Goal: Task Accomplishment & Management: Manage account settings

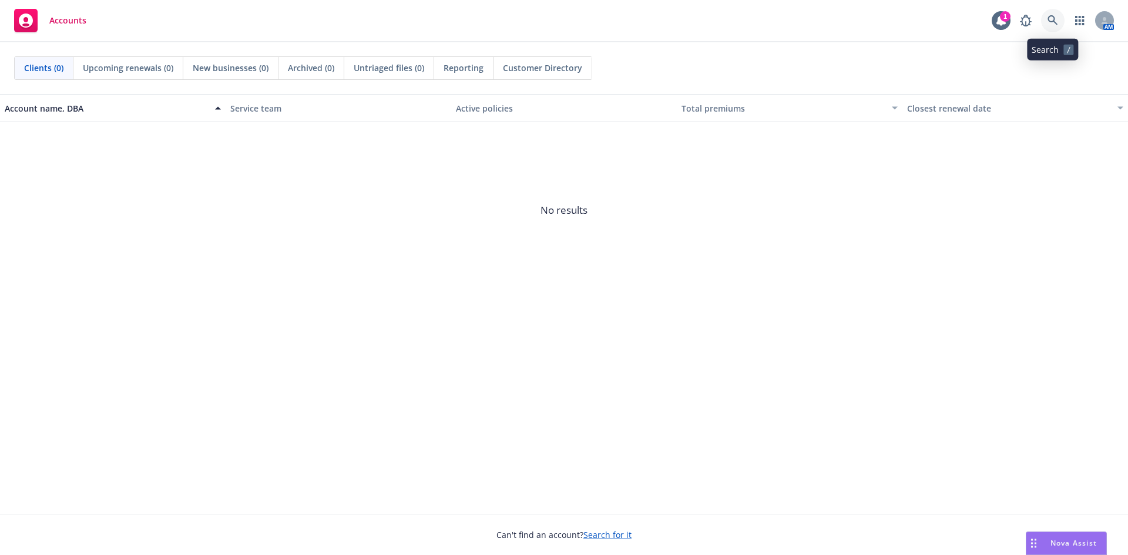
click at [1049, 23] on icon at bounding box center [1052, 20] width 11 height 11
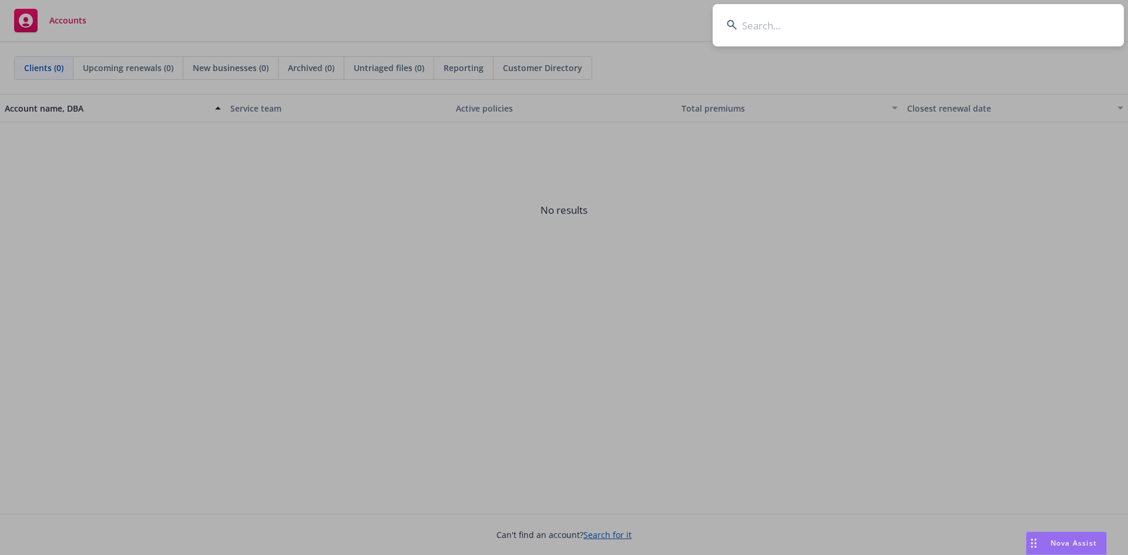
click at [838, 21] on input at bounding box center [918, 25] width 411 height 42
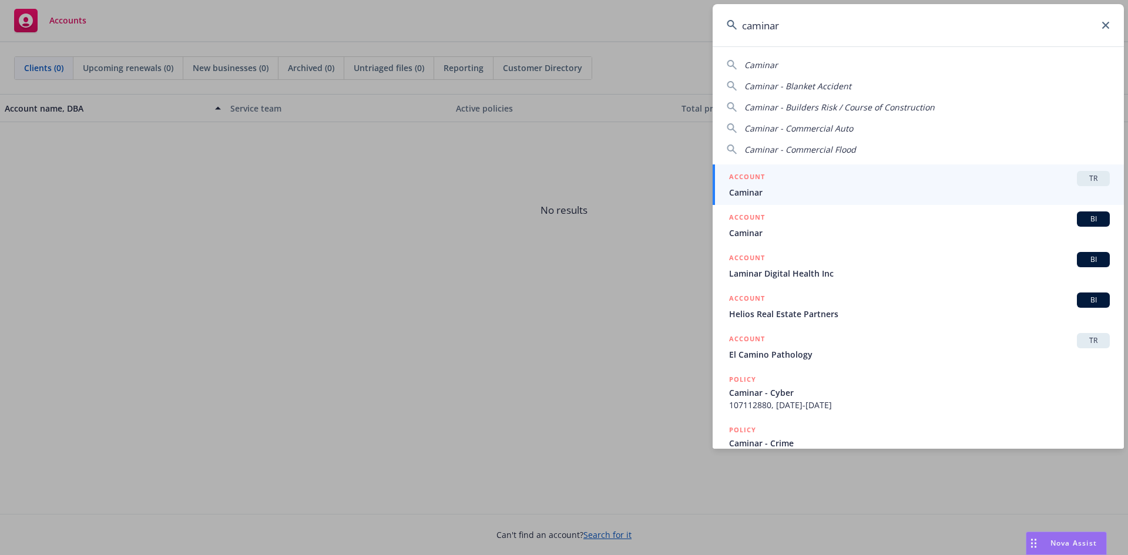
type input "caminar"
click at [1081, 174] on span "TR" at bounding box center [1092, 178] width 23 height 11
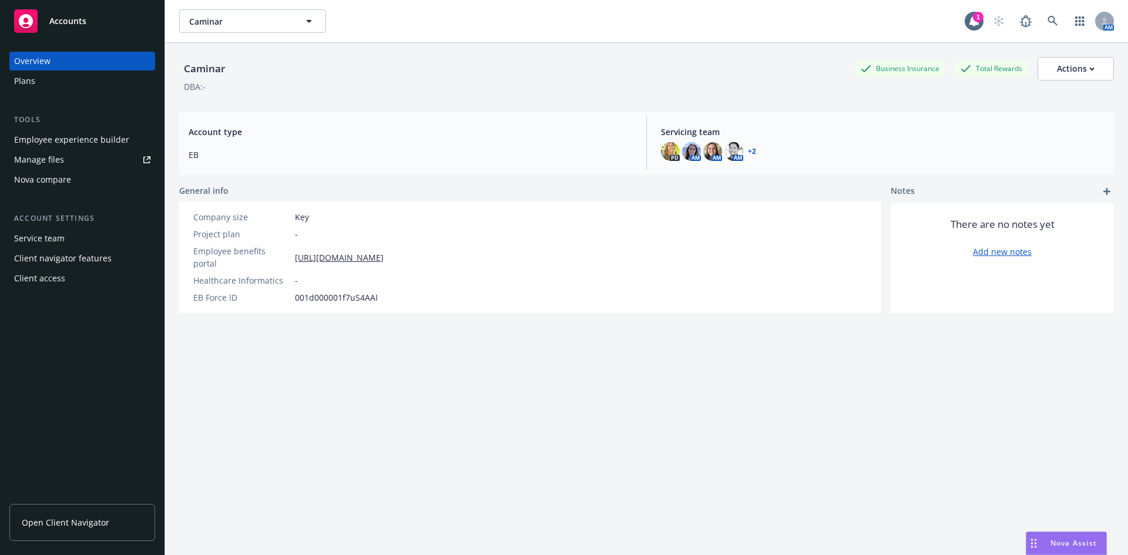
click at [89, 161] on link "Manage files" at bounding box center [82, 159] width 146 height 19
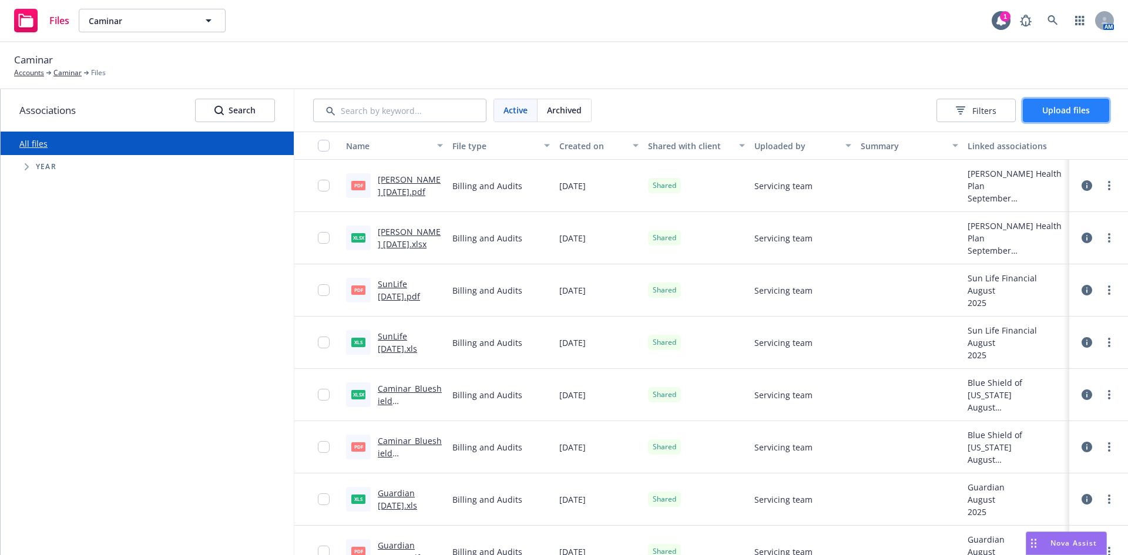
click at [1094, 116] on button "Upload files" at bounding box center [1066, 110] width 86 height 23
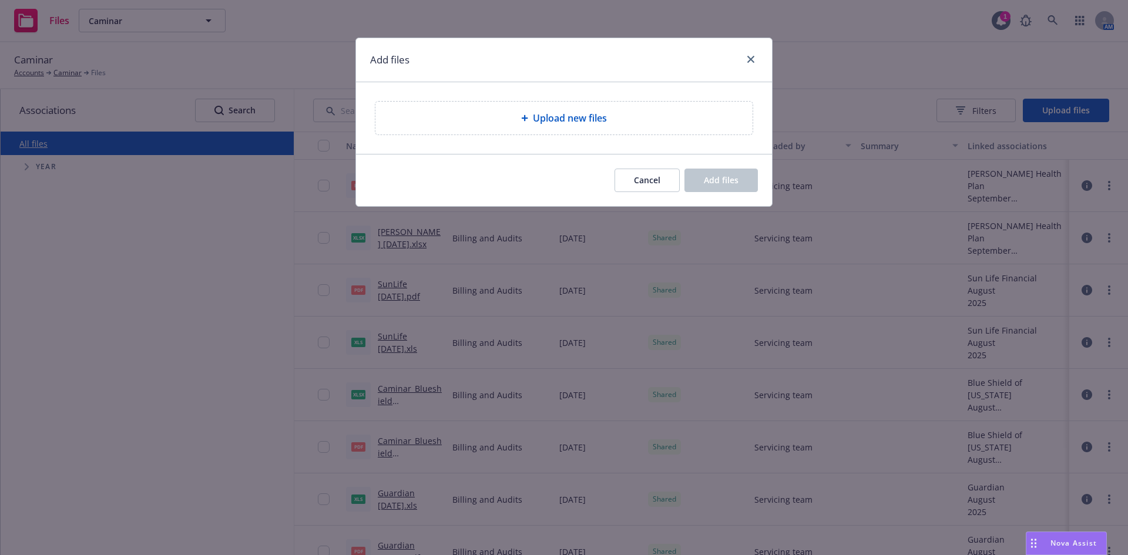
click at [614, 105] on div "Upload new files" at bounding box center [563, 118] width 377 height 33
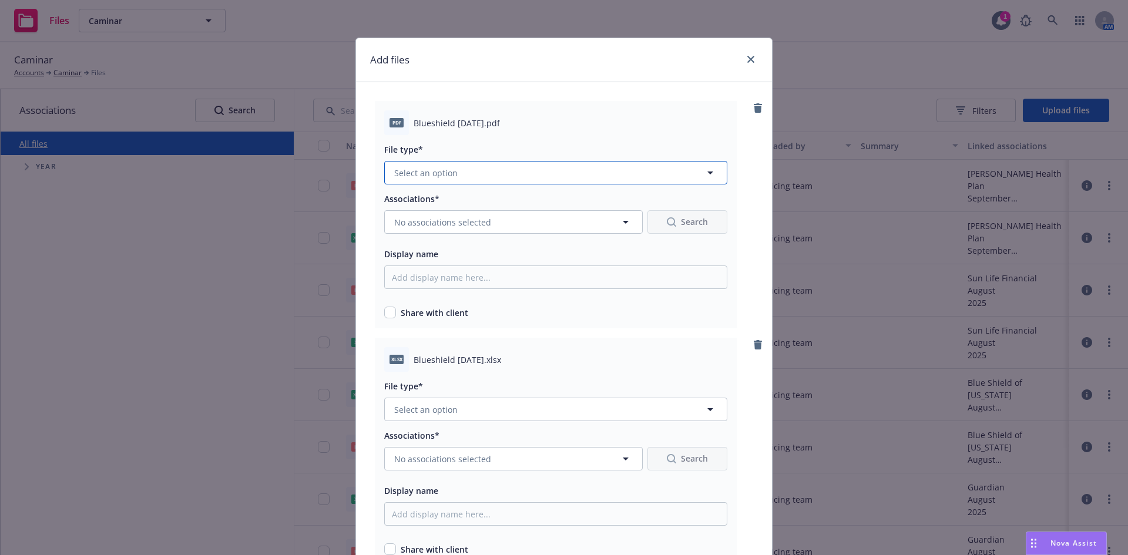
click at [568, 184] on button "Select an option" at bounding box center [555, 172] width 343 height 23
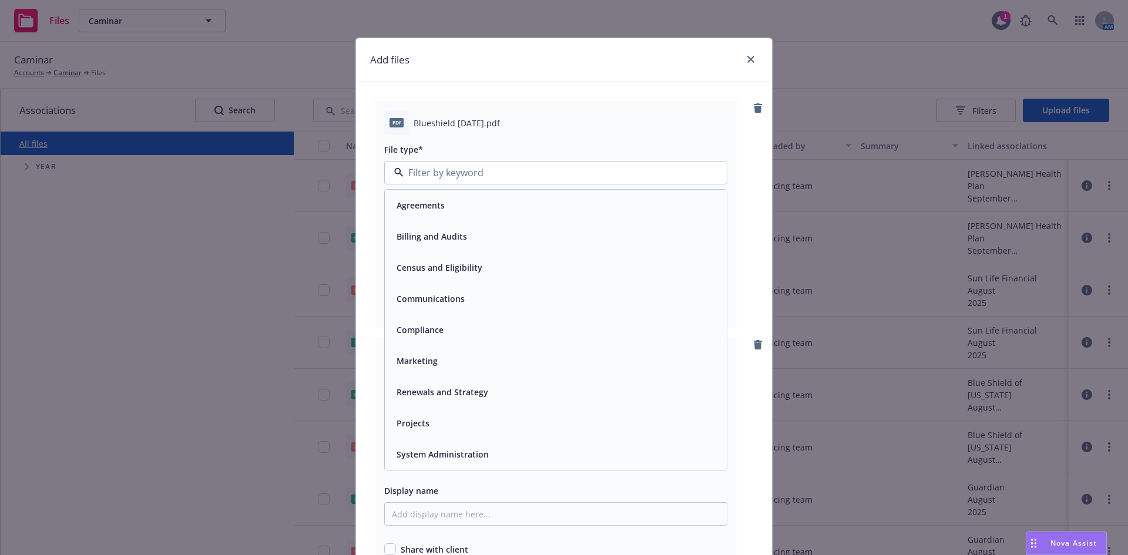
click at [452, 232] on span "Billing and Audits" at bounding box center [432, 236] width 70 height 12
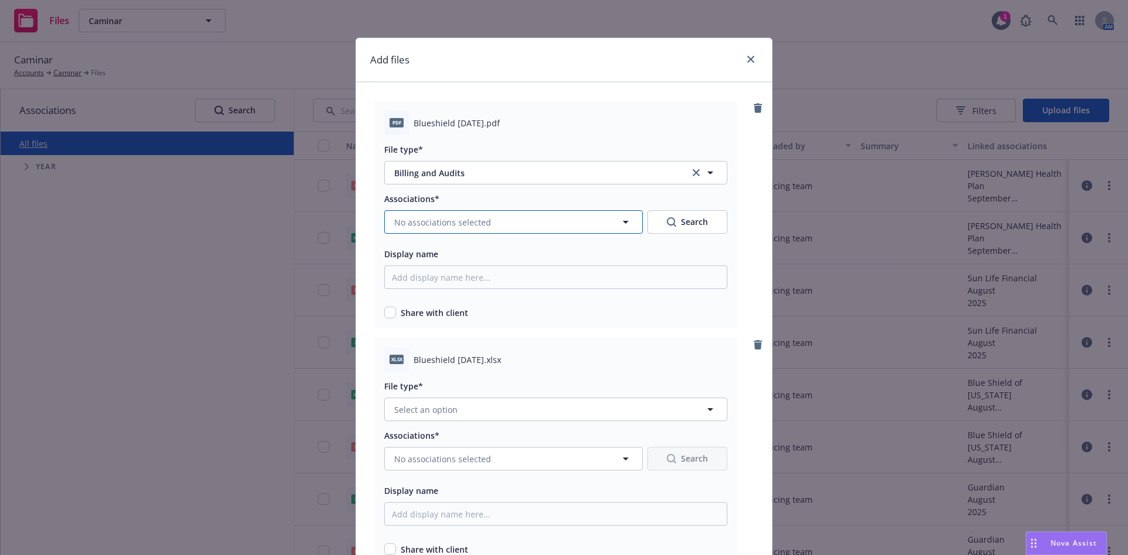
click at [457, 221] on span "No associations selected" at bounding box center [442, 222] width 97 height 12
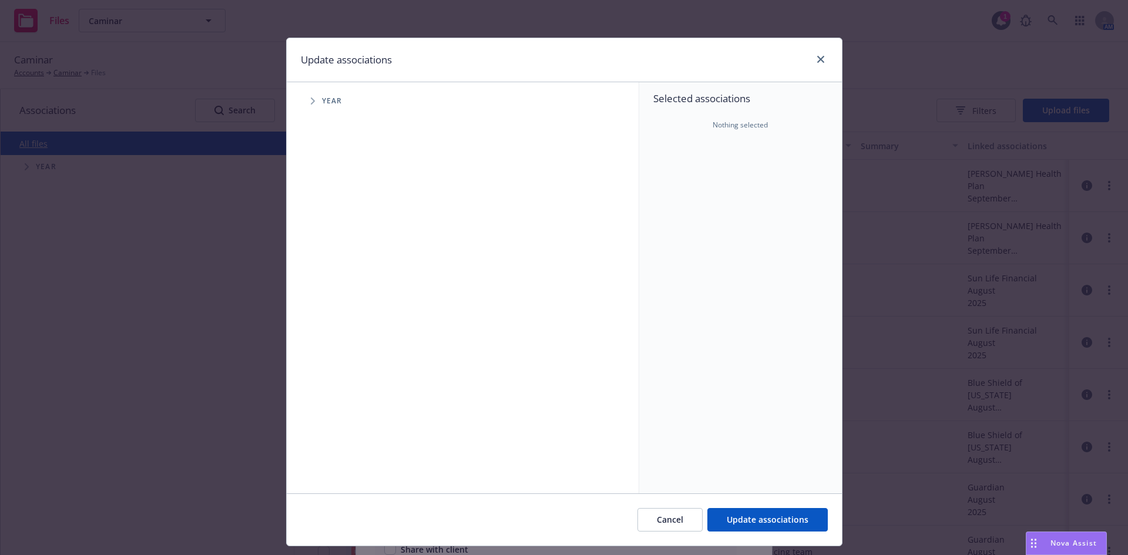
click at [311, 103] on icon "Tree Example" at bounding box center [313, 101] width 4 height 7
click at [322, 257] on span "Tree Example" at bounding box center [327, 262] width 19 height 19
click at [340, 287] on icon "Tree Example" at bounding box center [342, 287] width 5 height 7
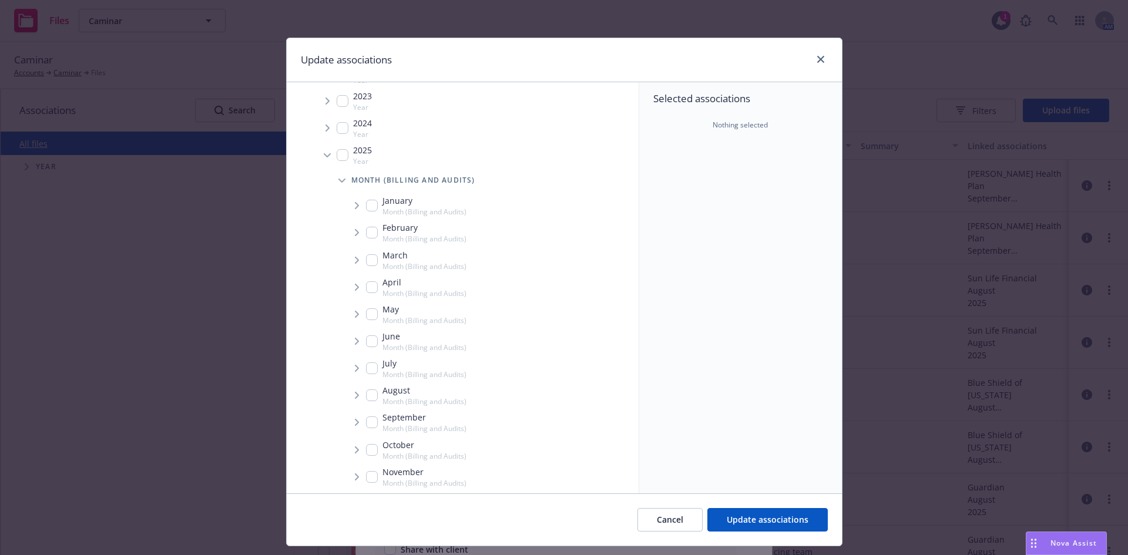
scroll to position [117, 0]
click at [355, 409] on span "Tree Example" at bounding box center [356, 411] width 19 height 19
checkbox input "true"
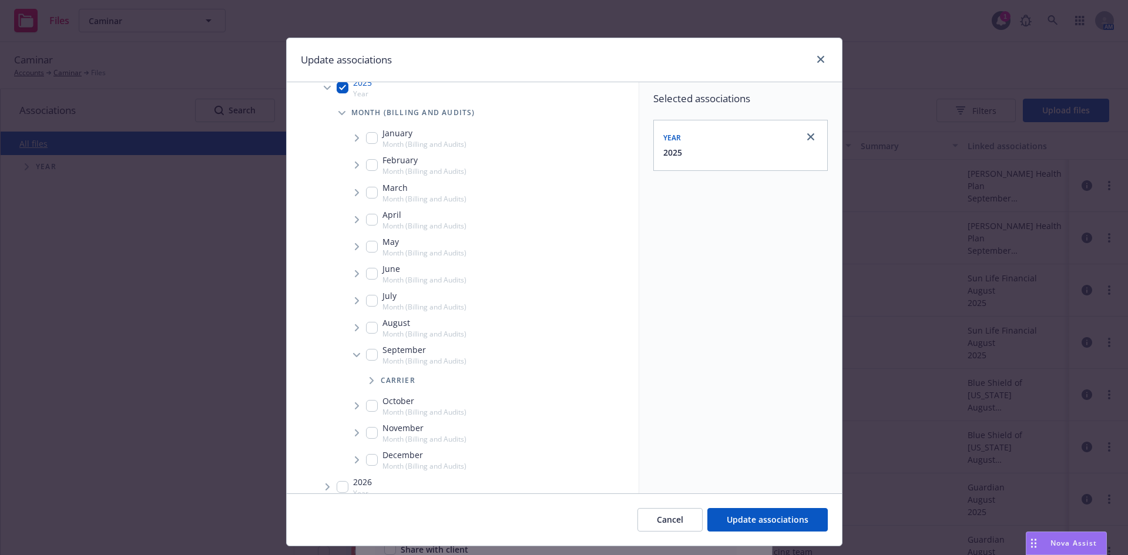
scroll to position [189, 0]
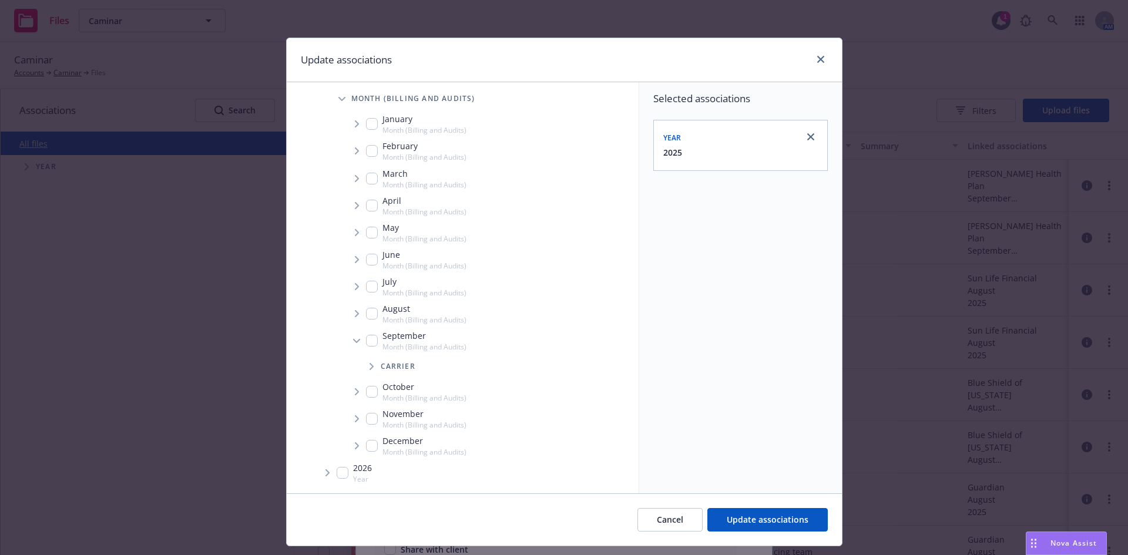
click at [369, 363] on icon "Tree Example" at bounding box center [371, 366] width 5 height 7
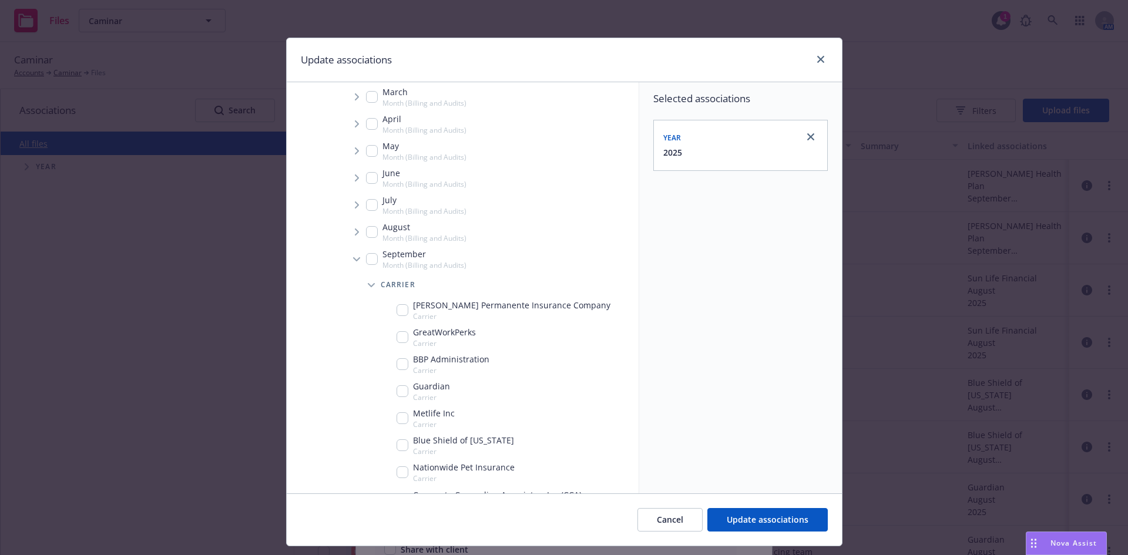
scroll to position [306, 0]
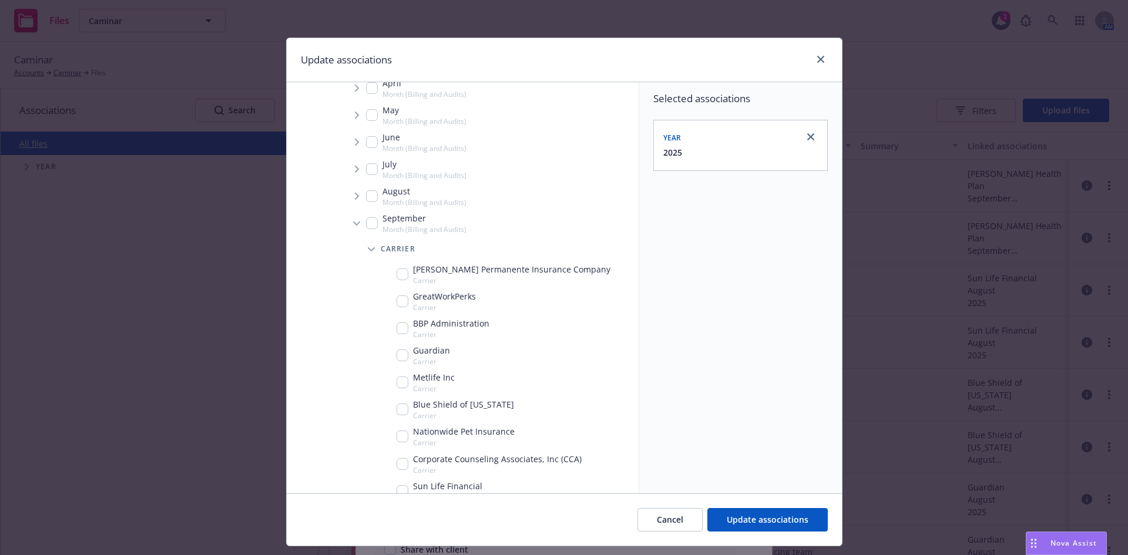
click at [398, 408] on input "Tree Example" at bounding box center [403, 410] width 12 height 12
checkbox input "true"
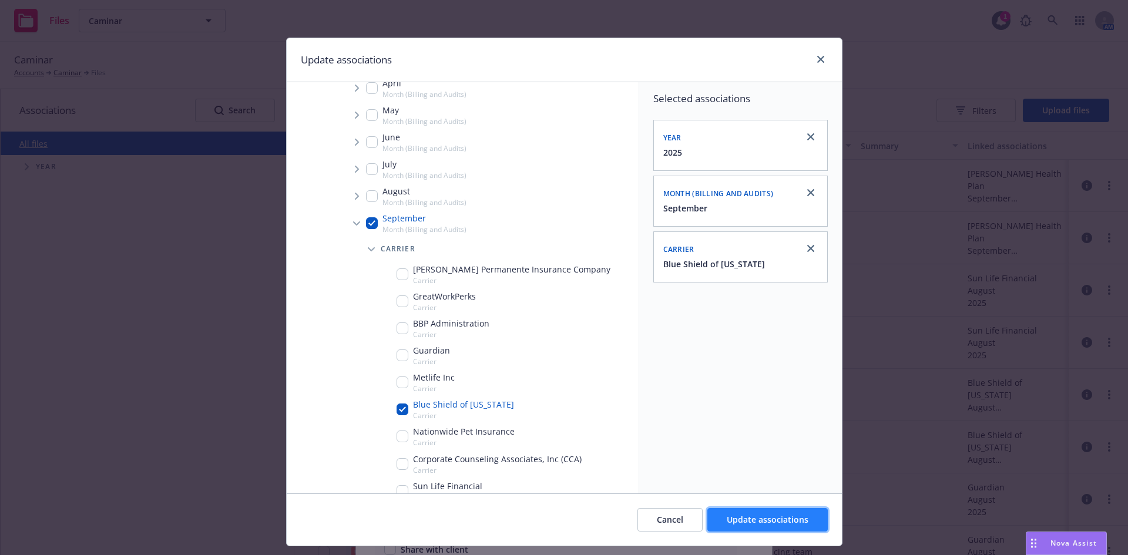
click at [741, 518] on span "Update associations" at bounding box center [768, 519] width 82 height 11
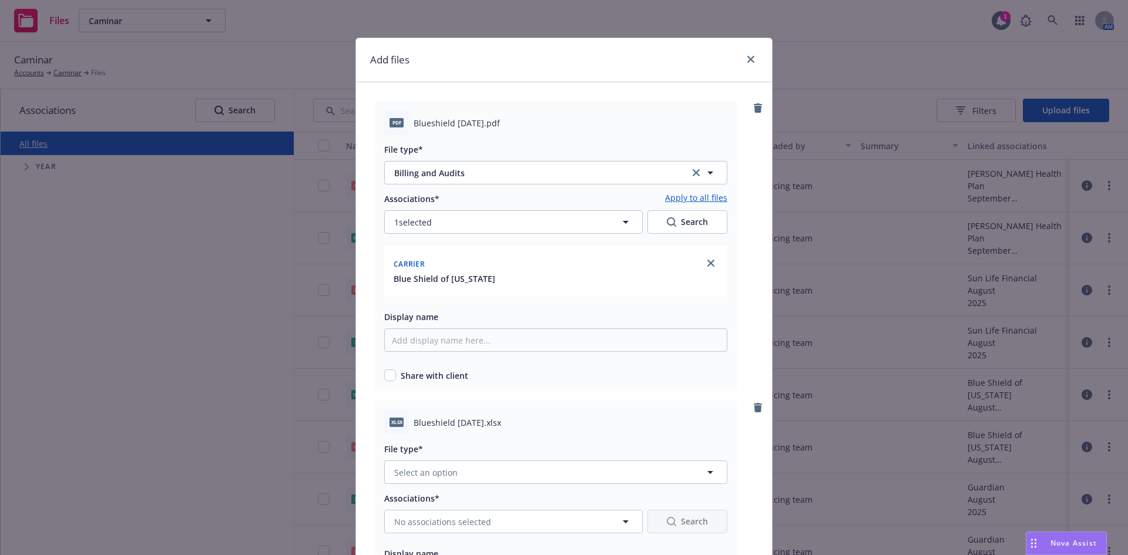
click at [692, 198] on link "Apply to all files" at bounding box center [696, 199] width 62 height 14
click at [387, 376] on input "checkbox" at bounding box center [390, 375] width 12 height 12
checkbox input "true"
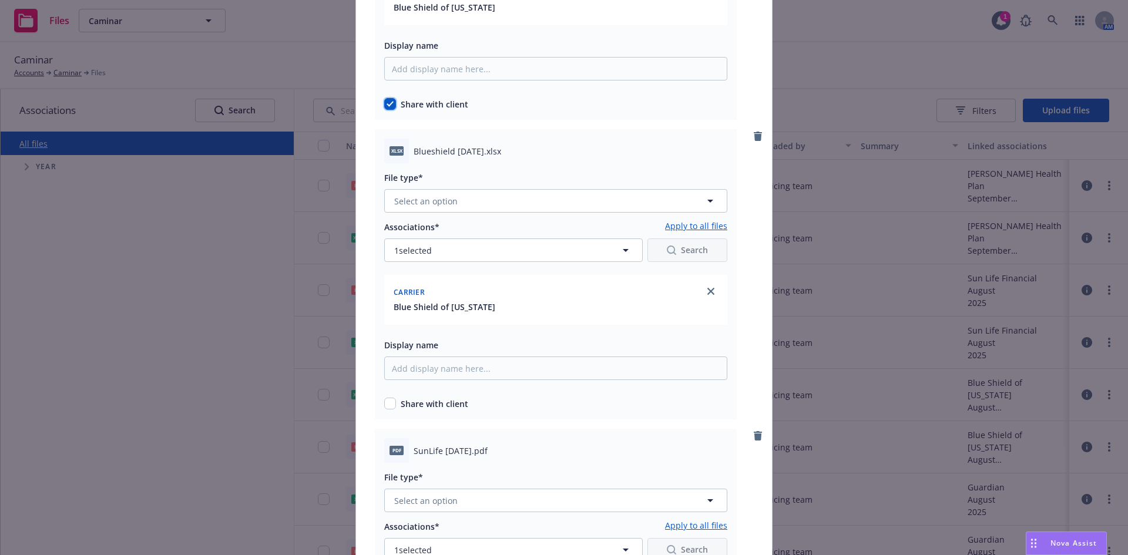
scroll to position [352, 0]
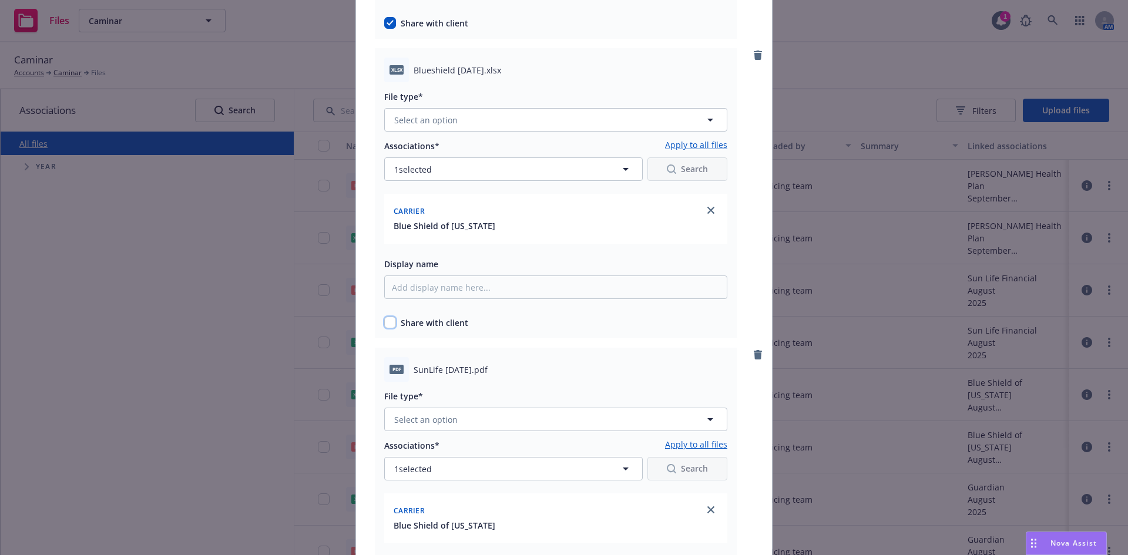
click at [387, 320] on input "checkbox" at bounding box center [390, 323] width 12 height 12
checkbox input "true"
click at [503, 125] on button "Select an option" at bounding box center [555, 119] width 343 height 23
click at [439, 177] on span "Billing and Audits" at bounding box center [432, 183] width 70 height 12
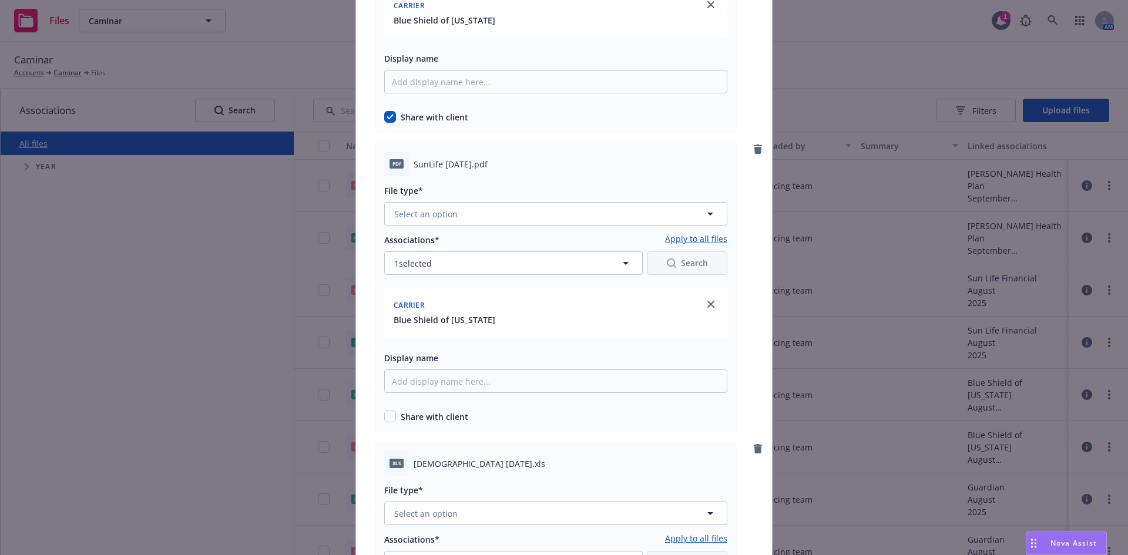
scroll to position [587, 0]
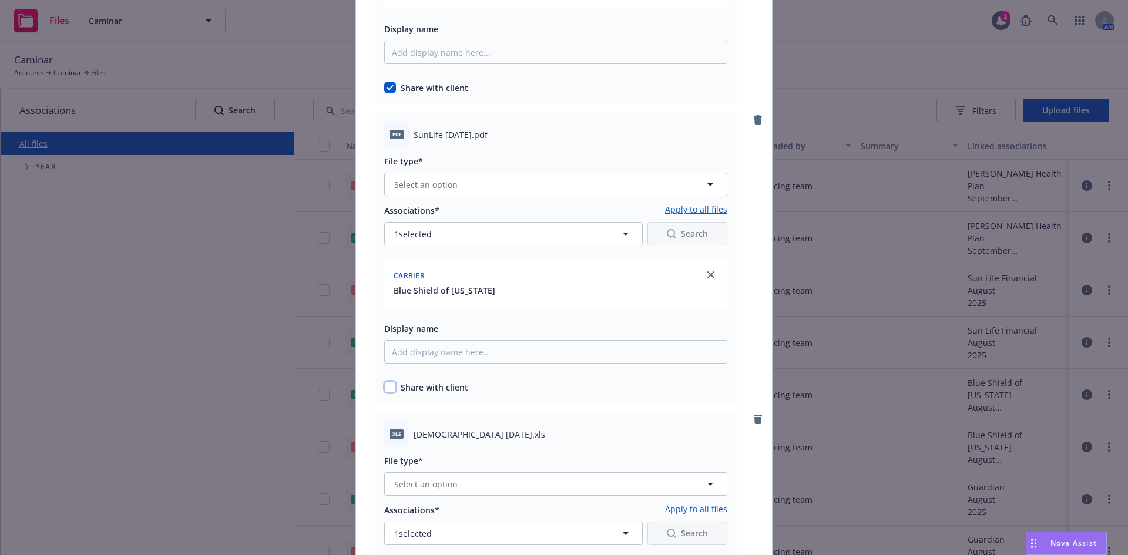
click at [386, 384] on input "checkbox" at bounding box center [390, 387] width 12 height 12
checkbox input "true"
click at [538, 287] on div "Blue Shield of California" at bounding box center [555, 290] width 329 height 12
click at [464, 288] on span "Blue Shield of California" at bounding box center [445, 290] width 102 height 12
click at [458, 289] on span "Blue Shield of California" at bounding box center [445, 290] width 102 height 12
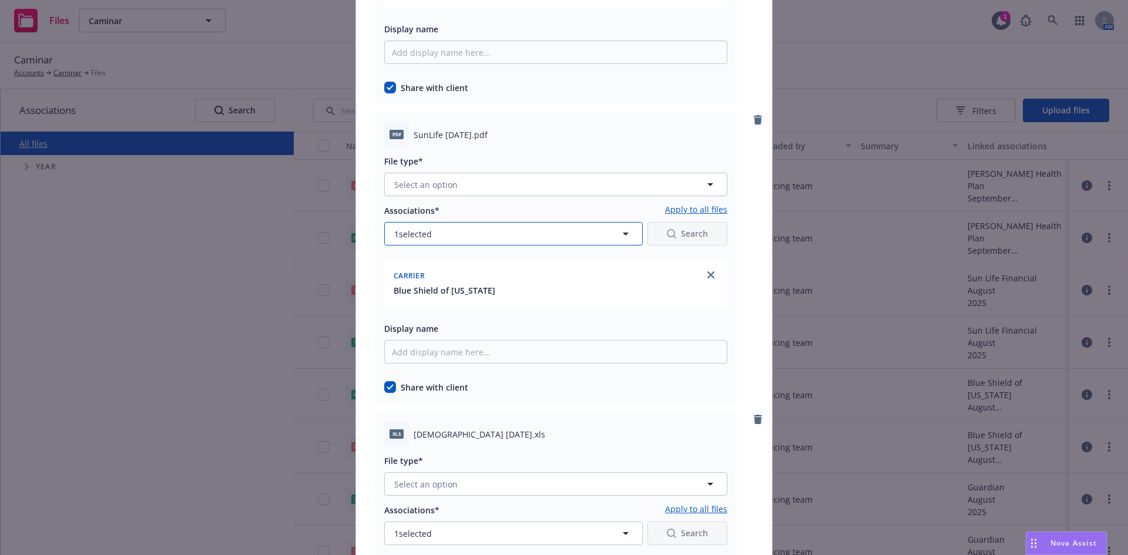
click at [619, 231] on icon "button" at bounding box center [626, 234] width 14 height 14
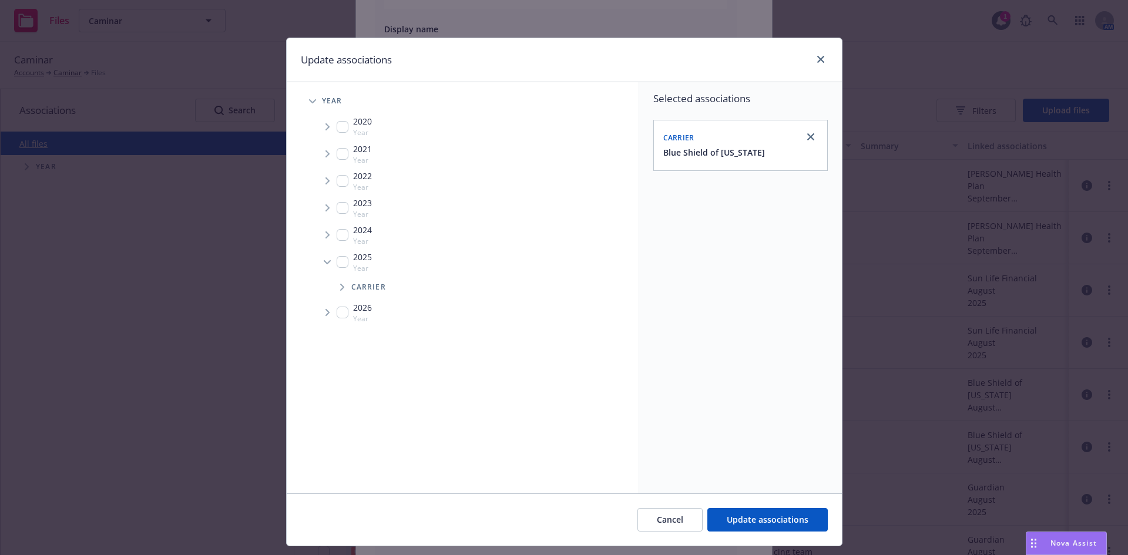
click at [711, 154] on span "Blue Shield of California" at bounding box center [714, 152] width 102 height 12
click at [805, 132] on link "close" at bounding box center [811, 137] width 14 height 14
click at [818, 56] on icon "close" at bounding box center [820, 59] width 7 height 7
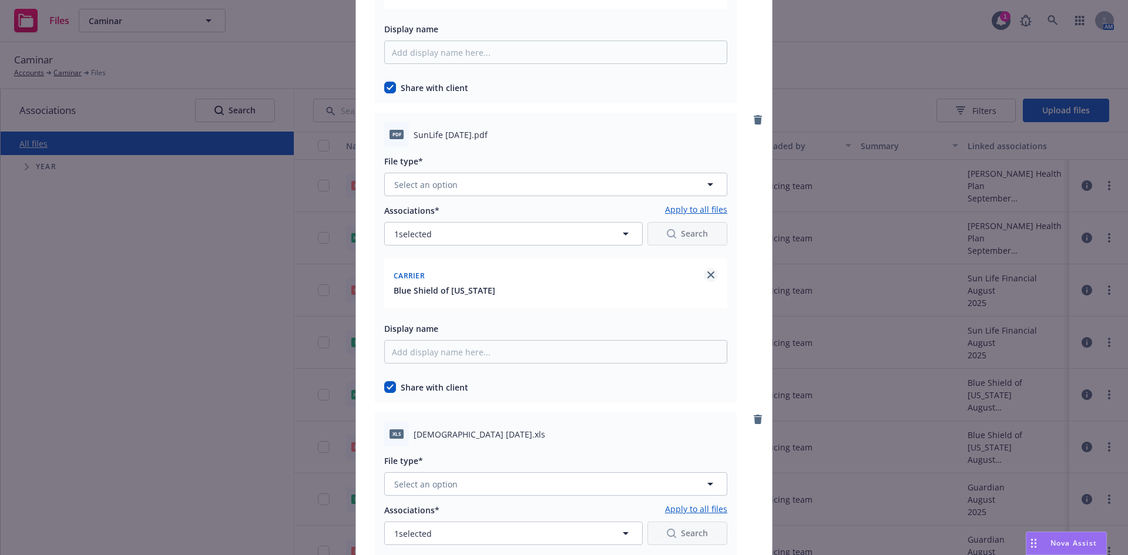
click at [708, 274] on icon "close" at bounding box center [710, 274] width 7 height 7
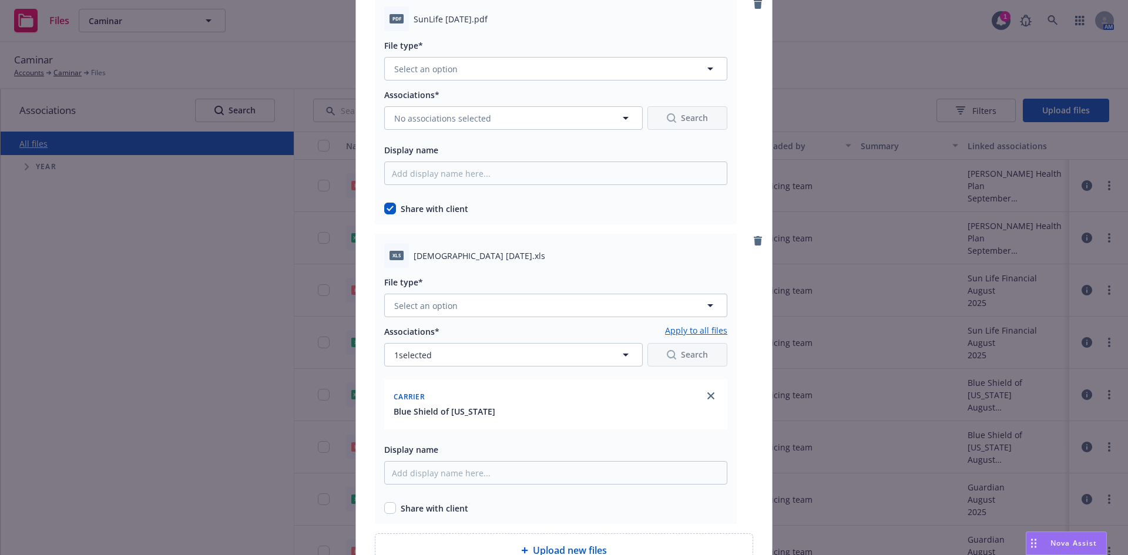
scroll to position [705, 0]
click at [704, 399] on link "close" at bounding box center [711, 394] width 14 height 14
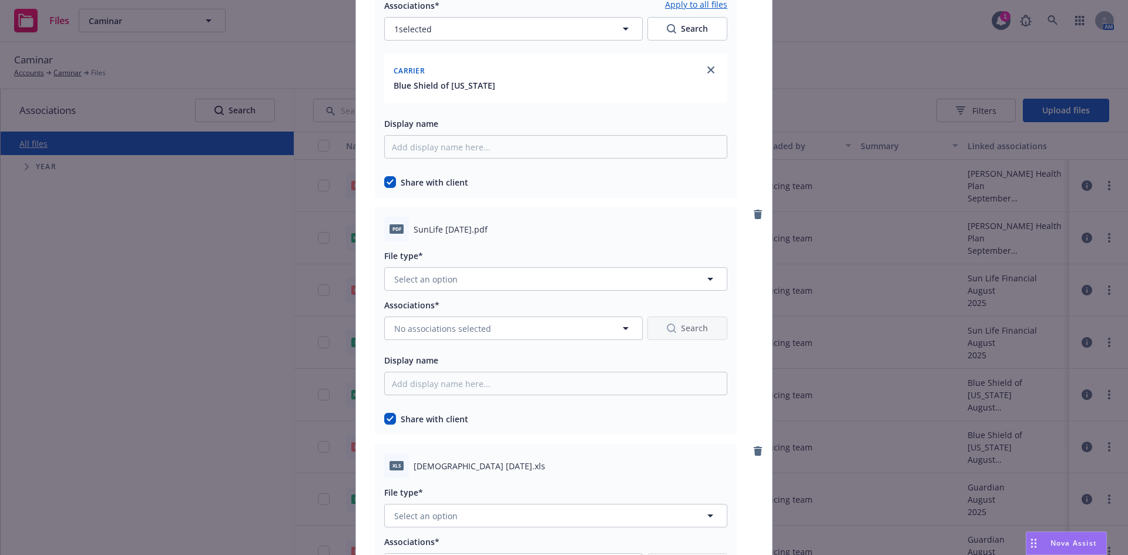
scroll to position [468, 0]
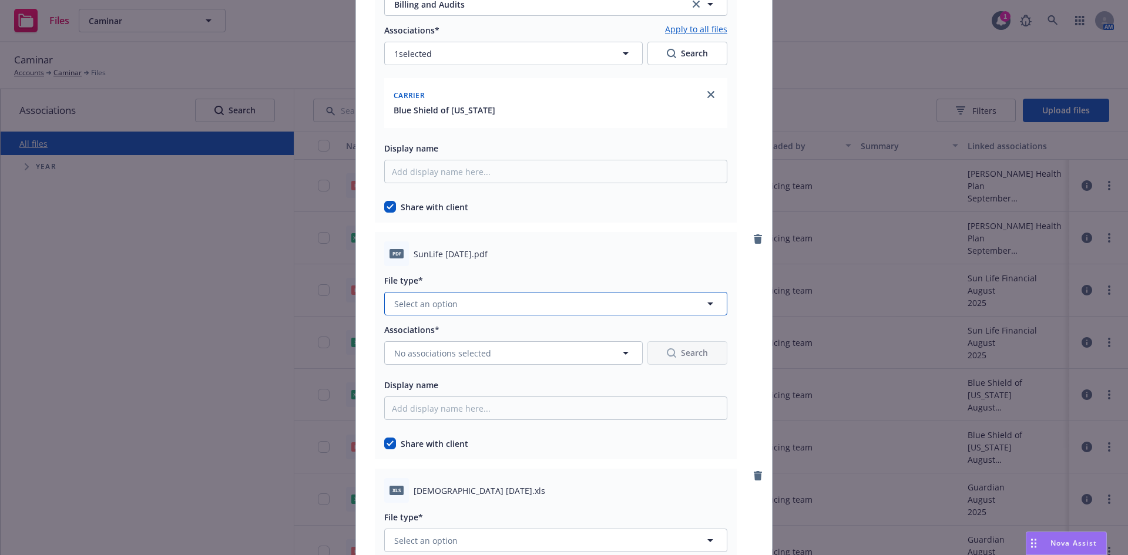
click at [532, 304] on button "Select an option" at bounding box center [555, 303] width 343 height 23
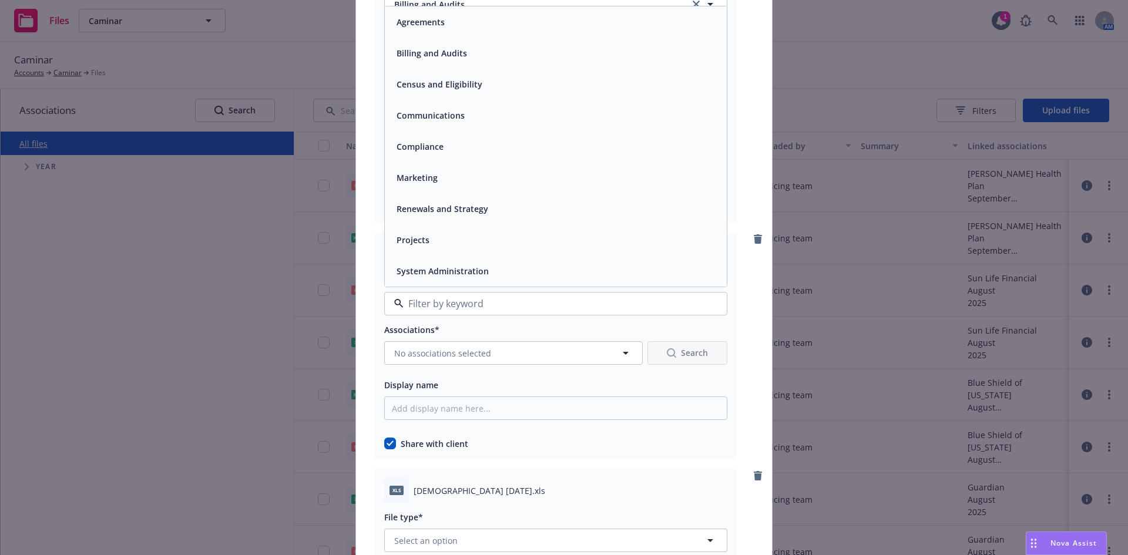
click at [428, 53] on span "Billing and Audits" at bounding box center [432, 53] width 70 height 12
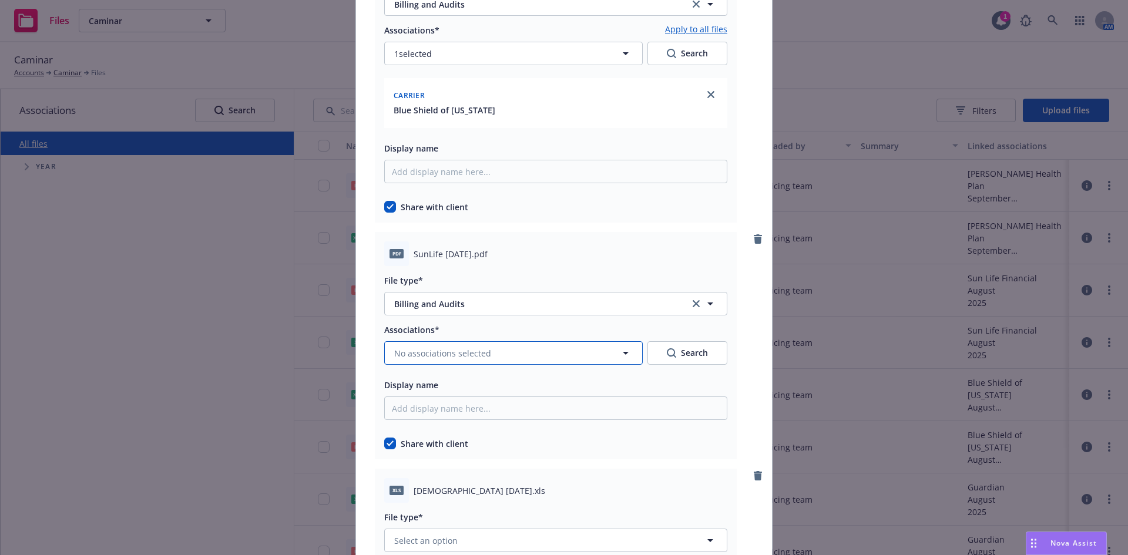
click at [431, 354] on span "No associations selected" at bounding box center [442, 353] width 97 height 12
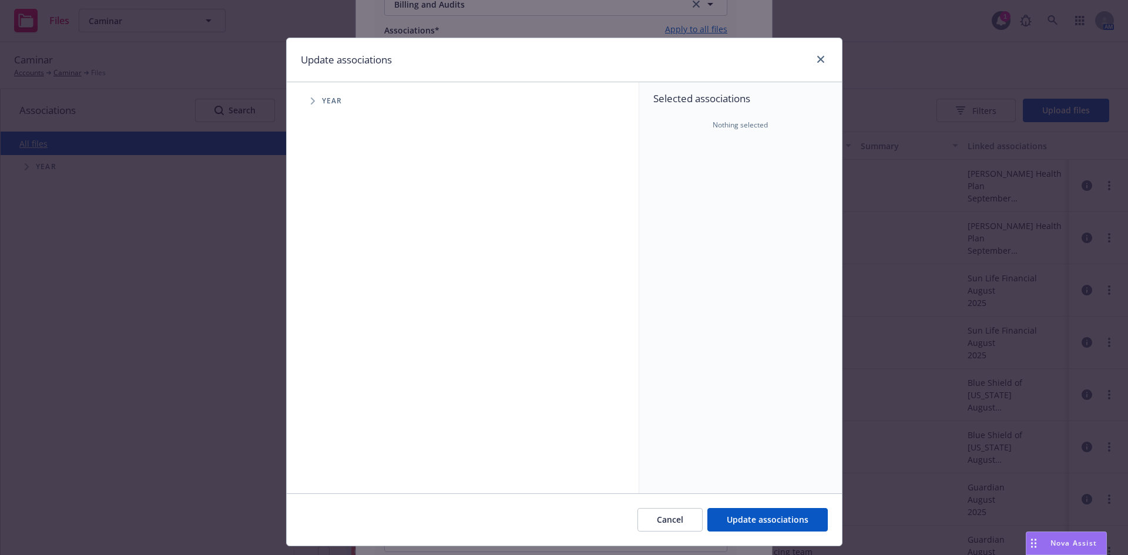
click at [314, 101] on span "Tree Example" at bounding box center [312, 101] width 19 height 19
click at [325, 260] on icon "Tree Example" at bounding box center [327, 261] width 5 height 7
click at [328, 287] on div "Month (Billing and Audits)" at bounding box center [483, 287] width 311 height 23
click at [340, 285] on icon "Tree Example" at bounding box center [342, 287] width 5 height 7
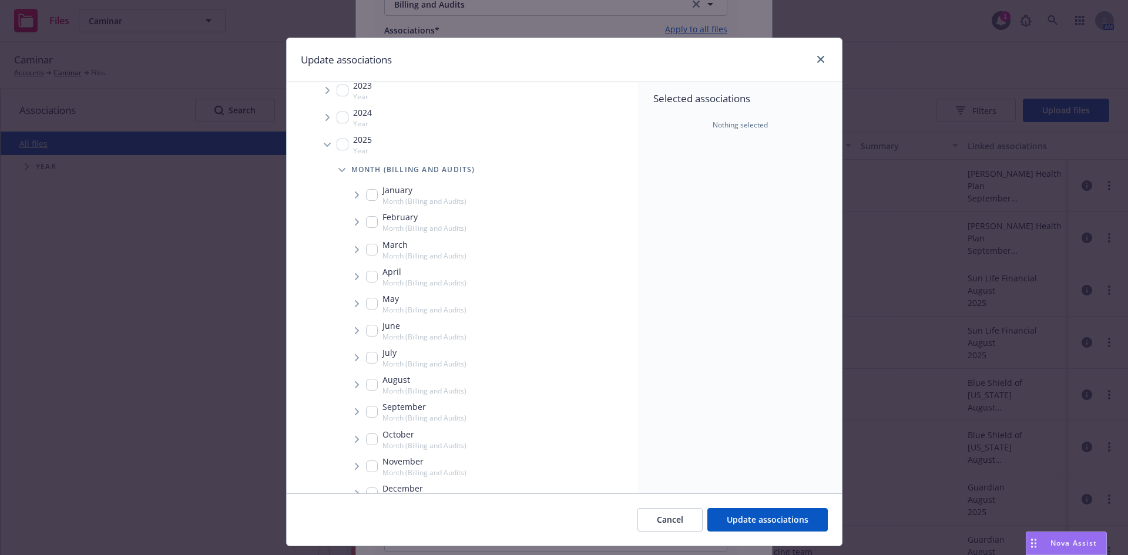
scroll to position [165, 0]
click at [355, 364] on icon "Tree Example" at bounding box center [357, 364] width 4 height 7
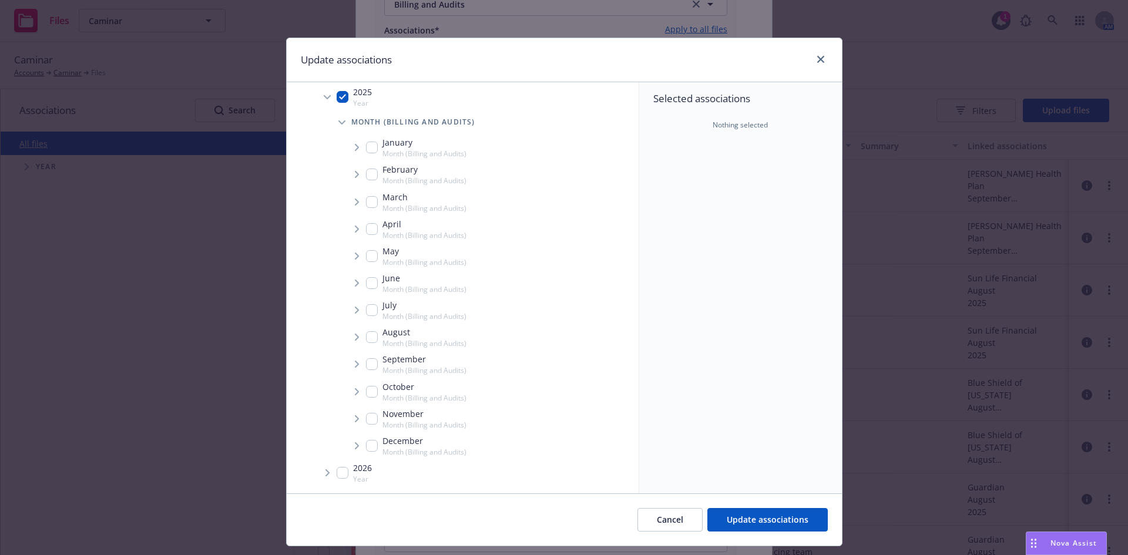
checkbox input "true"
click at [369, 392] on span "Tree Example" at bounding box center [371, 390] width 19 height 19
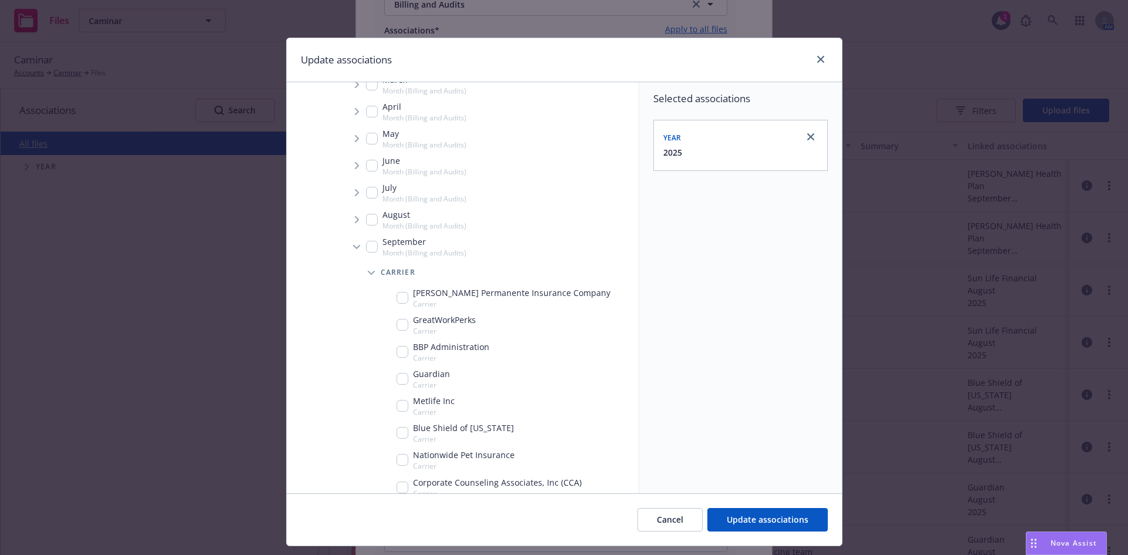
scroll to position [341, 0]
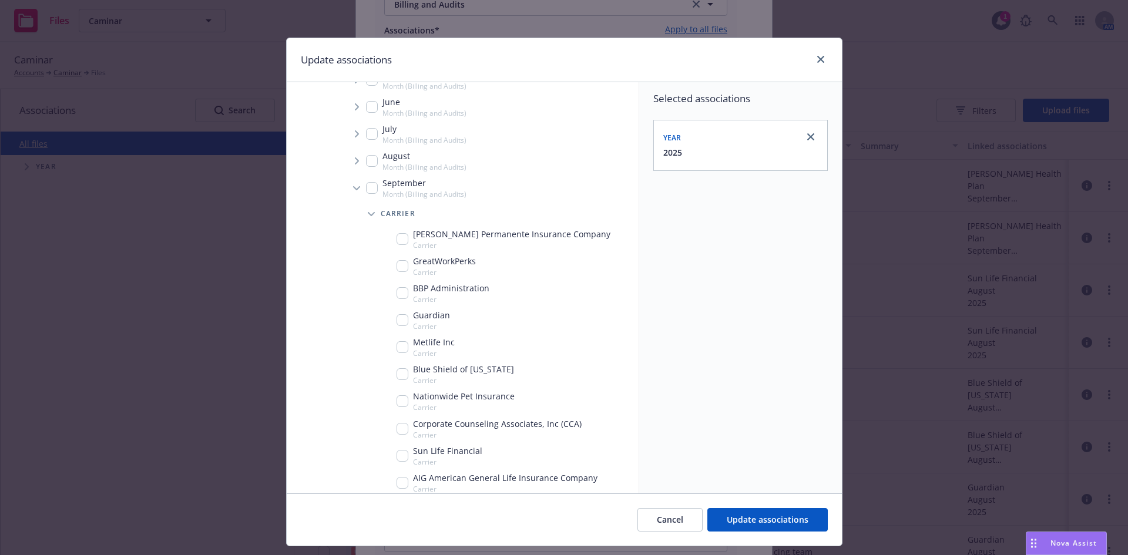
click at [398, 458] on input "Tree Example" at bounding box center [403, 456] width 12 height 12
checkbox input "true"
click at [755, 514] on span "Update associations" at bounding box center [768, 519] width 82 height 11
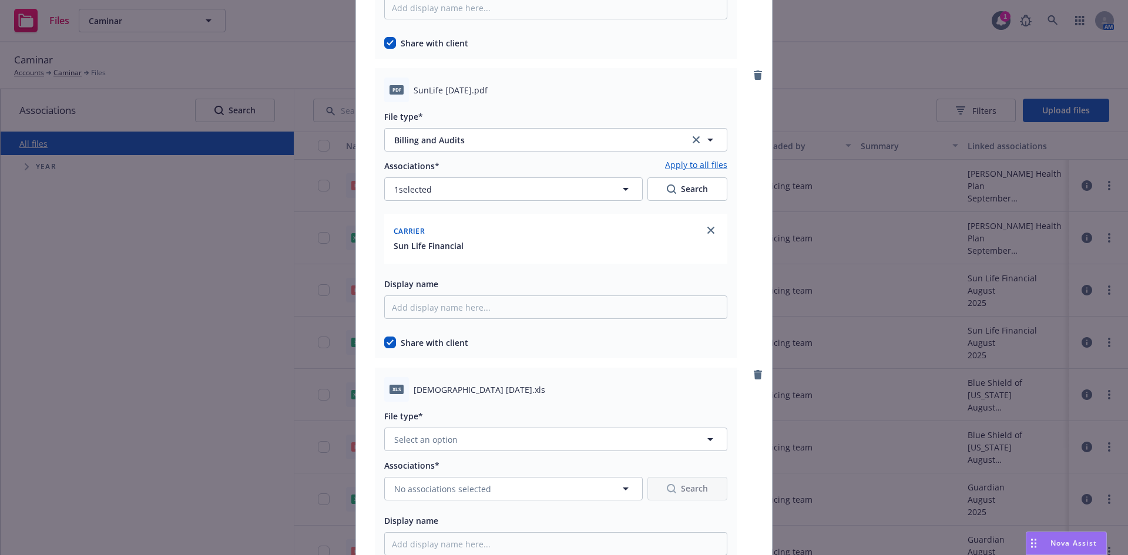
scroll to position [644, 0]
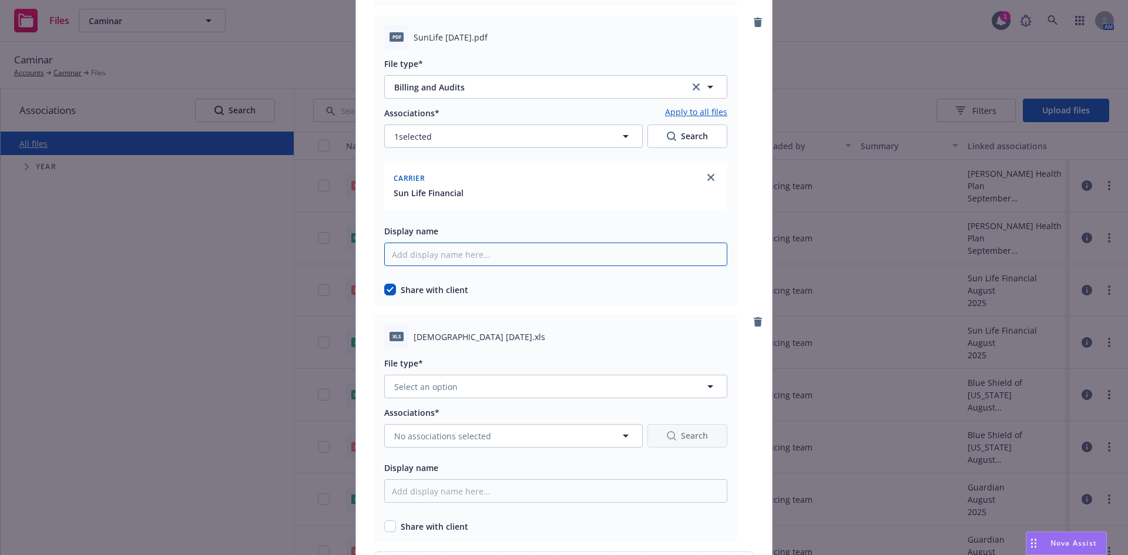
scroll to position [762, 0]
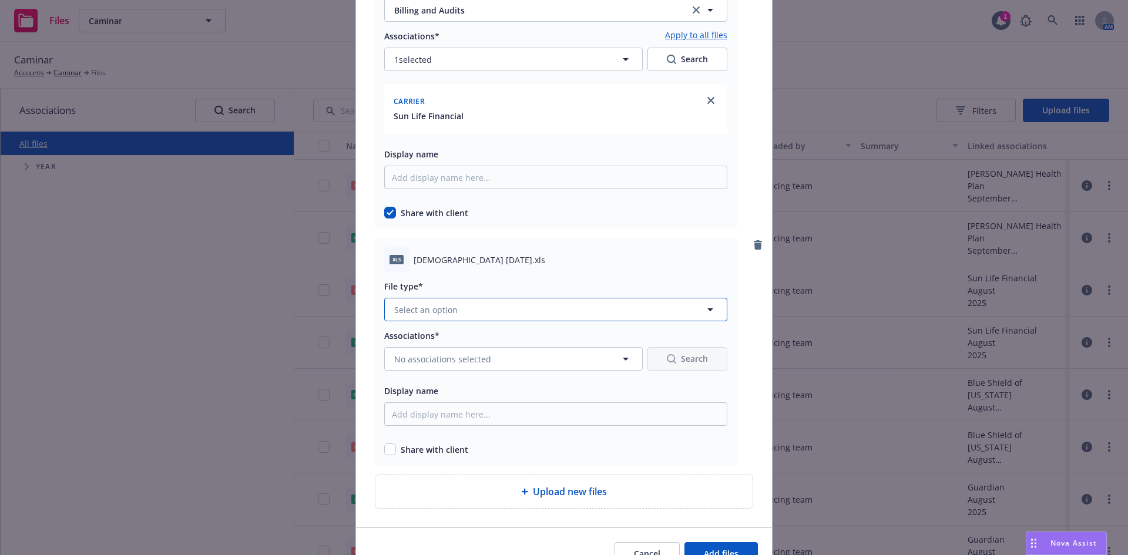
click at [440, 314] on span "Select an option" at bounding box center [425, 310] width 63 height 12
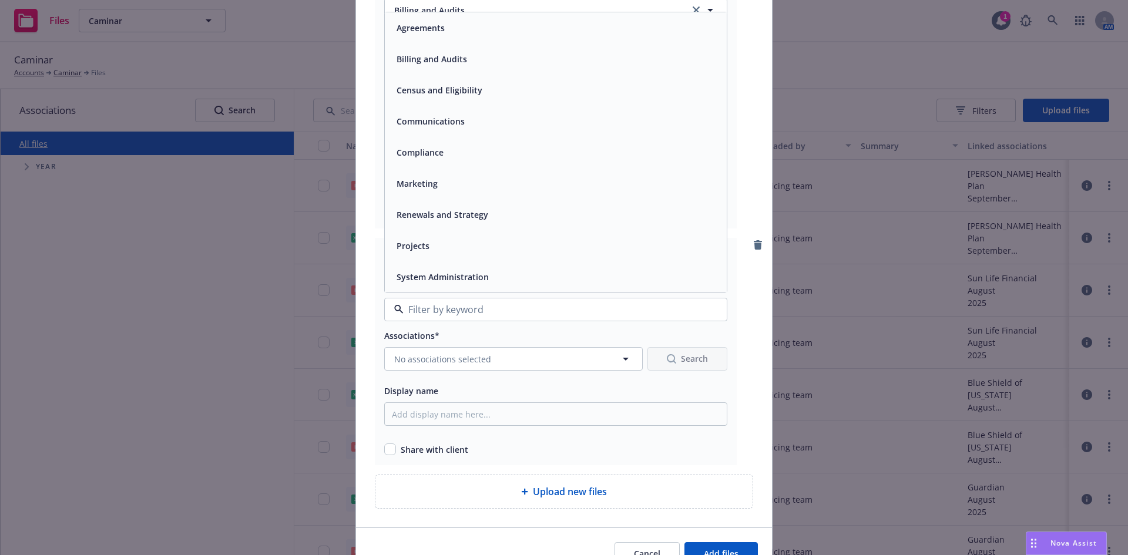
click at [434, 68] on div "Billing and Audits" at bounding box center [556, 58] width 342 height 31
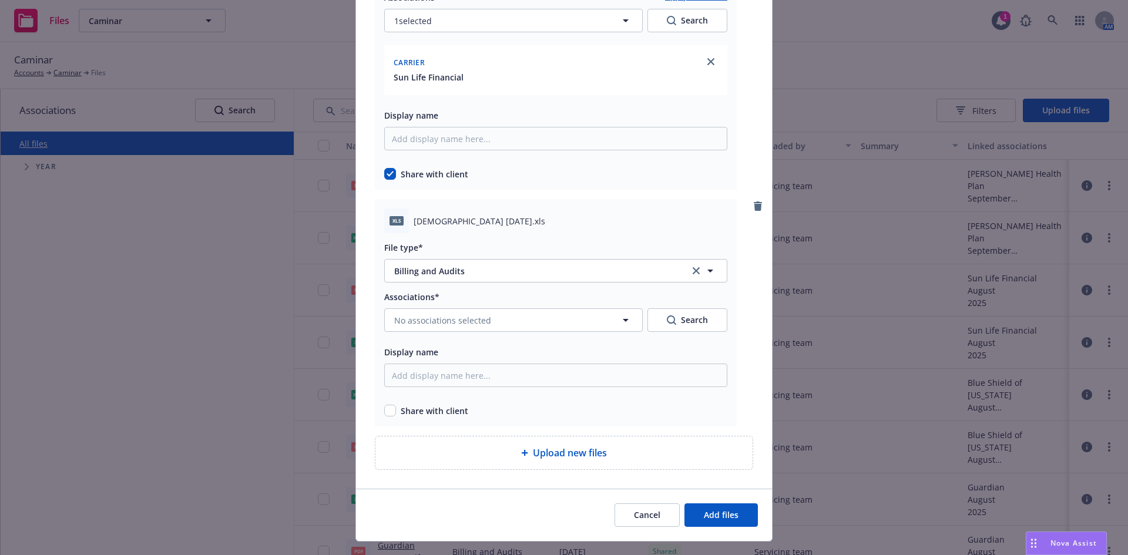
scroll to position [821, 0]
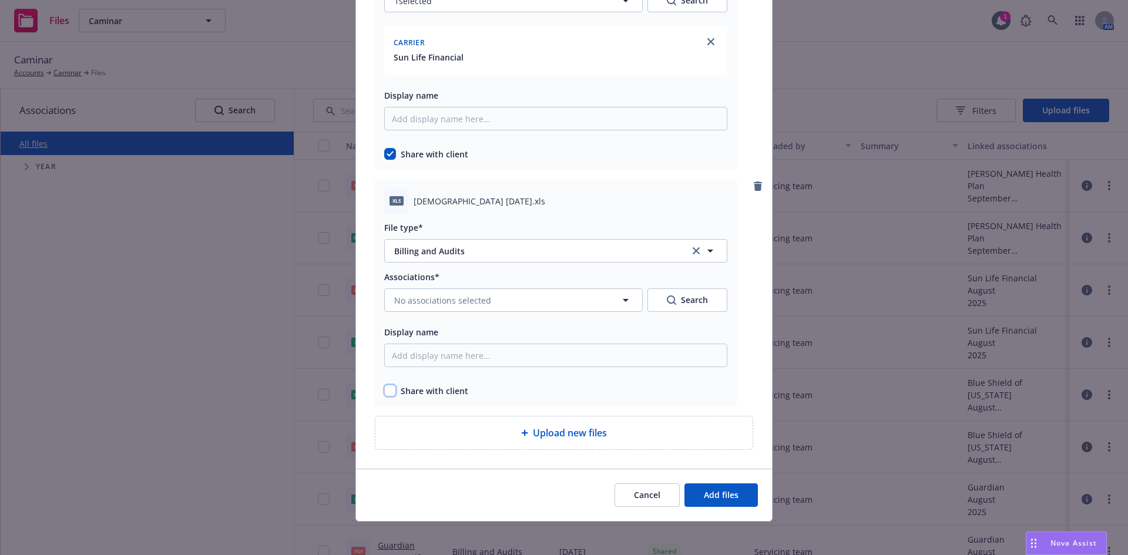
click at [389, 386] on input "checkbox" at bounding box center [390, 391] width 12 height 12
checkbox input "true"
click at [428, 307] on button "No associations selected" at bounding box center [513, 299] width 258 height 23
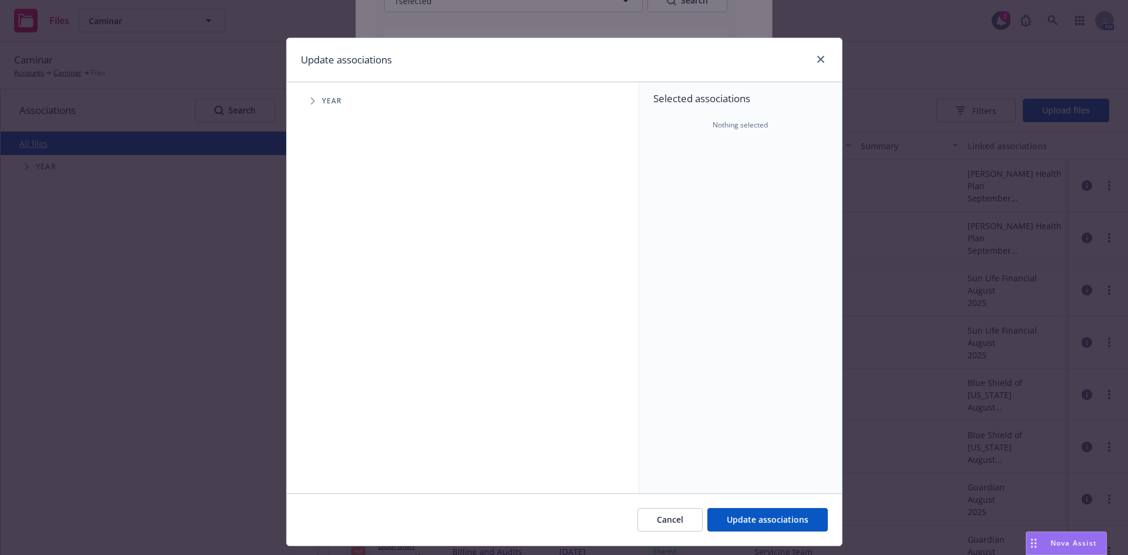
click at [311, 100] on span "Tree Example" at bounding box center [312, 101] width 19 height 19
click at [325, 260] on icon "Tree Example" at bounding box center [327, 261] width 5 height 7
click at [335, 288] on span "Tree Example" at bounding box center [341, 287] width 19 height 19
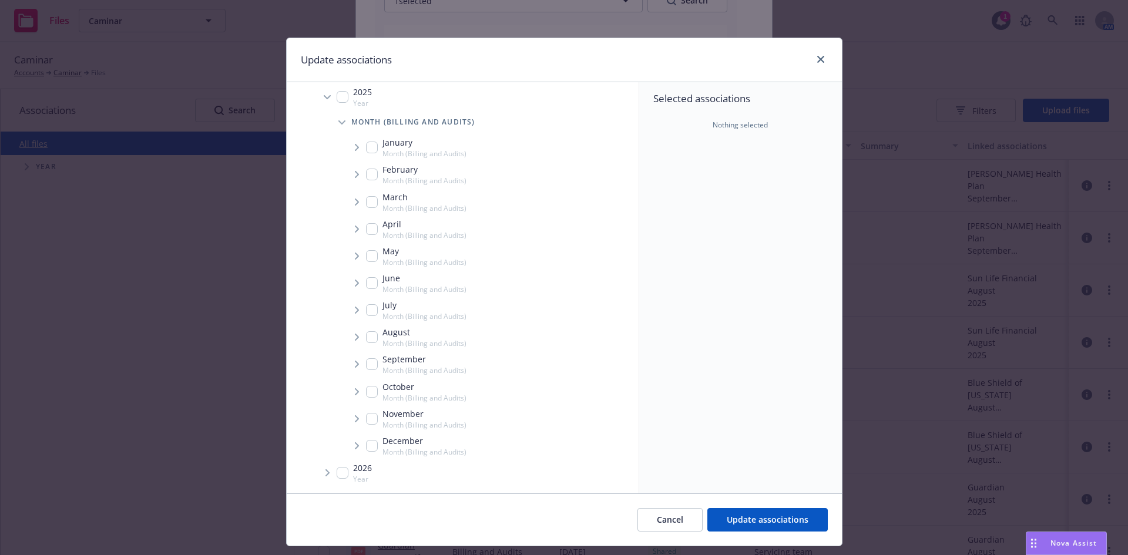
click at [355, 367] on icon "Tree Example" at bounding box center [357, 364] width 5 height 7
checkbox input "true"
click at [369, 391] on icon "Tree Example" at bounding box center [371, 390] width 4 height 7
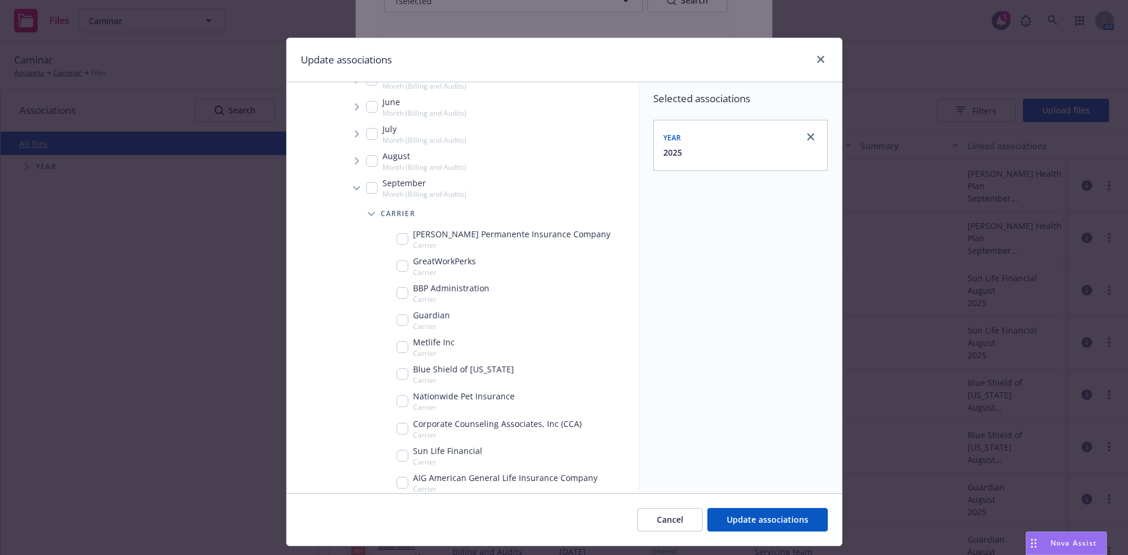
scroll to position [400, 0]
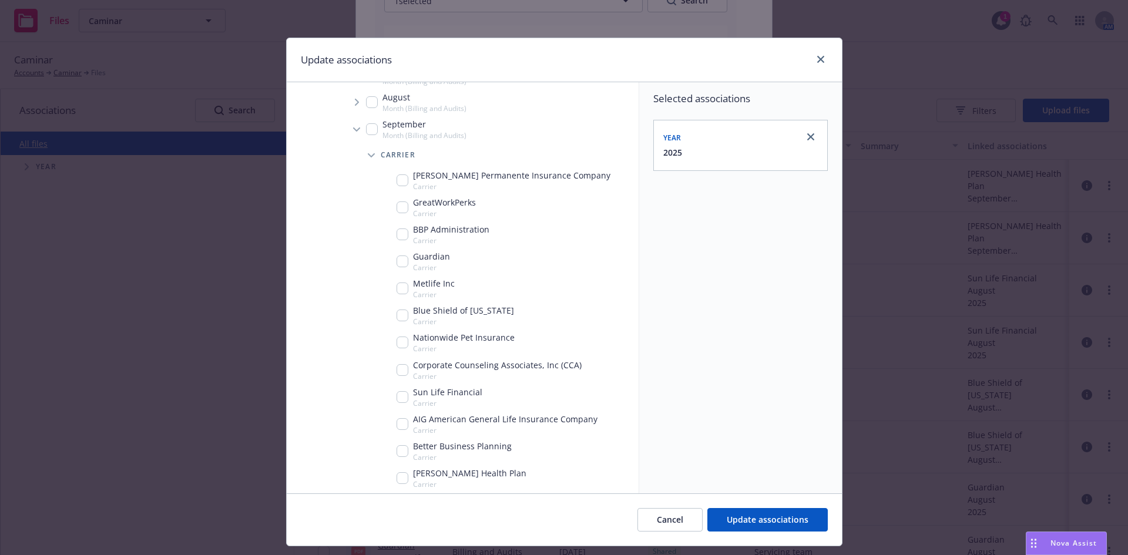
click at [399, 399] on input "Tree Example" at bounding box center [403, 397] width 12 height 12
checkbox input "true"
click at [746, 513] on button "Update associations" at bounding box center [767, 519] width 120 height 23
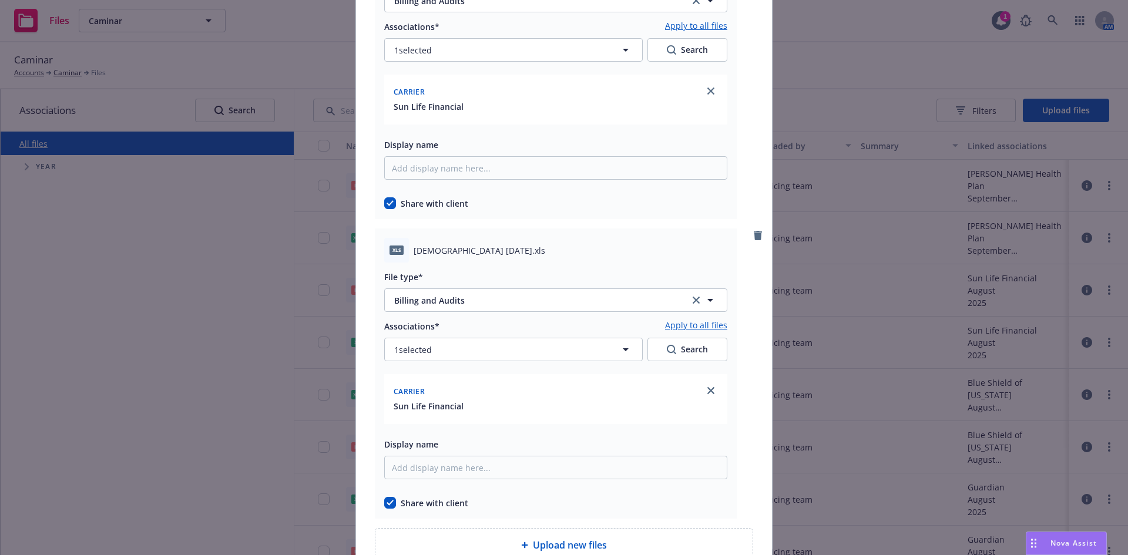
scroll to position [770, 0]
click at [545, 389] on div "Carrier" at bounding box center [555, 391] width 329 height 19
click at [611, 352] on button "1 selected" at bounding box center [513, 350] width 258 height 23
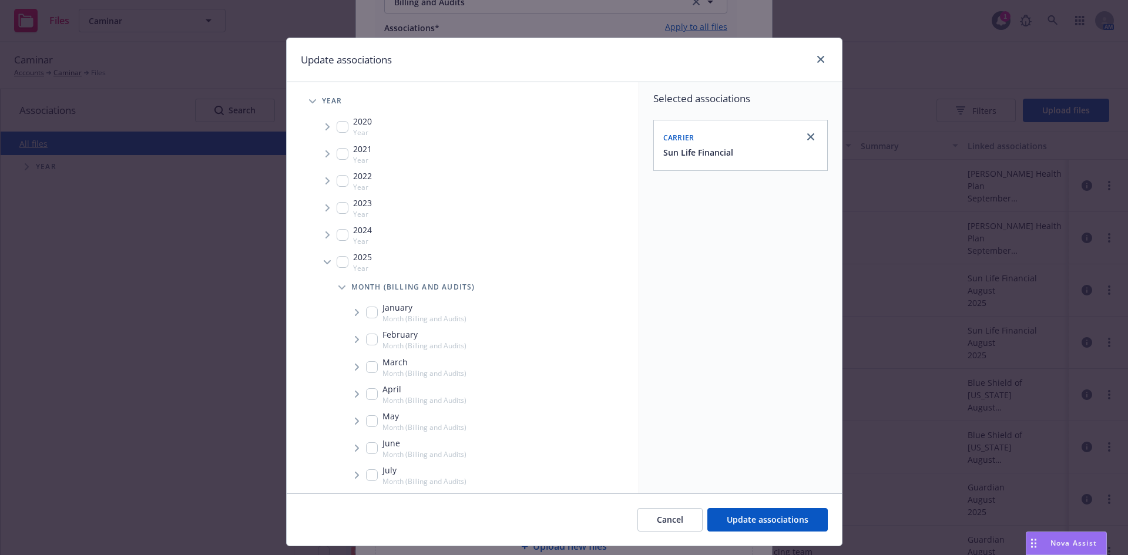
scroll to position [176, 0]
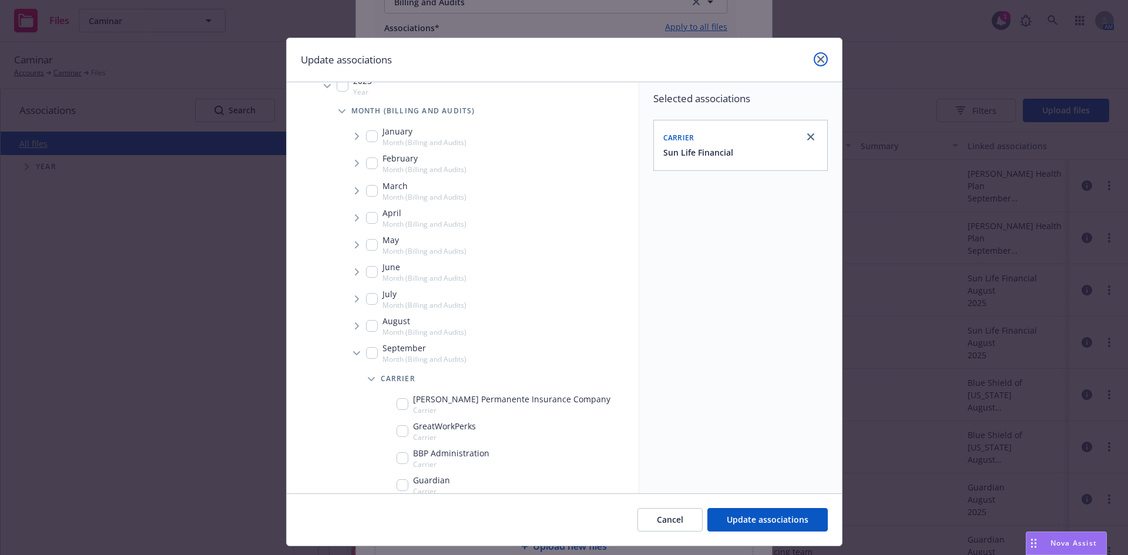
click at [818, 59] on icon "close" at bounding box center [820, 59] width 7 height 7
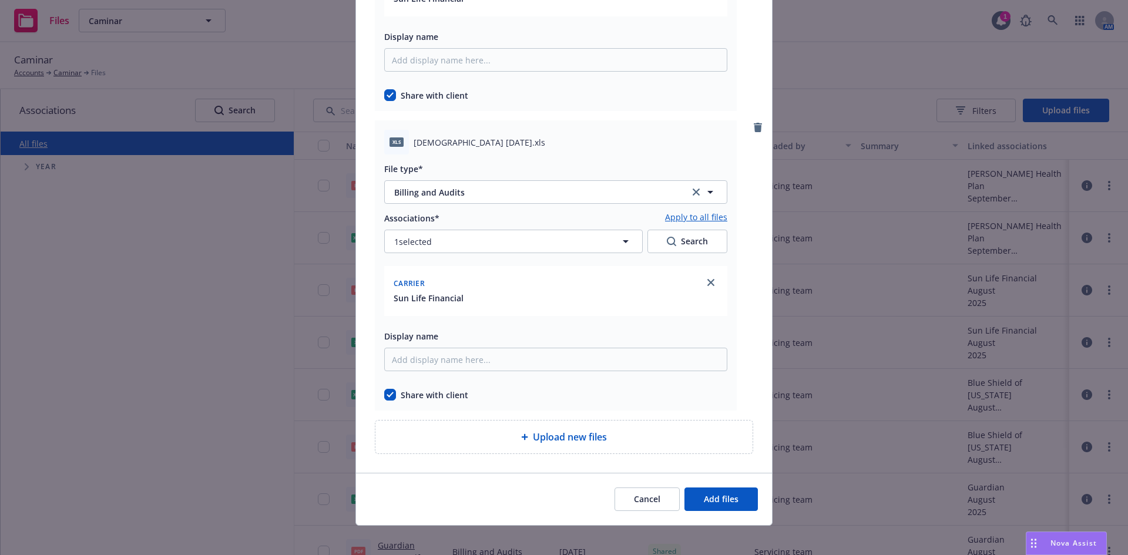
scroll to position [888, 0]
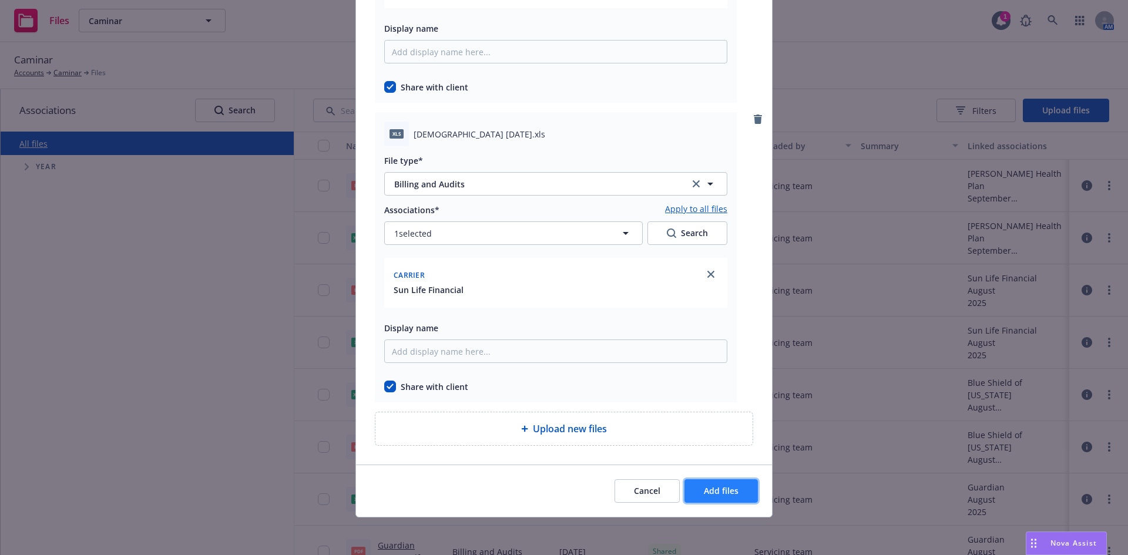
click at [736, 495] on button "Add files" at bounding box center [720, 490] width 73 height 23
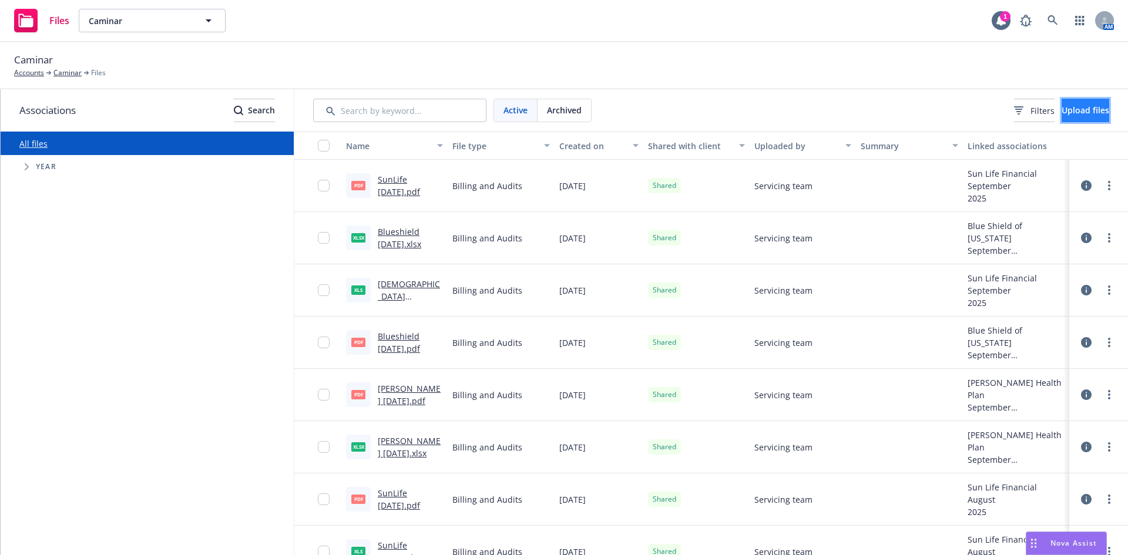
click at [1068, 112] on span "Upload files" at bounding box center [1085, 110] width 48 height 11
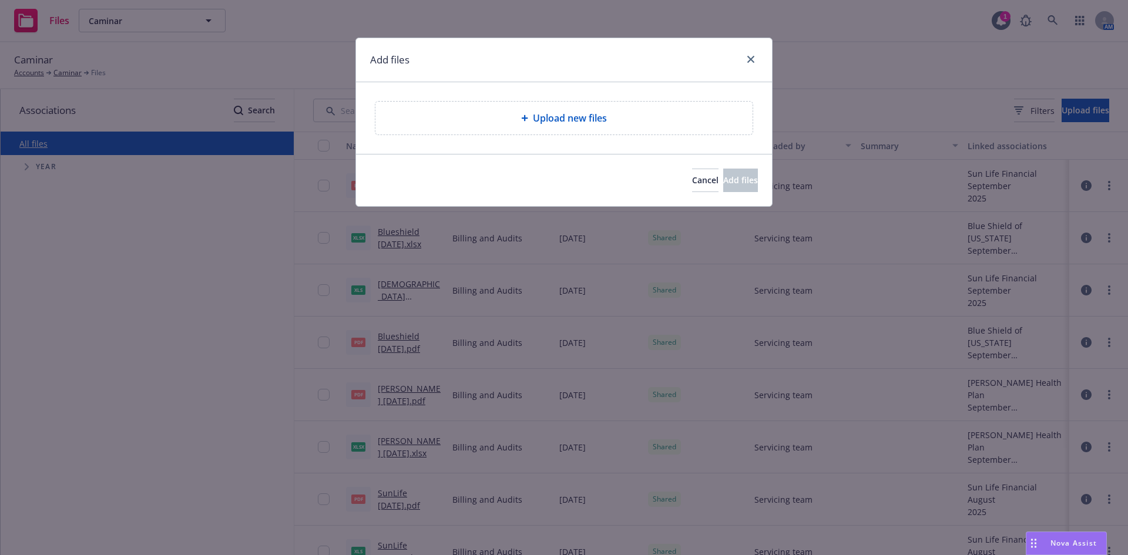
click at [600, 126] on div "Upload new files" at bounding box center [563, 118] width 377 height 33
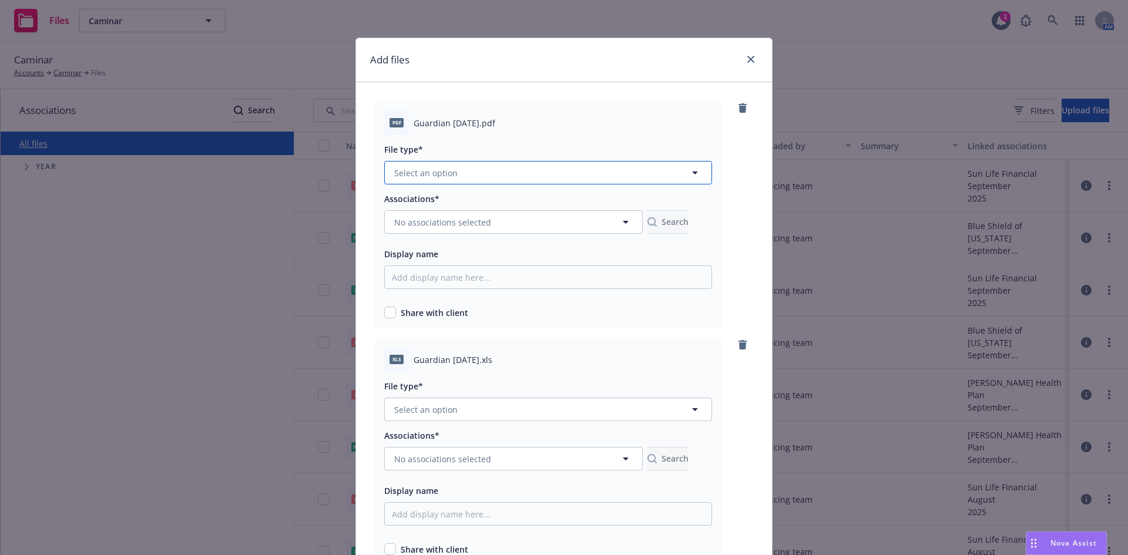
click at [569, 164] on button "Select an option" at bounding box center [548, 172] width 328 height 23
click at [455, 230] on span "Billing and Audits" at bounding box center [432, 236] width 70 height 12
click at [443, 220] on span "No associations selected" at bounding box center [442, 222] width 97 height 12
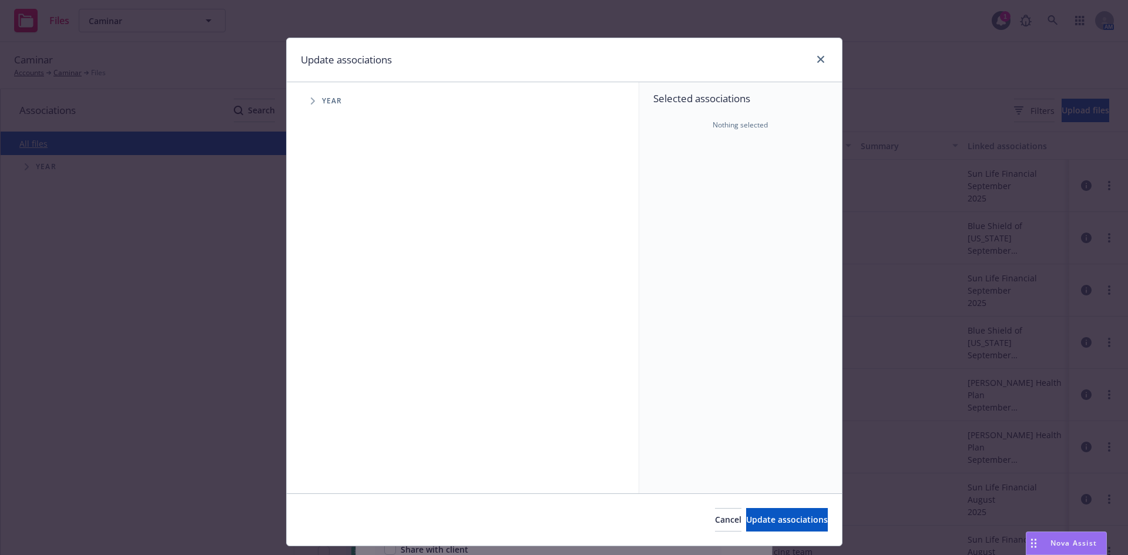
click at [316, 105] on span "Tree Example" at bounding box center [312, 101] width 19 height 19
click at [321, 256] on span "Tree Example" at bounding box center [327, 262] width 19 height 19
click at [335, 285] on span "Tree Example" at bounding box center [341, 287] width 19 height 19
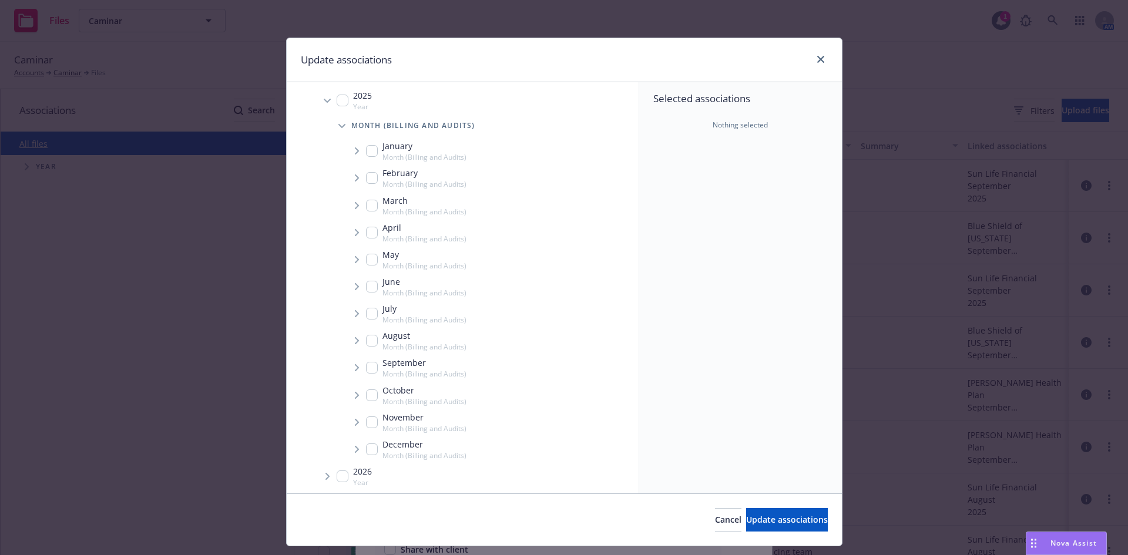
scroll to position [165, 0]
click at [355, 365] on icon "Tree Example" at bounding box center [357, 364] width 5 height 7
checkbox input "true"
click at [369, 388] on icon "Tree Example" at bounding box center [371, 390] width 5 height 7
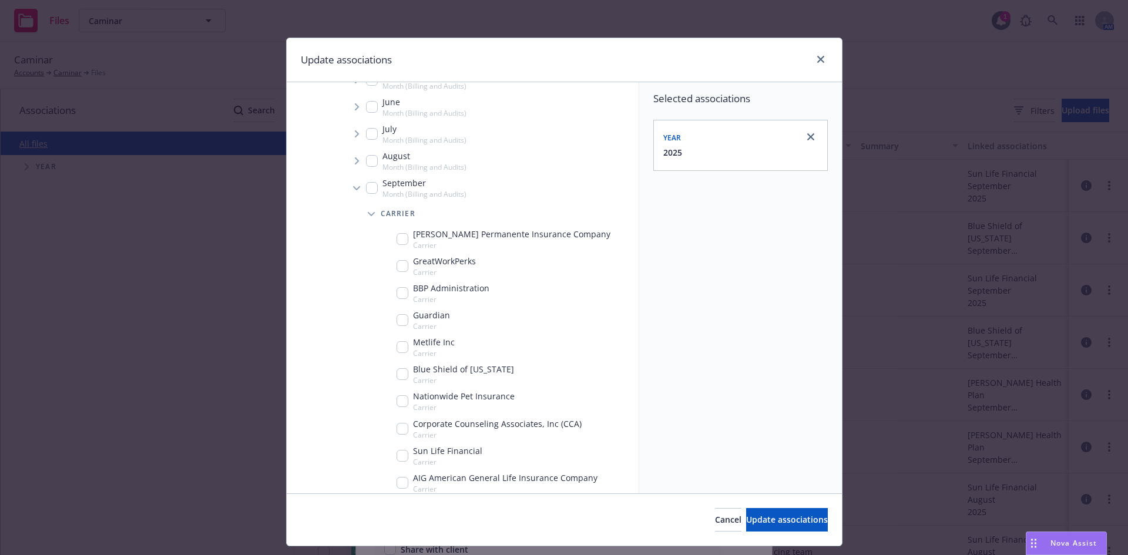
scroll to position [459, 0]
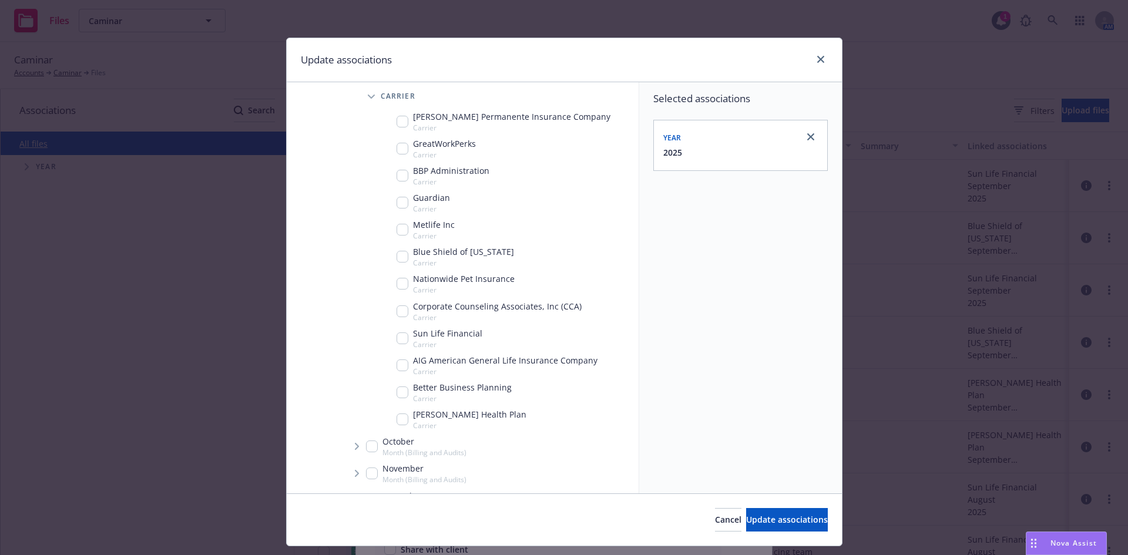
click at [398, 204] on input "Tree Example" at bounding box center [403, 203] width 12 height 12
checkbox input "true"
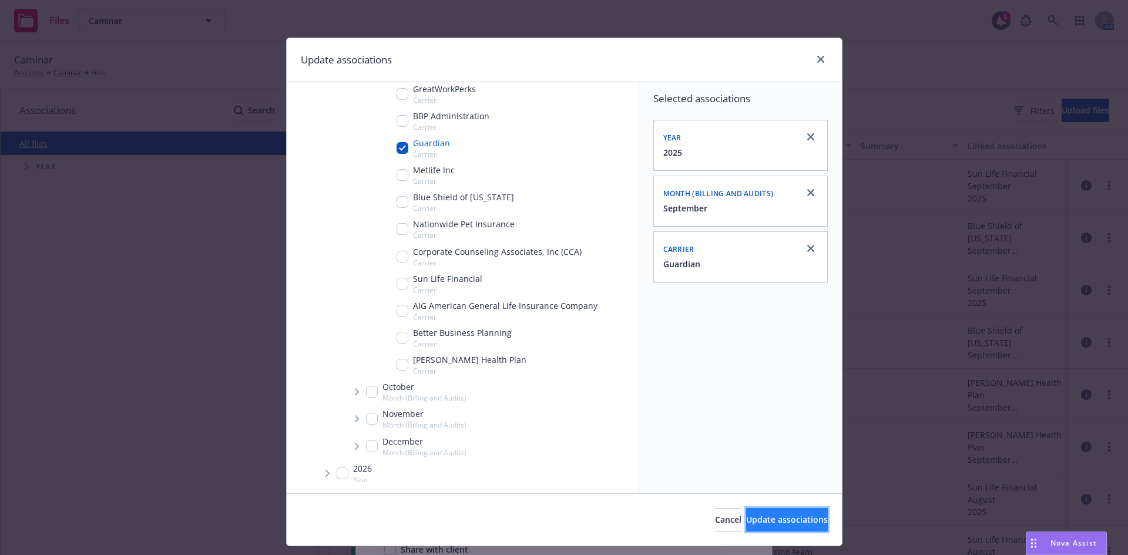
click at [746, 520] on span "Update associations" at bounding box center [787, 519] width 82 height 11
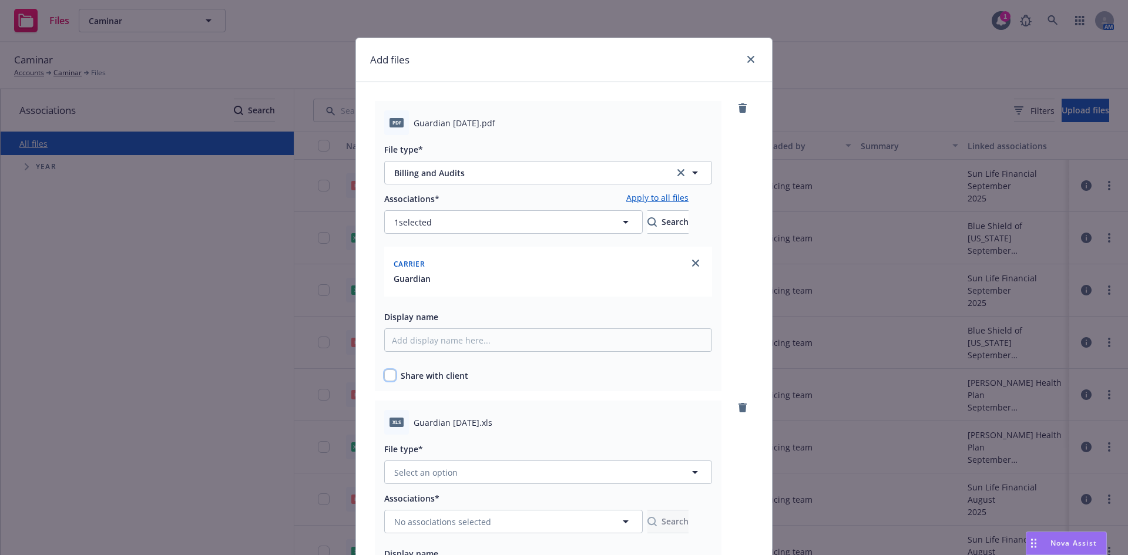
click at [388, 378] on input "checkbox" at bounding box center [390, 375] width 12 height 12
checkbox input "true"
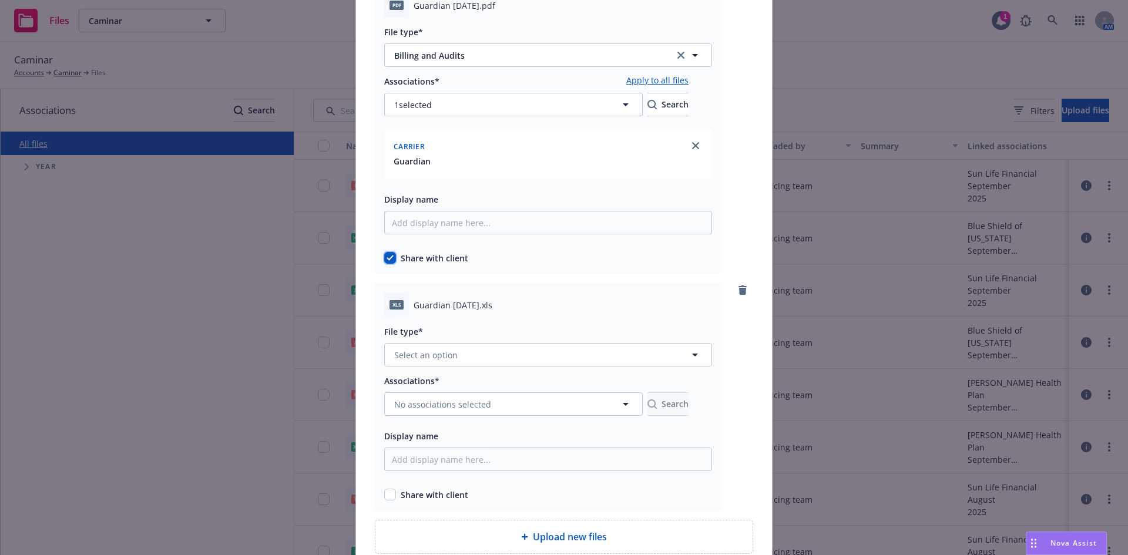
scroll to position [226, 0]
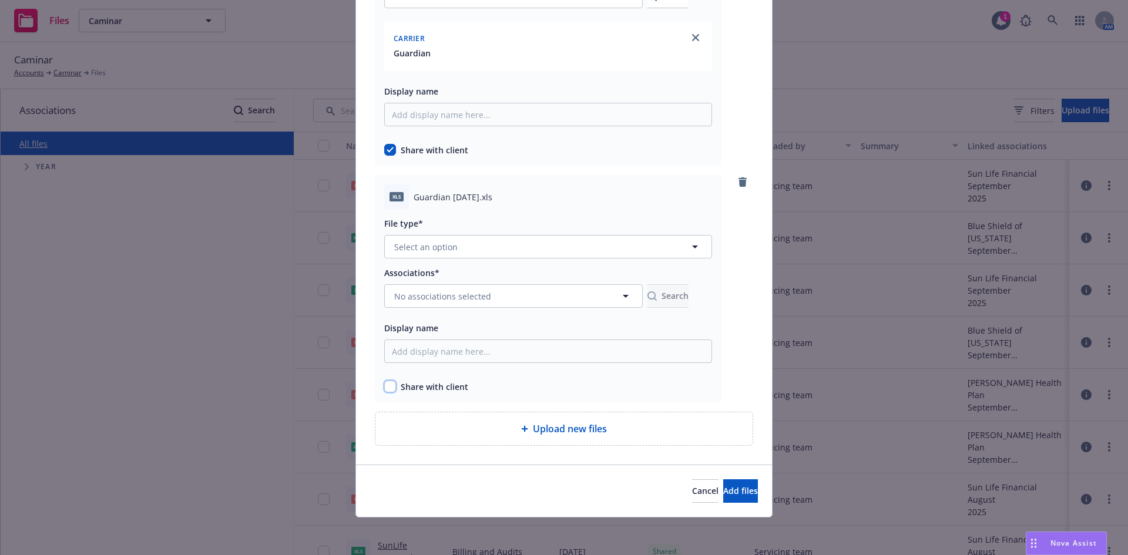
click at [387, 390] on input "checkbox" at bounding box center [390, 387] width 12 height 12
checkbox input "true"
click at [476, 245] on button "Select an option" at bounding box center [548, 246] width 328 height 23
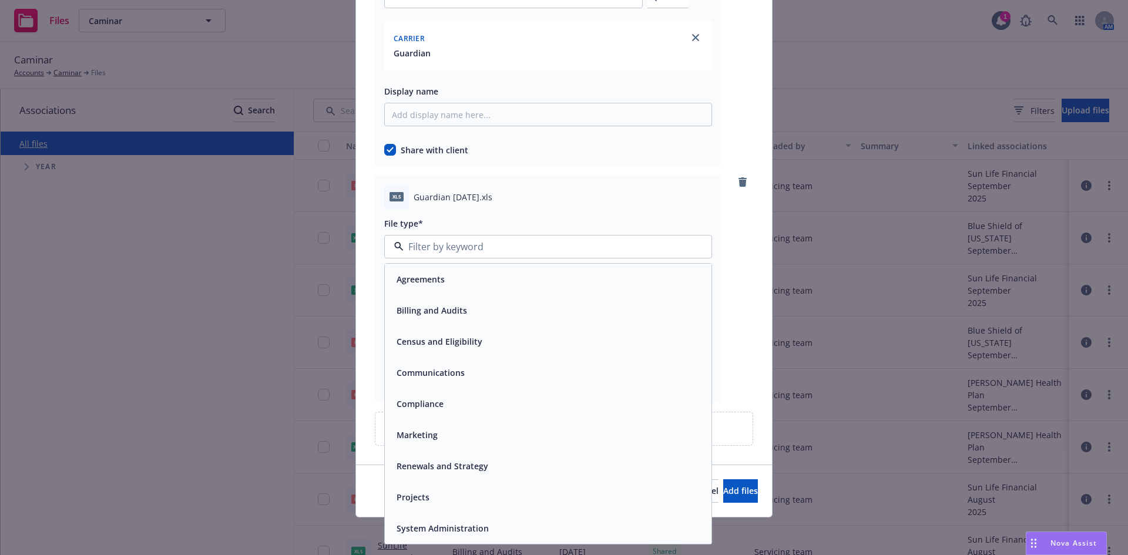
click at [435, 315] on span "Billing and Audits" at bounding box center [432, 310] width 70 height 12
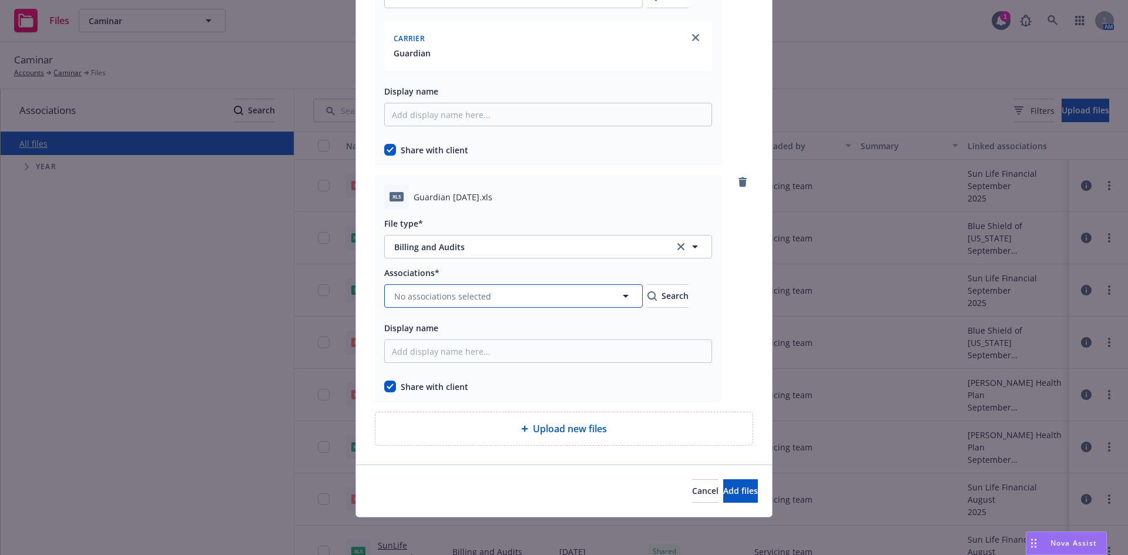
click at [436, 294] on span "No associations selected" at bounding box center [442, 296] width 97 height 12
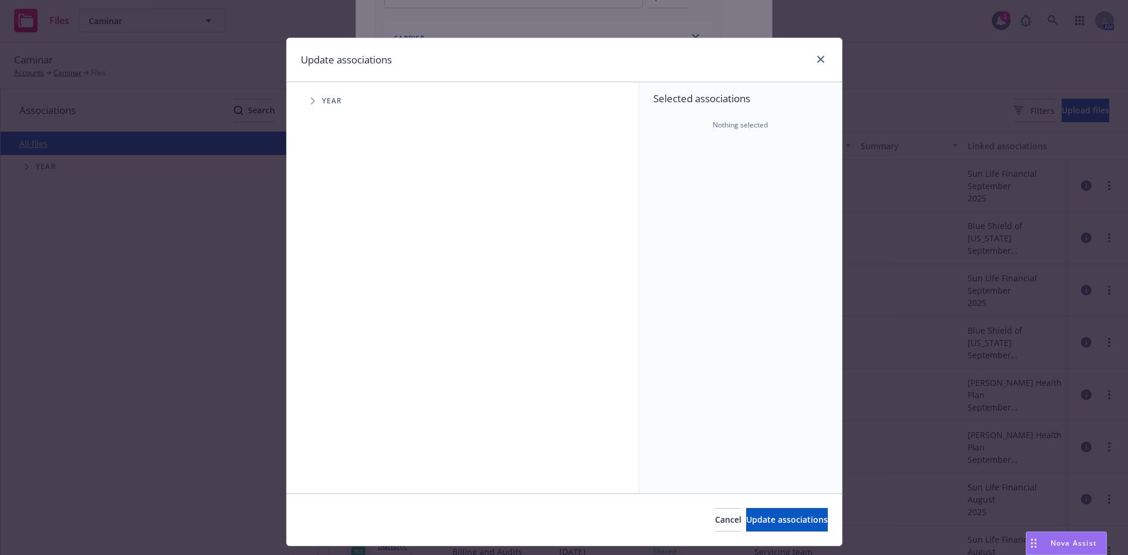
click at [311, 105] on span "Tree Example" at bounding box center [312, 101] width 19 height 19
click at [325, 264] on icon "Tree Example" at bounding box center [327, 261] width 5 height 7
click at [332, 284] on span "Tree Example" at bounding box center [341, 287] width 19 height 19
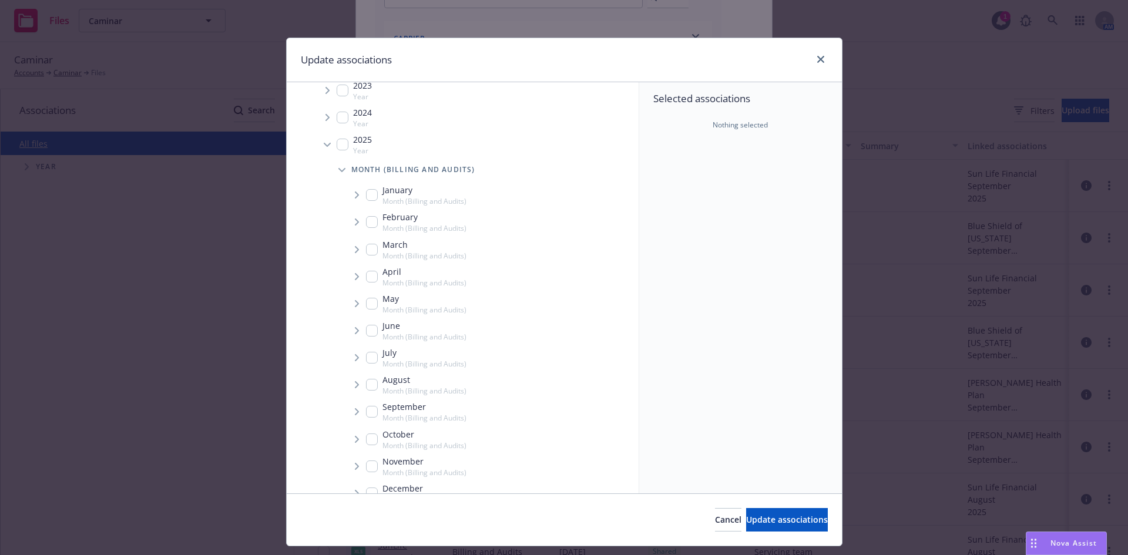
scroll to position [165, 0]
click at [366, 367] on input "Tree Example" at bounding box center [372, 364] width 12 height 12
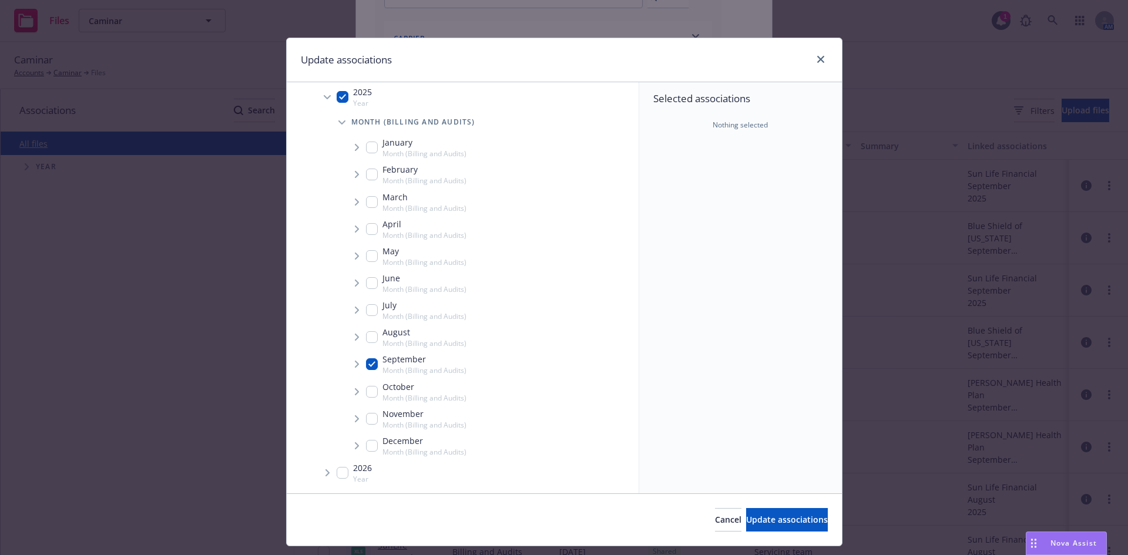
checkbox input "true"
click at [350, 364] on span "Tree Example" at bounding box center [356, 364] width 19 height 19
click at [375, 366] on div "September Month (Billing and Audits)" at bounding box center [416, 364] width 100 height 22
click at [372, 389] on span "Tree Example" at bounding box center [371, 390] width 19 height 19
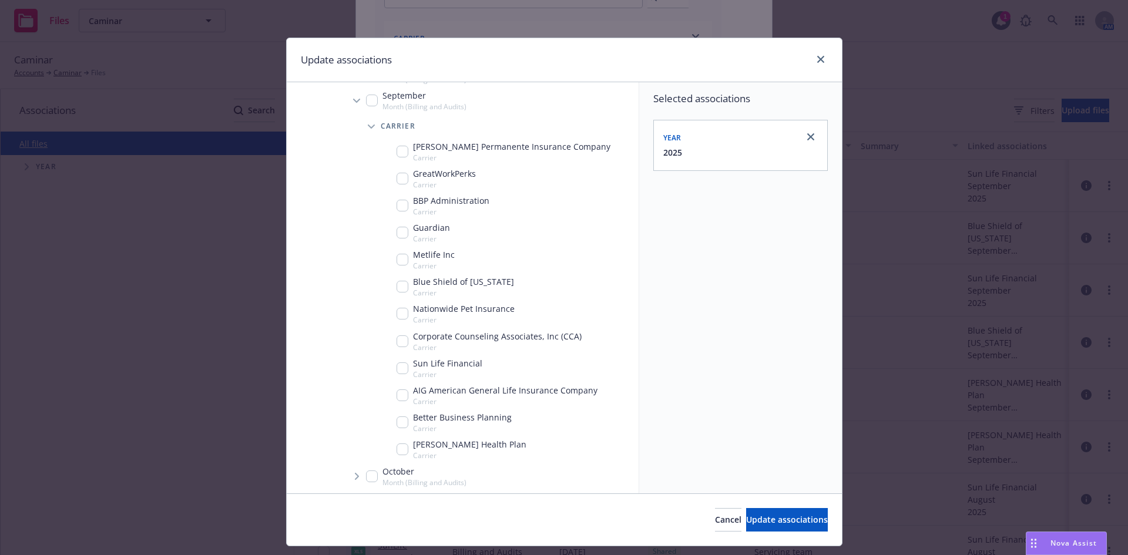
scroll to position [400, 0]
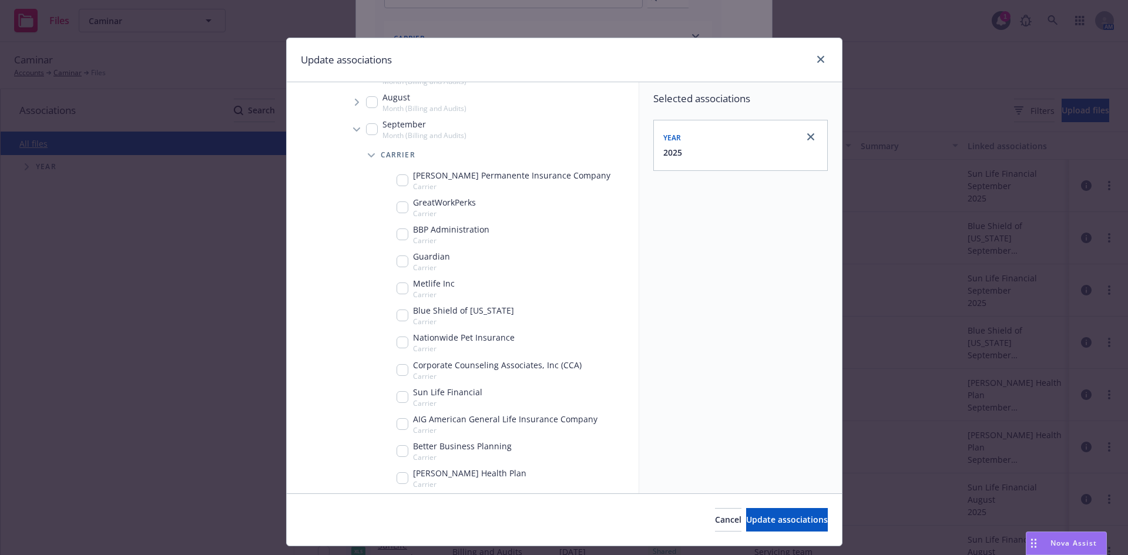
click at [391, 263] on div "Guardian Carrier" at bounding box center [505, 261] width 267 height 27
checkbox input "true"
click at [359, 125] on span "Tree Example" at bounding box center [356, 129] width 19 height 19
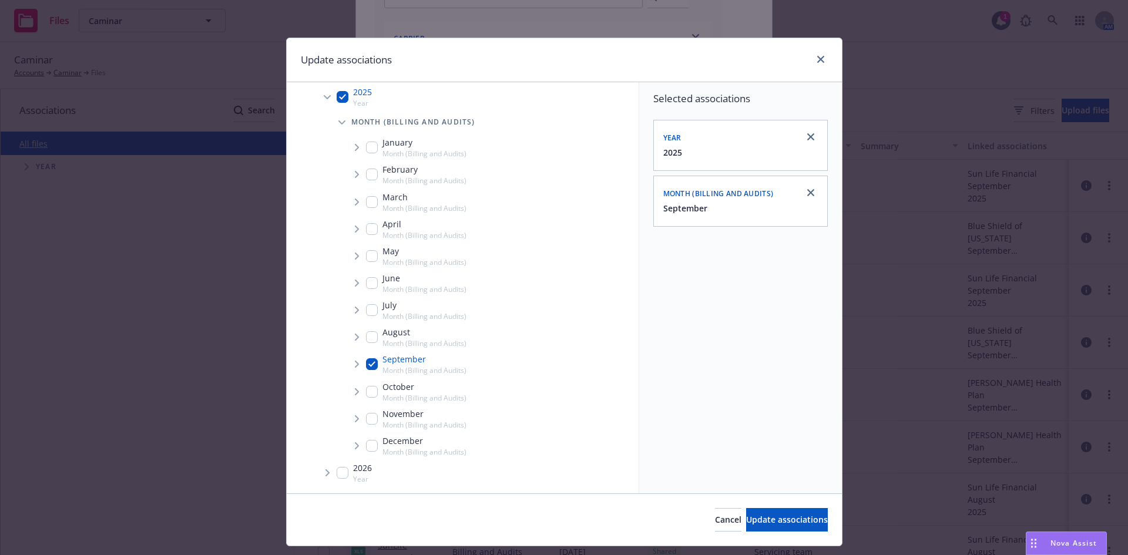
scroll to position [165, 0]
click at [366, 361] on input "Tree Example" at bounding box center [372, 364] width 12 height 12
checkbox input "false"
click at [337, 96] on input "Tree Example" at bounding box center [343, 97] width 12 height 12
click at [355, 361] on icon "Tree Example" at bounding box center [357, 364] width 4 height 7
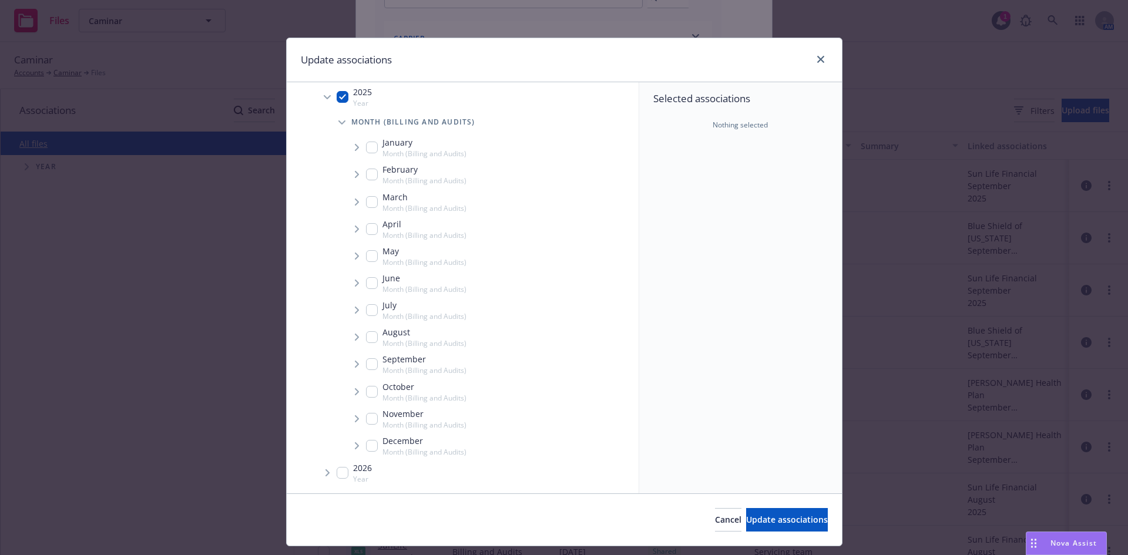
checkbox input "true"
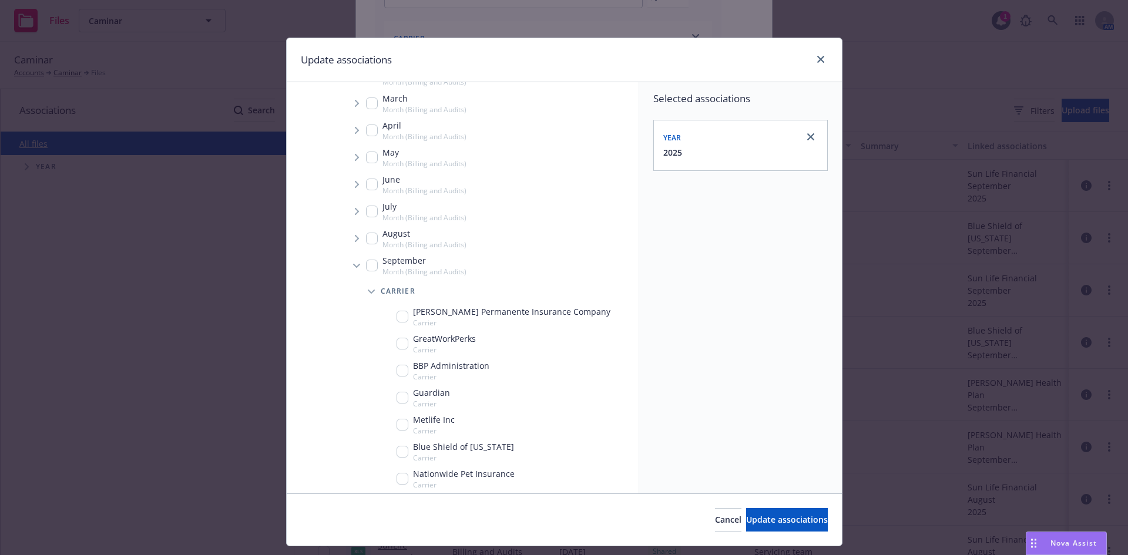
scroll to position [341, 0]
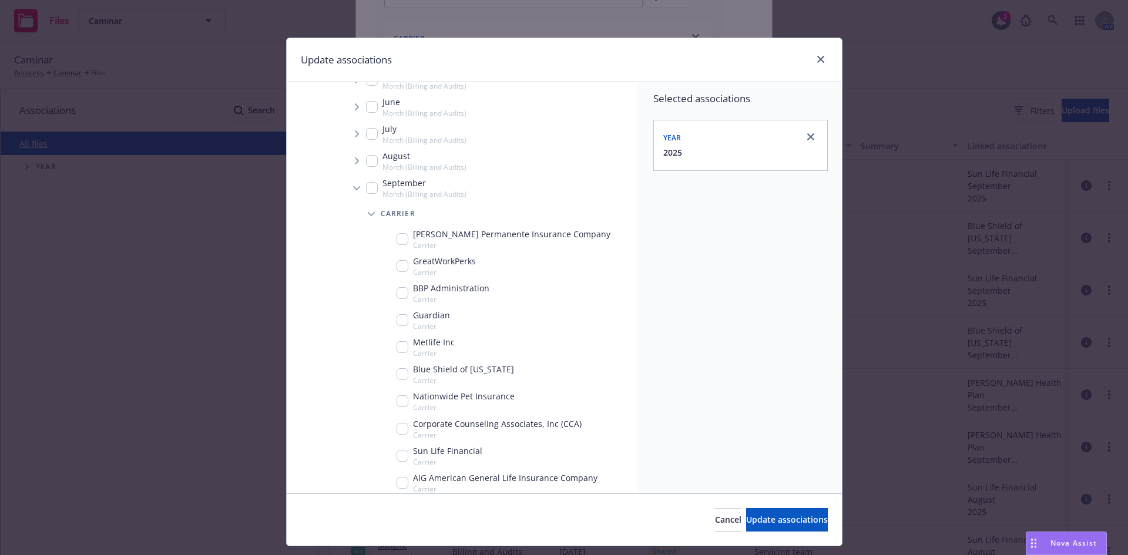
click at [398, 318] on input "Tree Example" at bounding box center [403, 320] width 12 height 12
checkbox input "true"
click at [763, 525] on span "Update associations" at bounding box center [787, 519] width 82 height 11
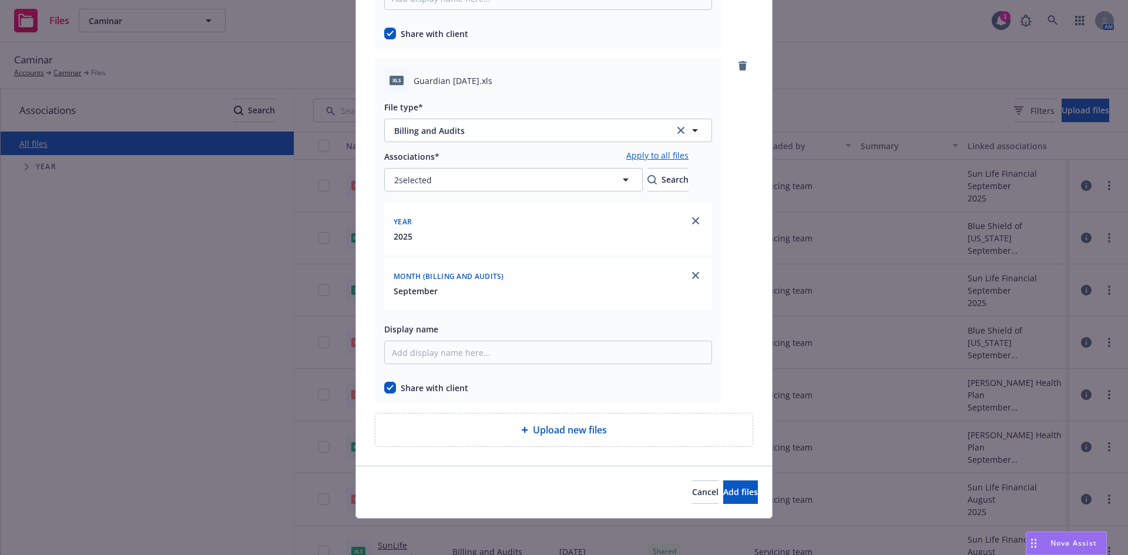
scroll to position [343, 0]
click at [688, 125] on link "clear selection" at bounding box center [681, 129] width 14 height 14
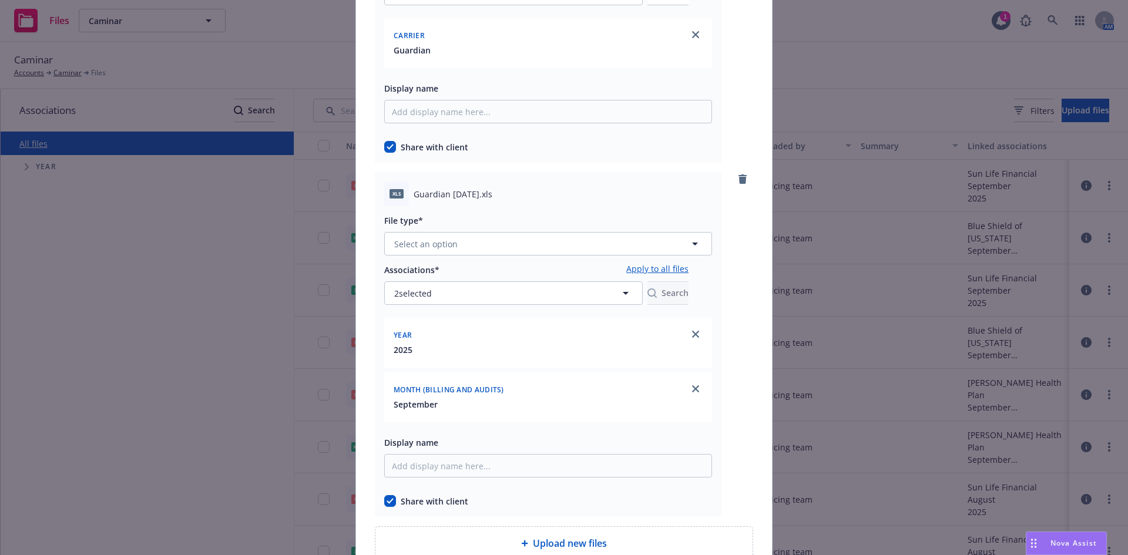
scroll to position [0, 0]
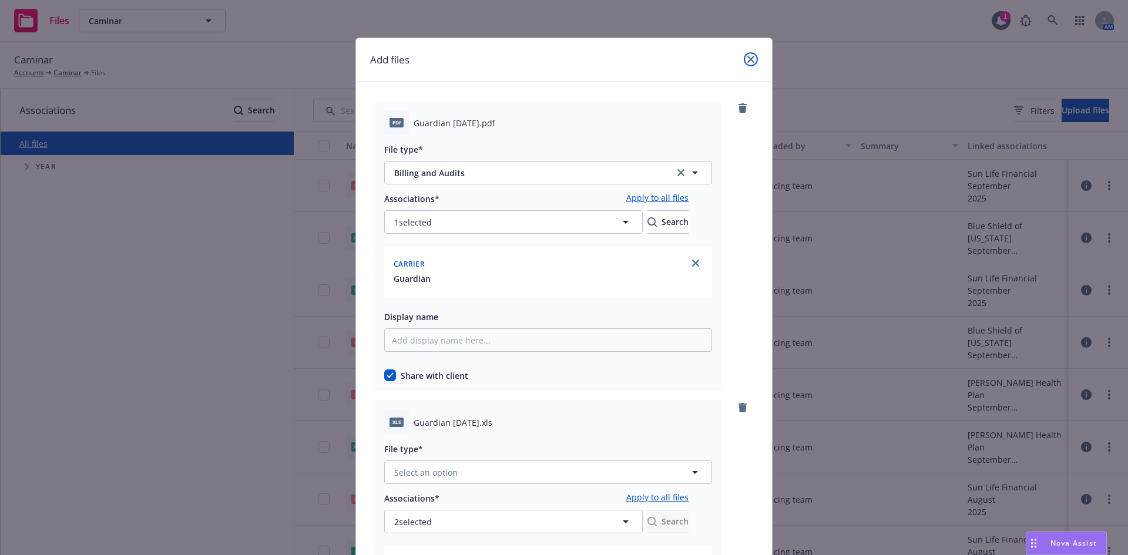
click at [753, 59] on link "close" at bounding box center [751, 59] width 14 height 14
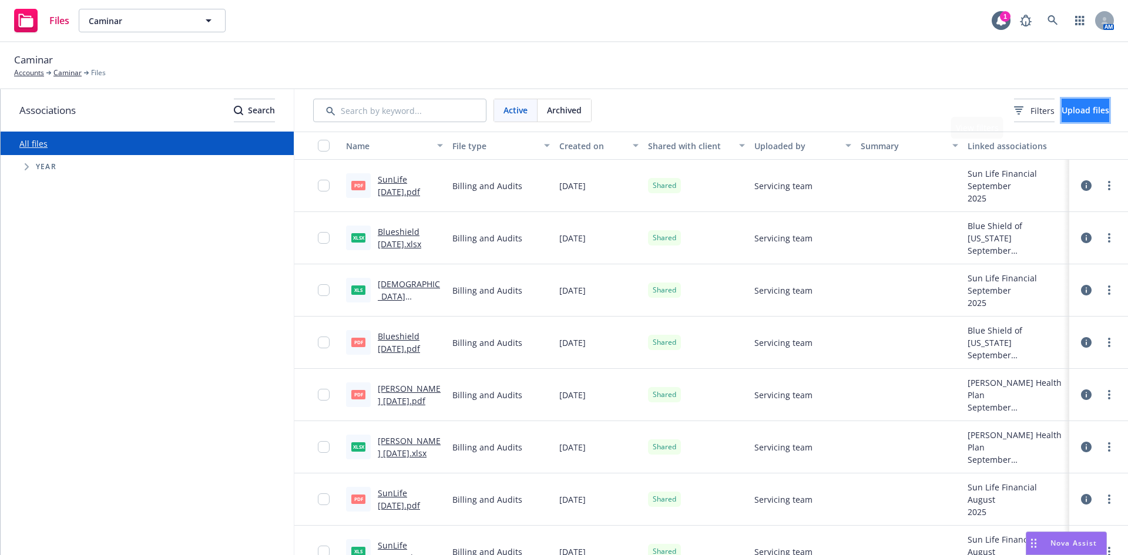
click at [1062, 111] on span "Upload files" at bounding box center [1085, 110] width 48 height 11
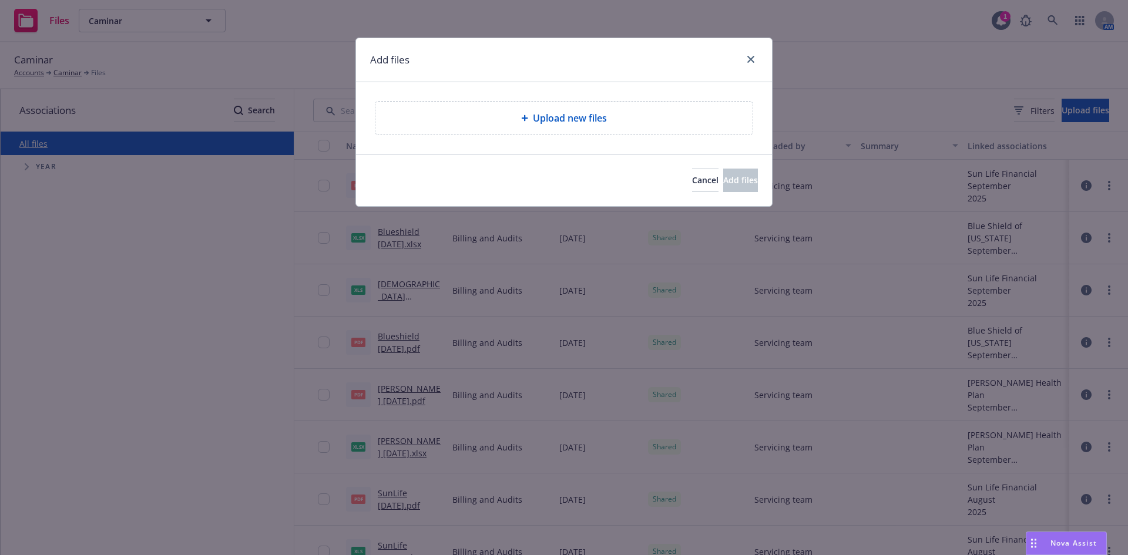
click at [627, 112] on div "Upload new files" at bounding box center [564, 118] width 358 height 14
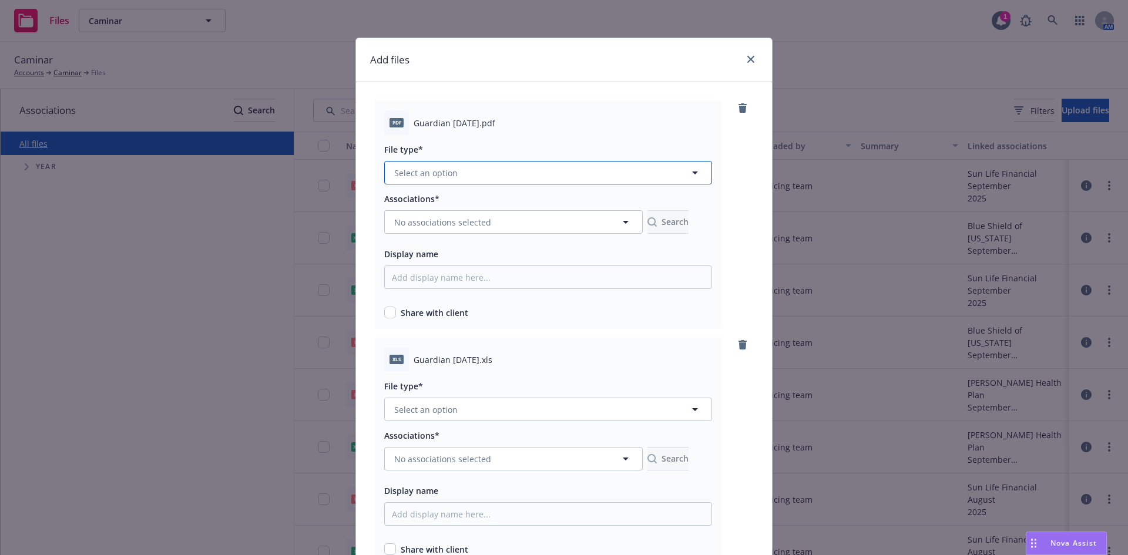
click at [586, 167] on button "Select an option" at bounding box center [548, 172] width 328 height 23
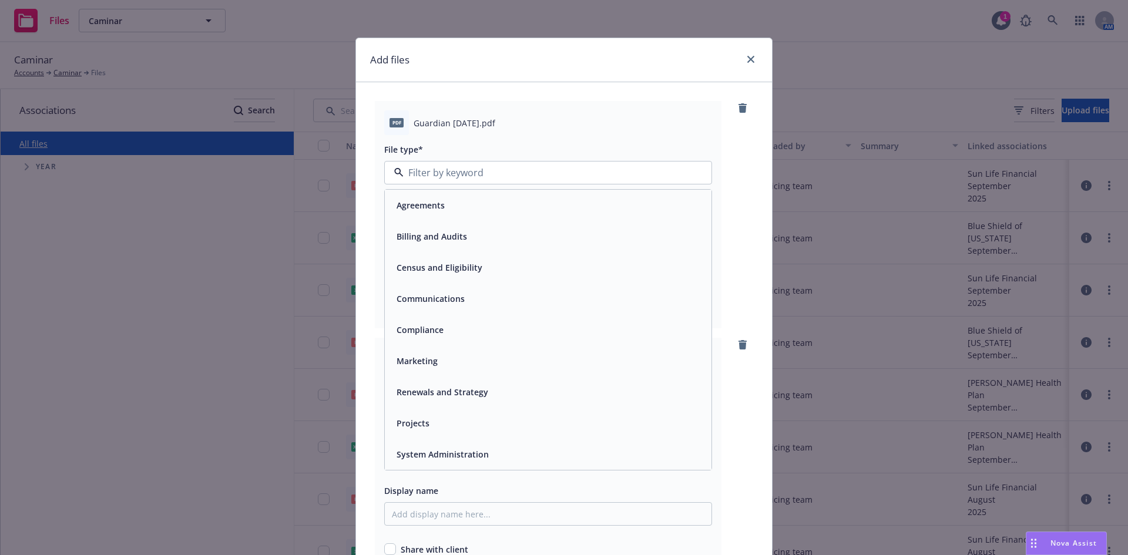
click at [441, 236] on span "Billing and Audits" at bounding box center [432, 236] width 70 height 12
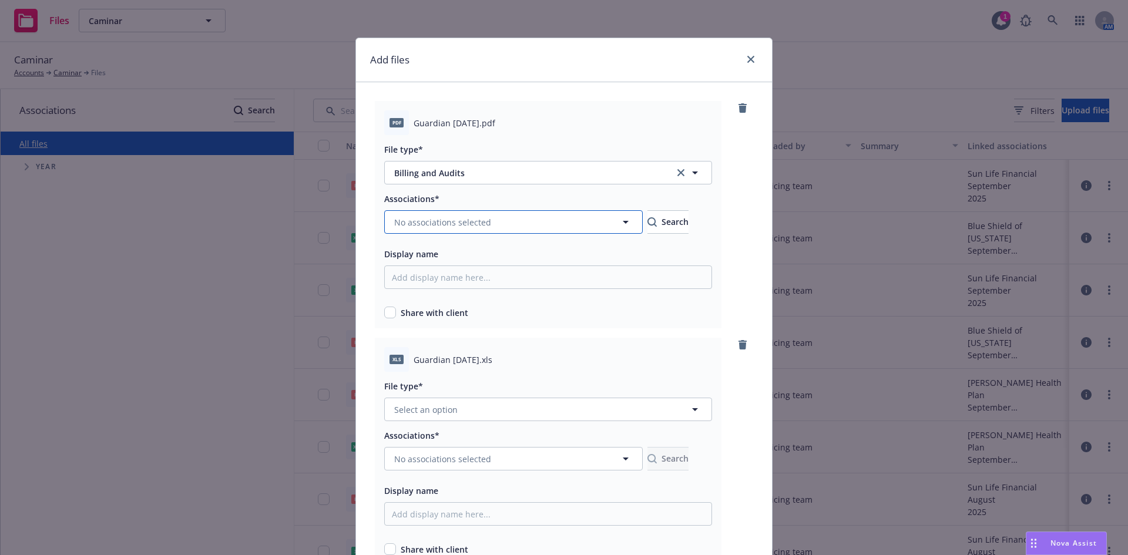
click at [432, 216] on span "No associations selected" at bounding box center [442, 222] width 97 height 12
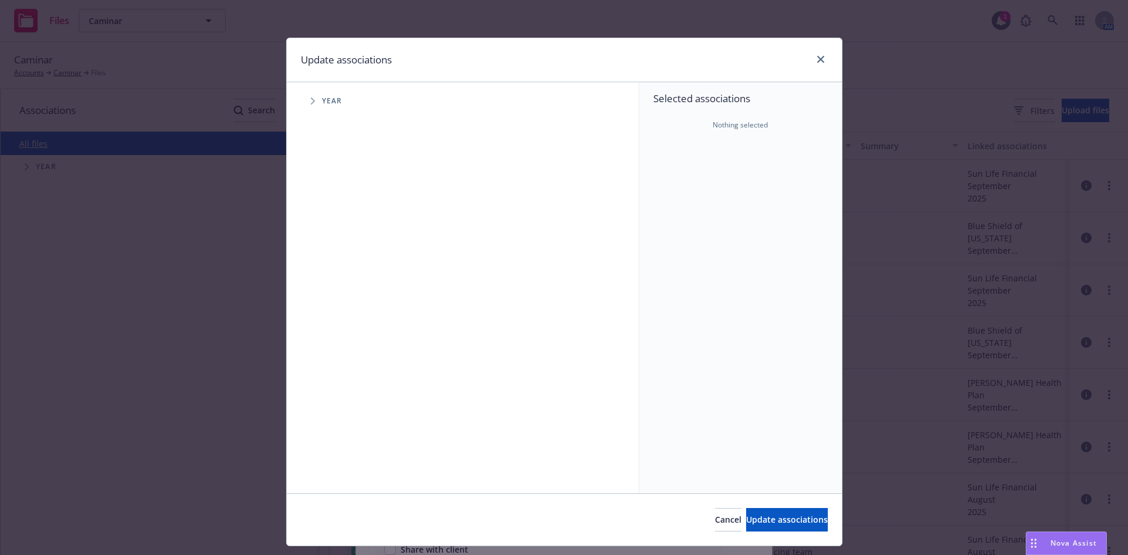
click at [306, 106] on span "Tree Example" at bounding box center [312, 101] width 19 height 19
click at [325, 263] on icon "Tree Example" at bounding box center [327, 261] width 4 height 7
click at [333, 287] on span "Tree Example" at bounding box center [341, 287] width 19 height 19
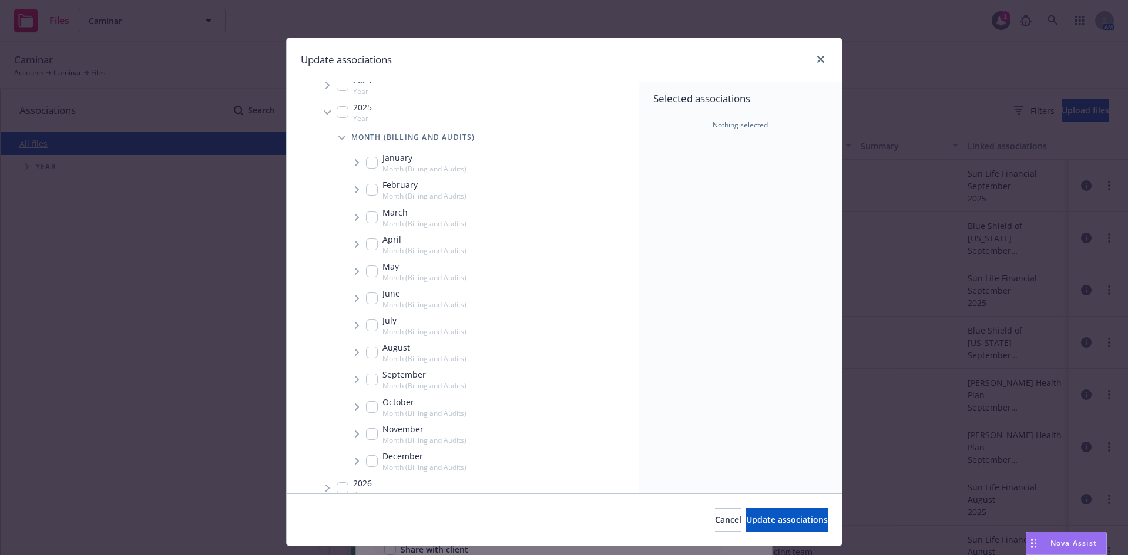
scroll to position [165, 0]
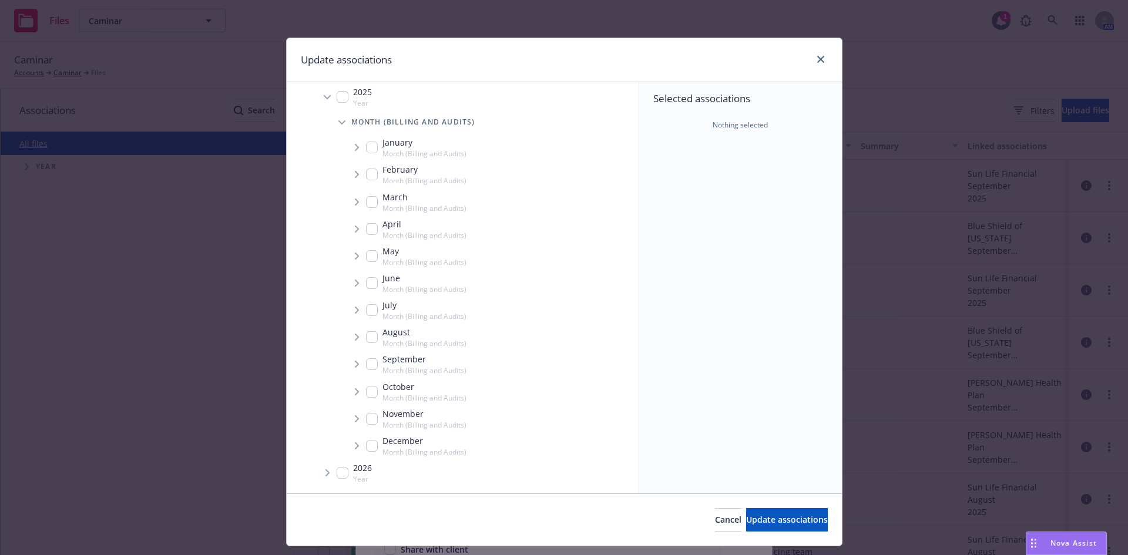
click at [355, 364] on icon "Tree Example" at bounding box center [357, 364] width 4 height 7
checkbox input "true"
click at [366, 397] on span "Tree Example" at bounding box center [371, 390] width 19 height 19
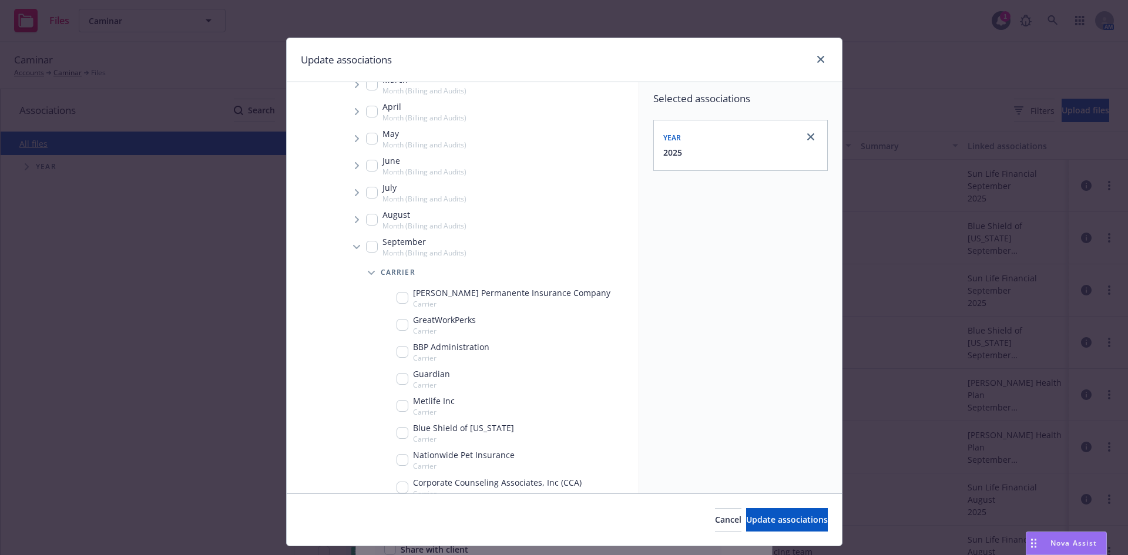
click at [399, 379] on input "Tree Example" at bounding box center [403, 379] width 12 height 12
checkbox input "true"
click at [747, 515] on span "Update associations" at bounding box center [787, 519] width 82 height 11
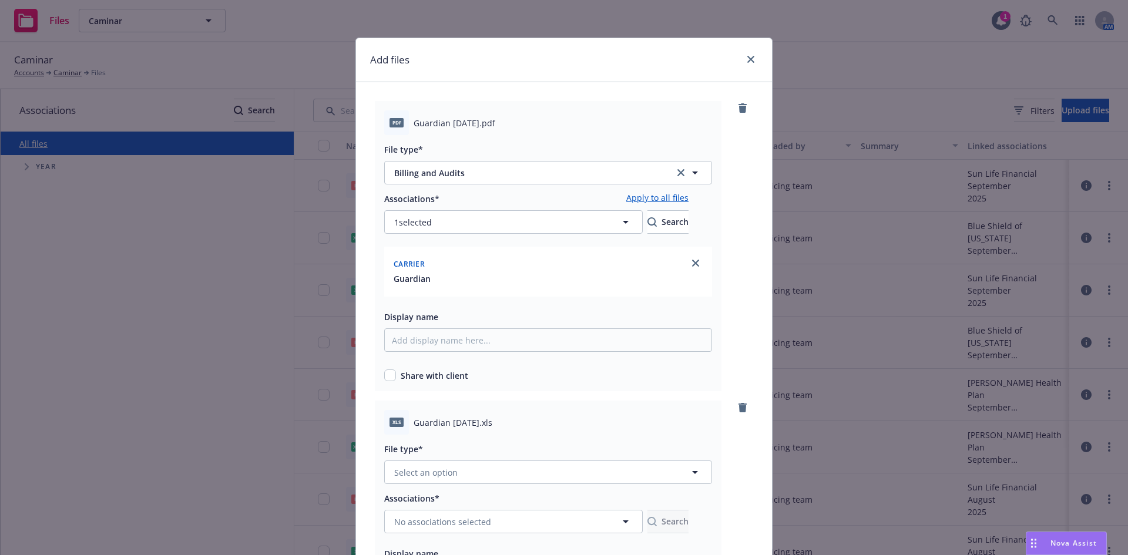
click at [688, 199] on link "Apply to all files" at bounding box center [657, 199] width 62 height 14
click at [386, 377] on input "checkbox" at bounding box center [390, 375] width 12 height 12
checkbox input "true"
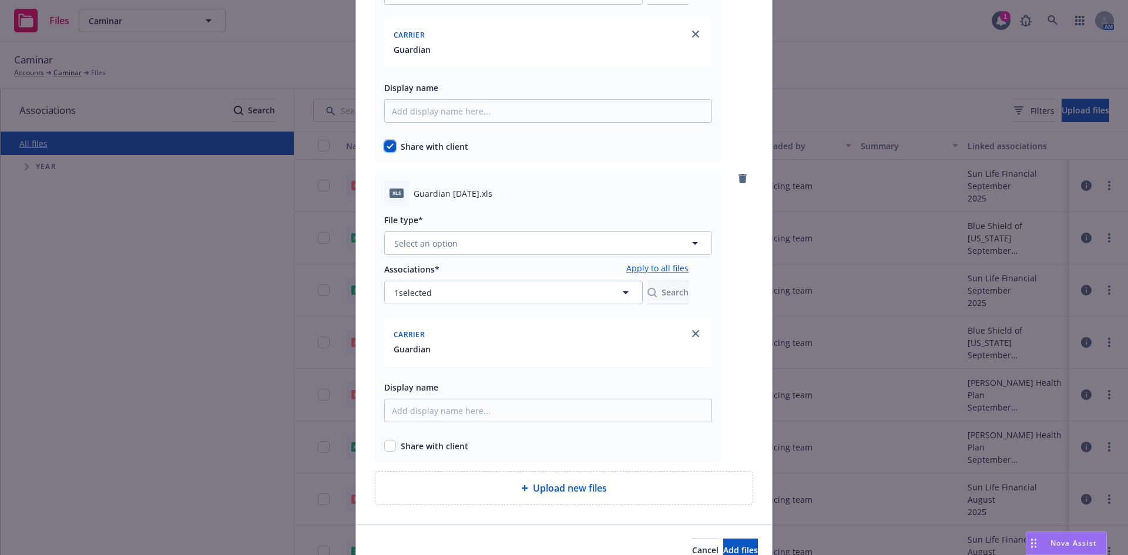
scroll to position [235, 0]
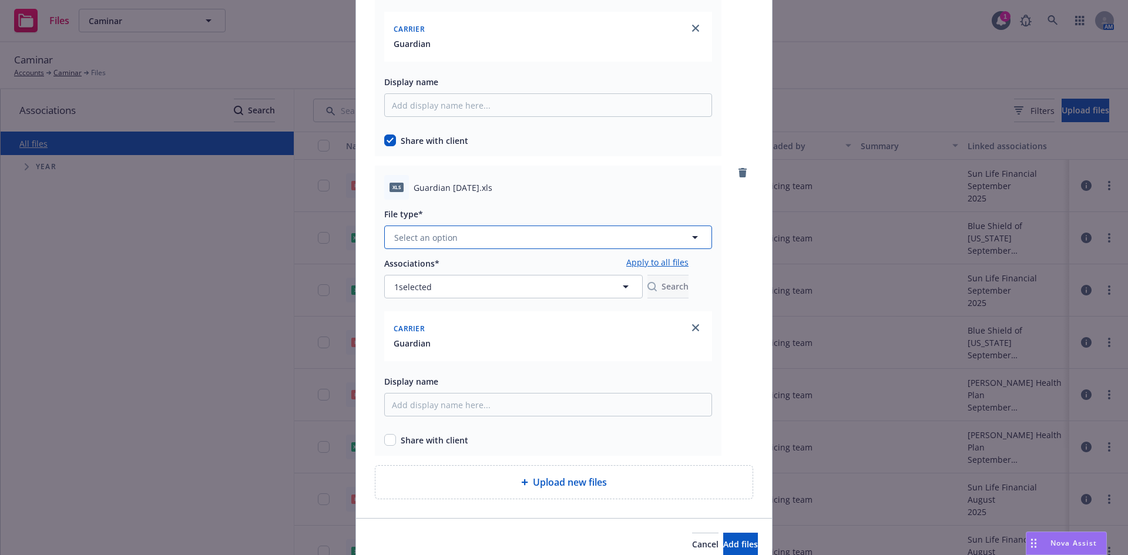
click at [438, 246] on button "Select an option" at bounding box center [548, 237] width 328 height 23
click at [406, 295] on span "Billing and Audits" at bounding box center [432, 301] width 70 height 12
click at [388, 439] on input "checkbox" at bounding box center [390, 440] width 12 height 12
checkbox input "true"
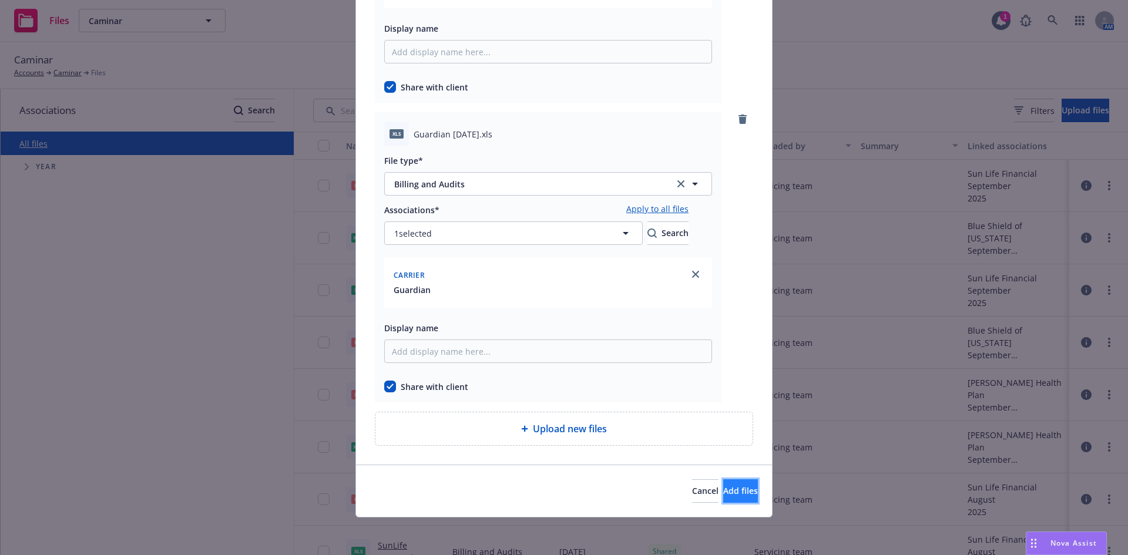
click at [723, 494] on span "Add files" at bounding box center [740, 490] width 35 height 11
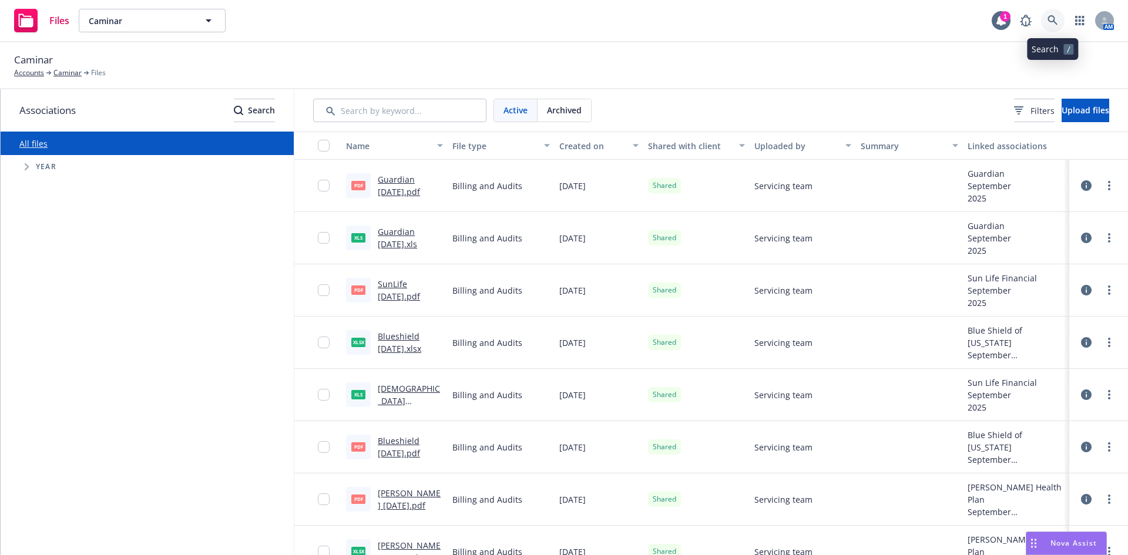
click at [1060, 25] on link at bounding box center [1052, 20] width 23 height 23
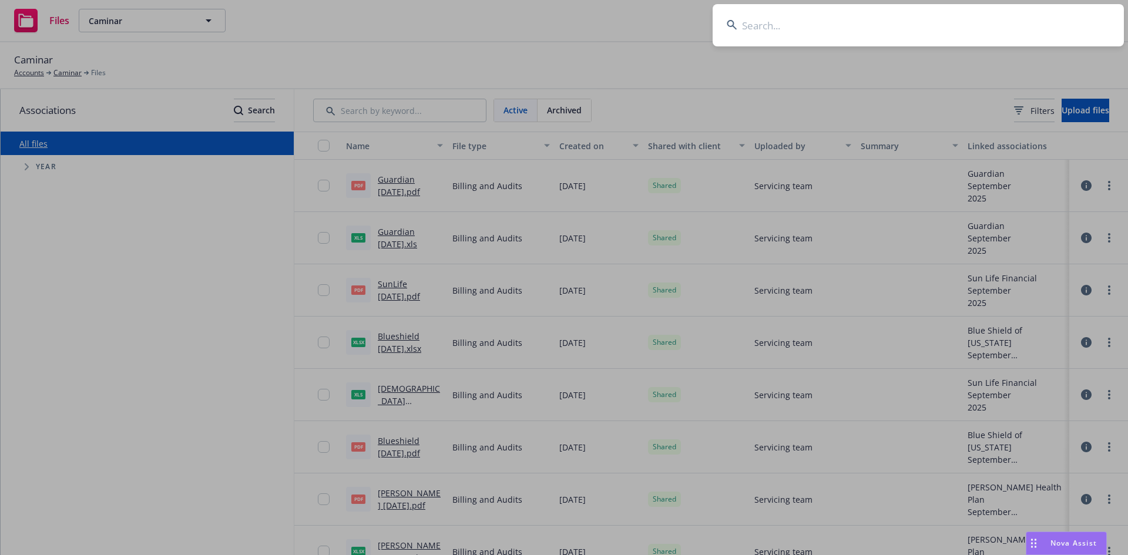
click at [833, 25] on input at bounding box center [918, 25] width 411 height 42
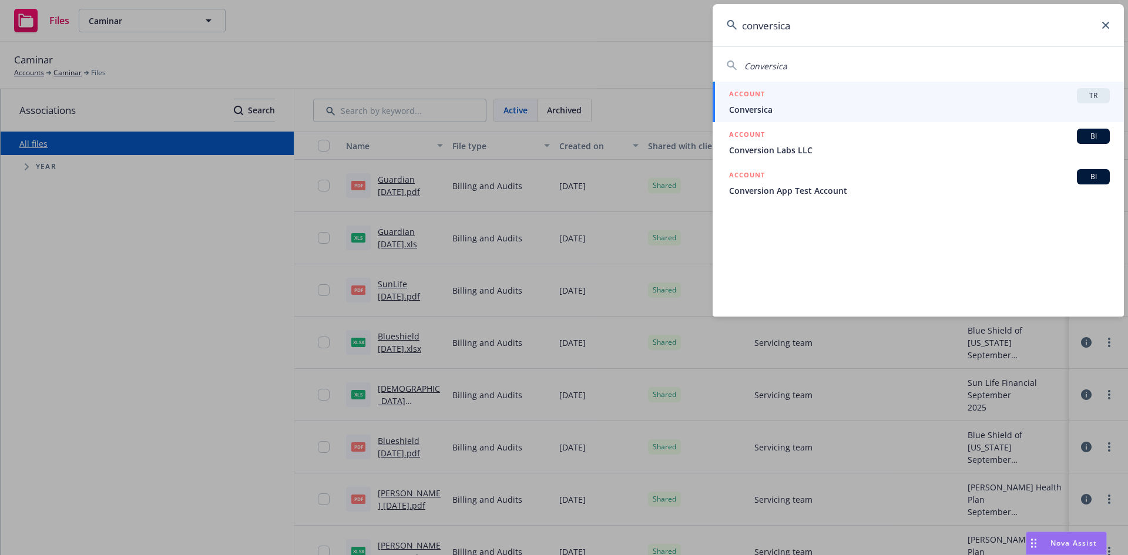
type input "conversica"
click at [1086, 90] on div "TR" at bounding box center [1093, 95] width 33 height 15
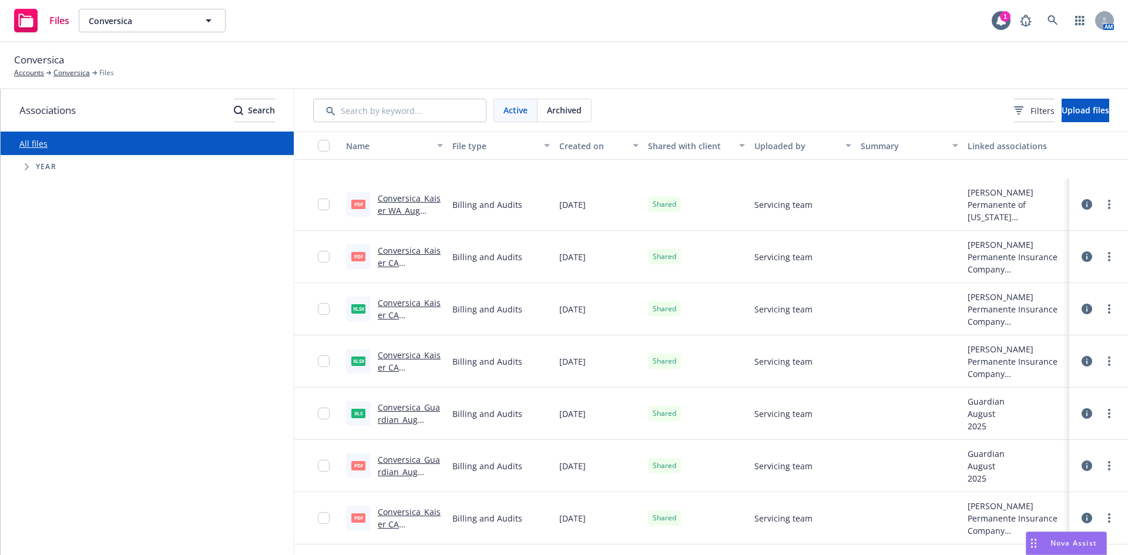
scroll to position [646, 0]
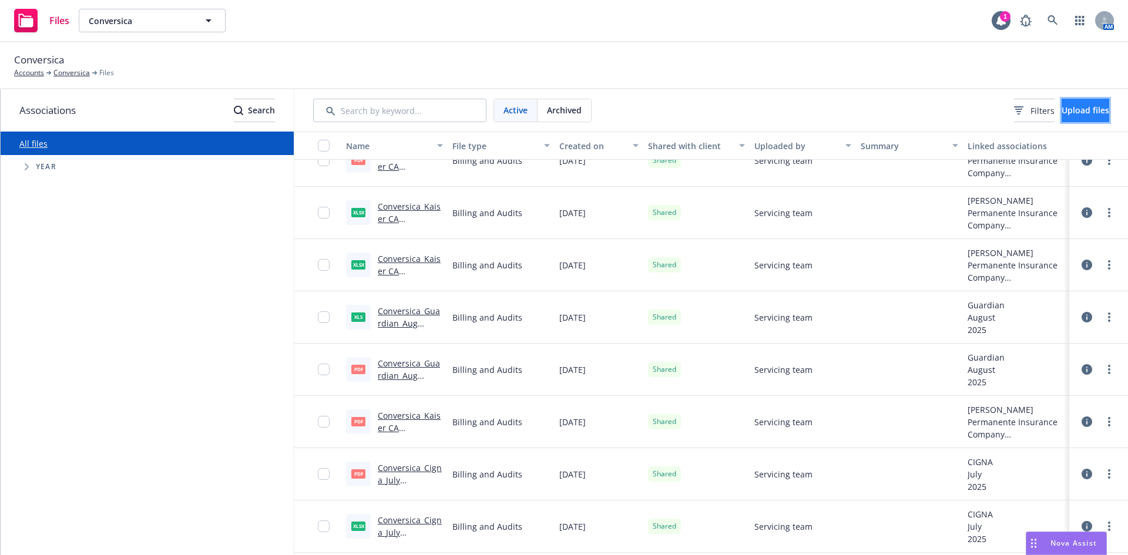
click at [1067, 102] on button "Upload files" at bounding box center [1085, 110] width 48 height 23
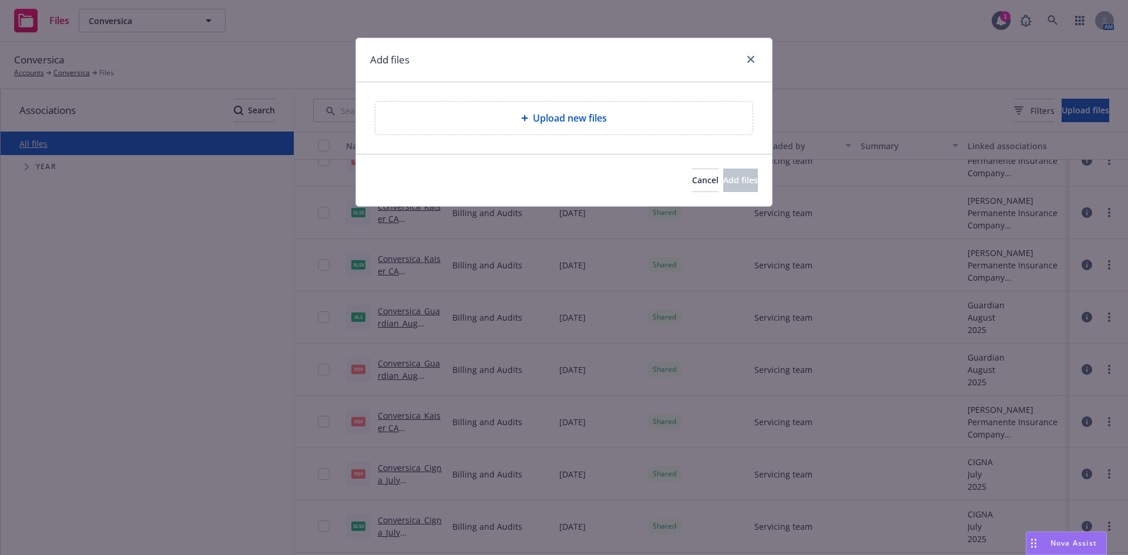
click at [688, 123] on div "Upload new files" at bounding box center [564, 118] width 358 height 14
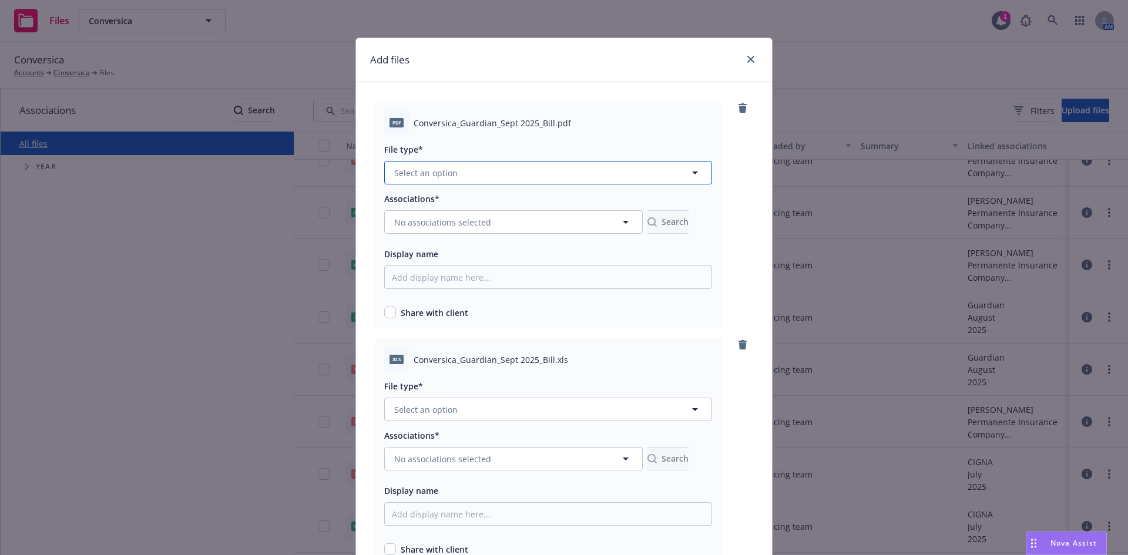
click at [498, 166] on button "Select an option" at bounding box center [548, 172] width 328 height 23
click at [439, 226] on div "Billing and Audits" at bounding box center [548, 236] width 327 height 31
click at [445, 221] on span "No associations selected" at bounding box center [442, 222] width 97 height 12
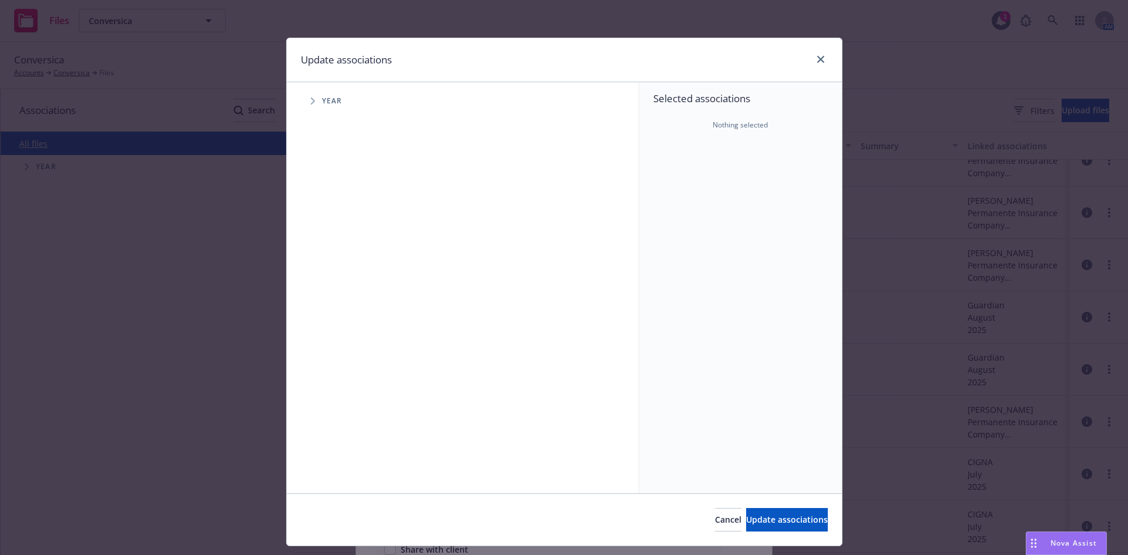
click at [311, 100] on icon "Tree Example" at bounding box center [313, 101] width 4 height 7
click at [325, 263] on icon "Tree Example" at bounding box center [327, 261] width 4 height 7
click at [340, 285] on icon "Tree Example" at bounding box center [342, 287] width 4 height 7
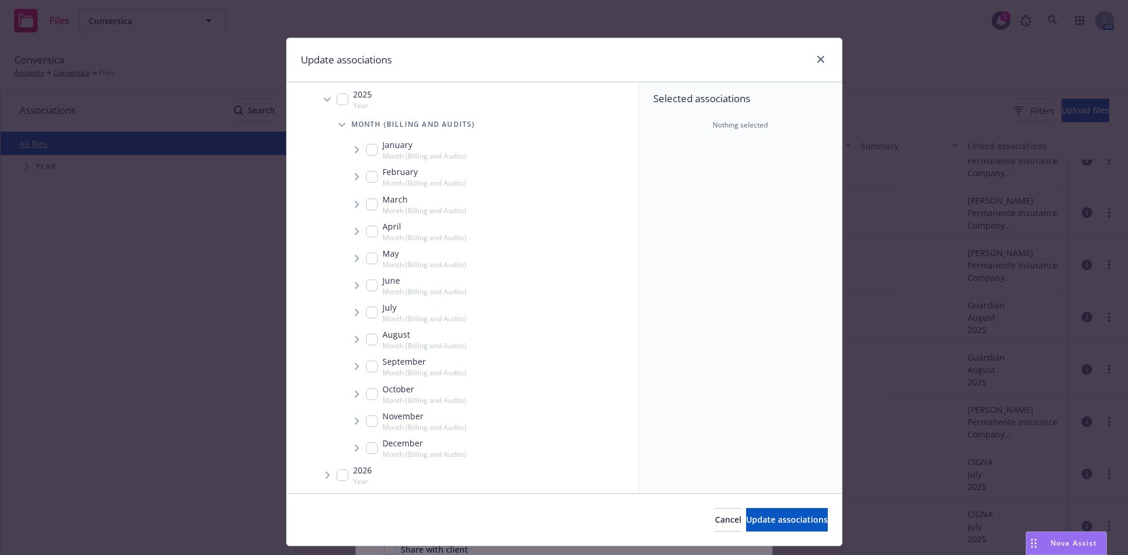
scroll to position [165, 0]
click at [355, 361] on span "Tree Example" at bounding box center [356, 364] width 19 height 19
checkbox input "true"
click at [369, 364] on icon "Tree Example" at bounding box center [371, 366] width 5 height 7
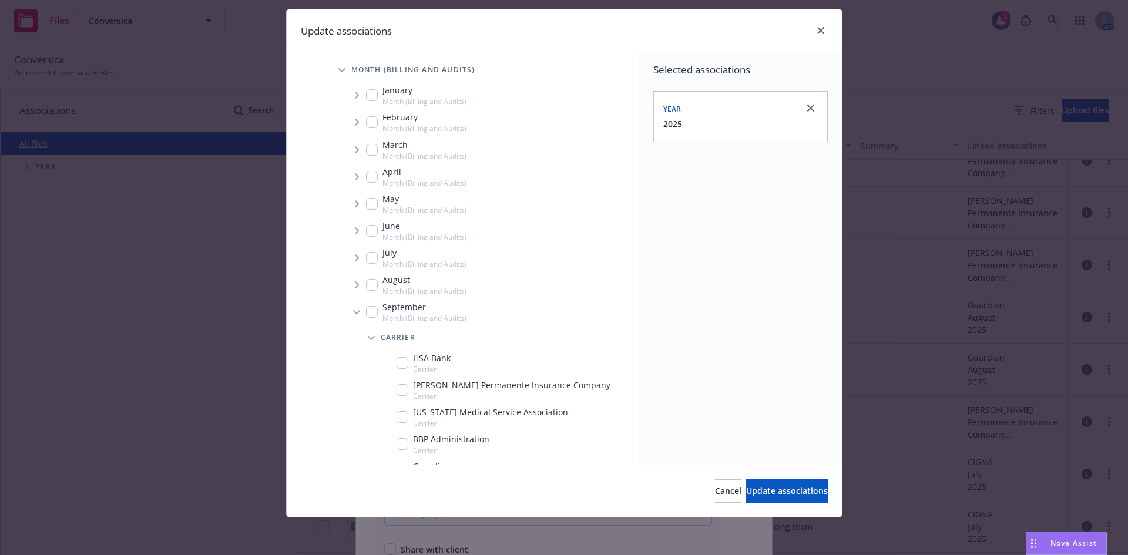
scroll to position [306, 0]
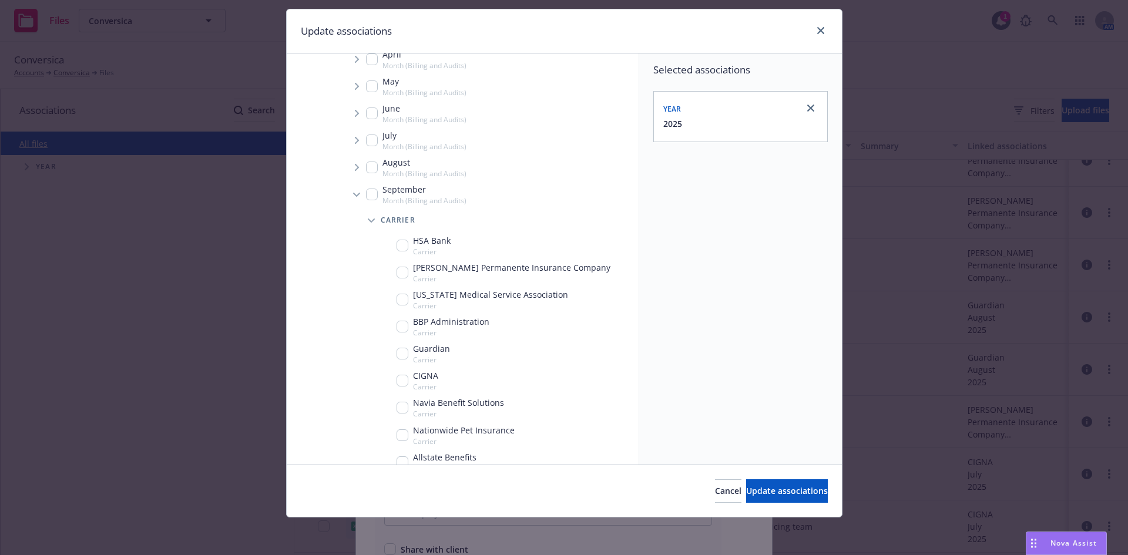
click at [401, 352] on input "Tree Example" at bounding box center [403, 354] width 12 height 12
checkbox input "true"
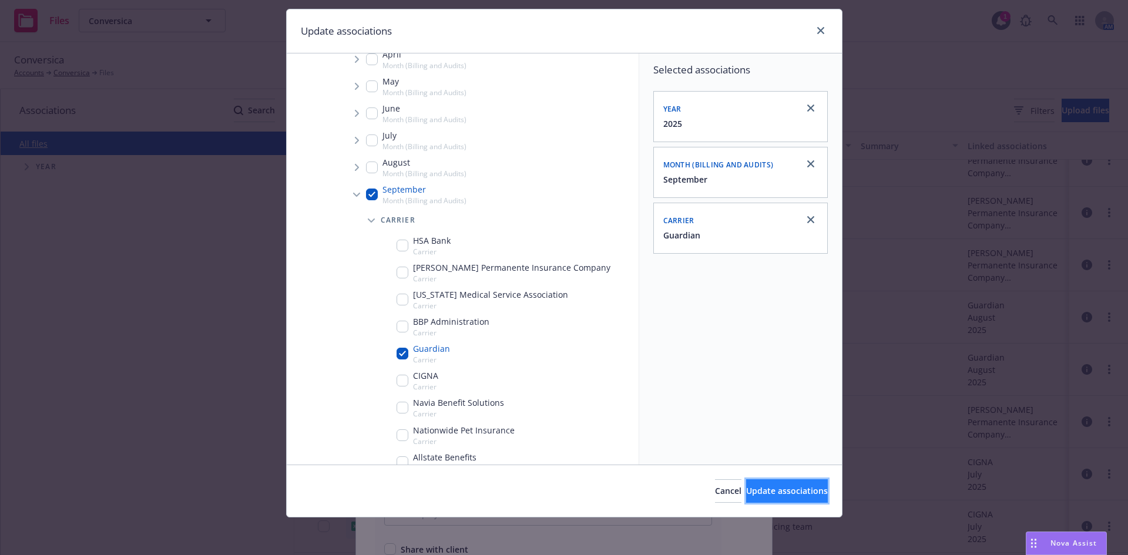
click at [789, 493] on span "Update associations" at bounding box center [787, 490] width 82 height 11
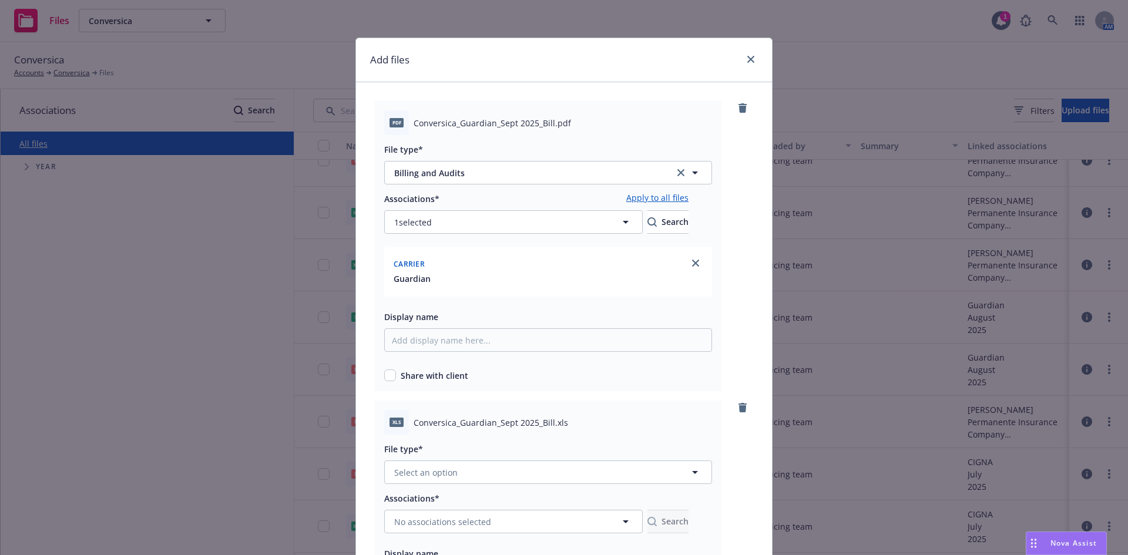
click at [688, 200] on link "Apply to all files" at bounding box center [657, 199] width 62 height 14
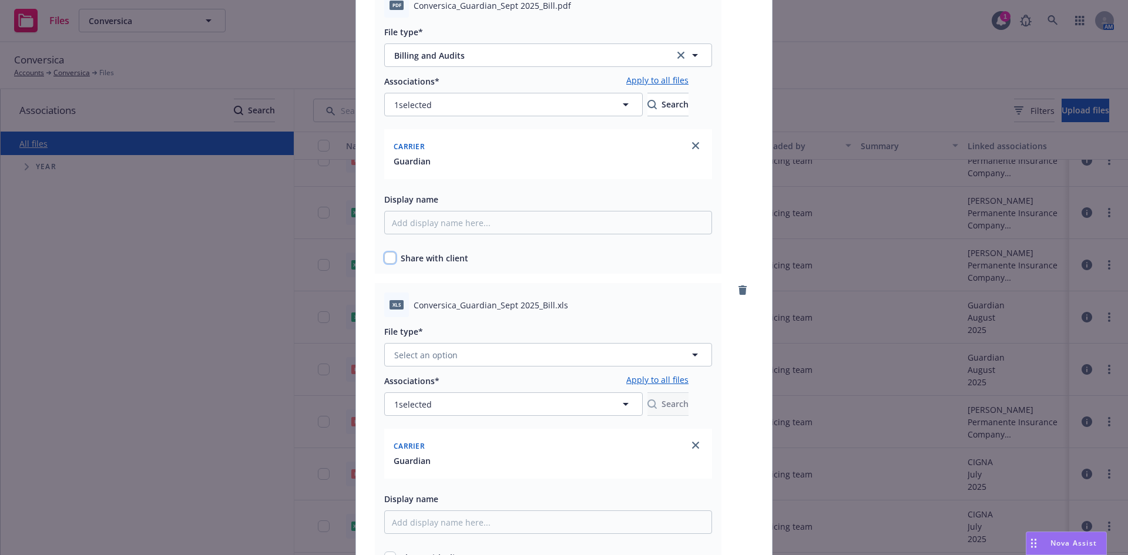
click at [384, 254] on input "checkbox" at bounding box center [390, 258] width 12 height 12
checkbox input "true"
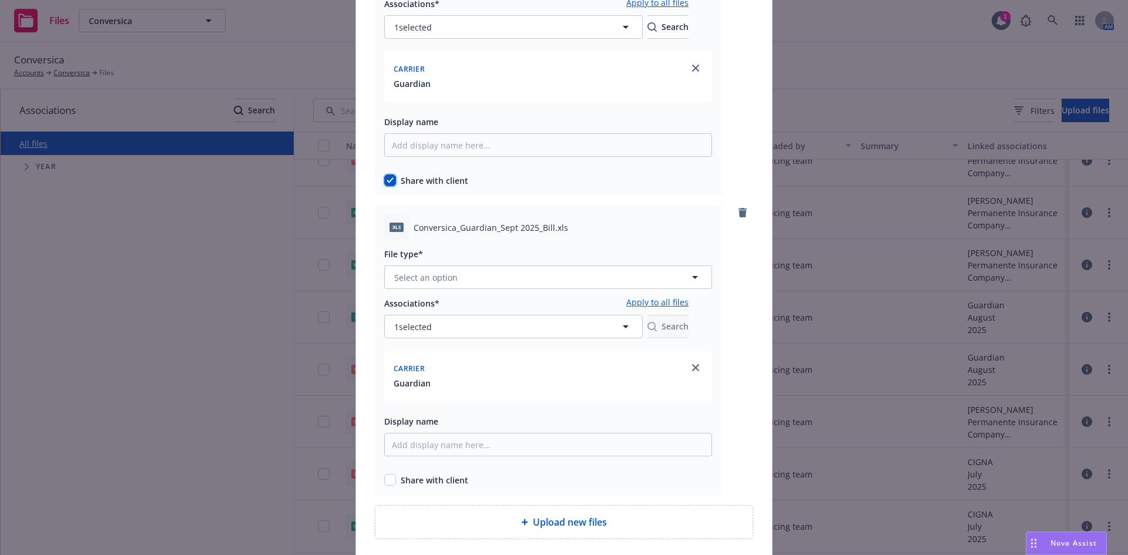
scroll to position [235, 0]
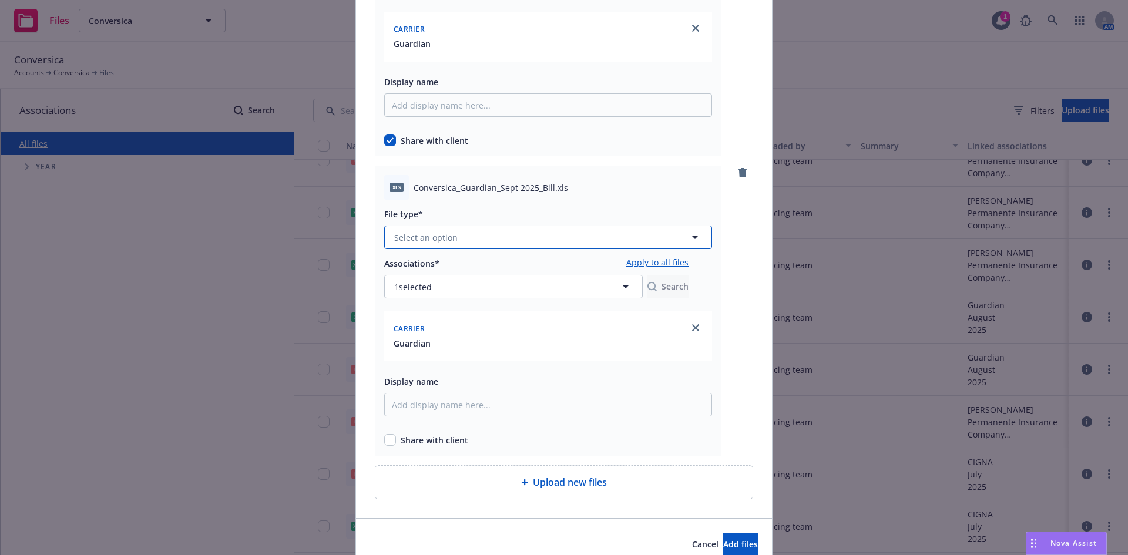
click at [441, 226] on button "Select an option" at bounding box center [548, 237] width 328 height 23
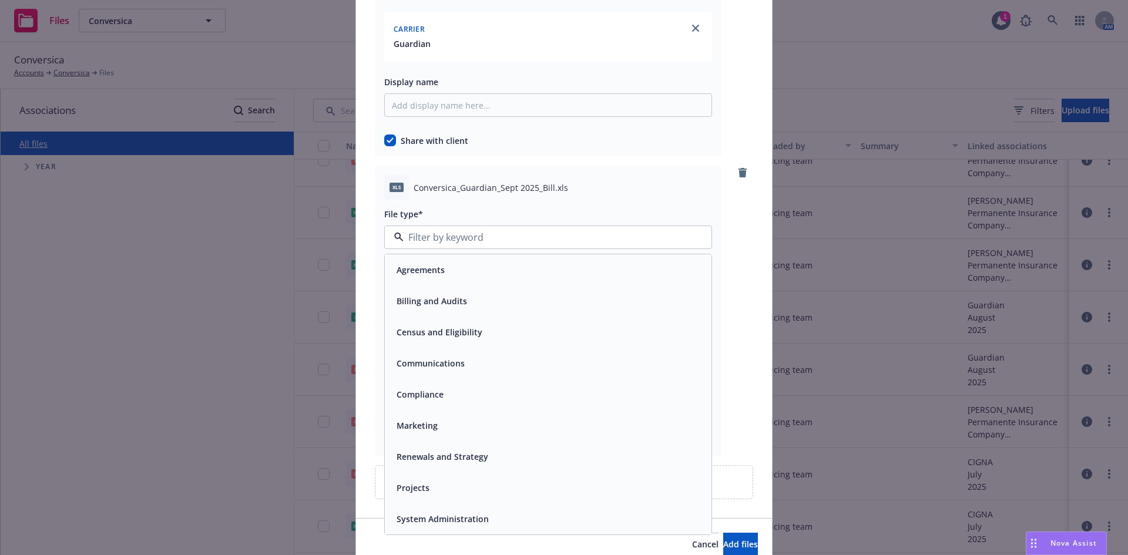
click at [415, 301] on span "Billing and Audits" at bounding box center [432, 301] width 70 height 12
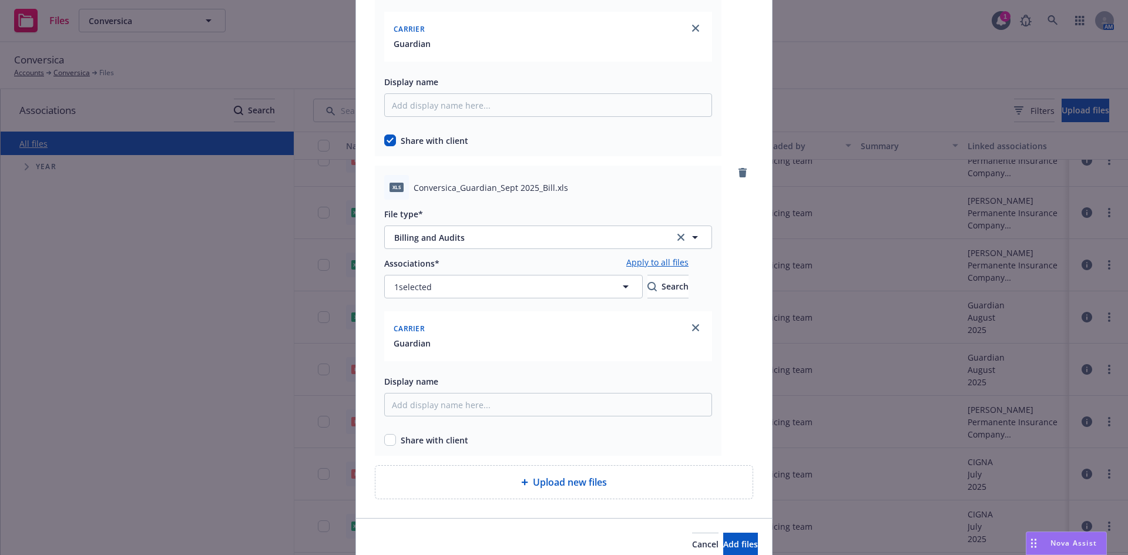
scroll to position [288, 0]
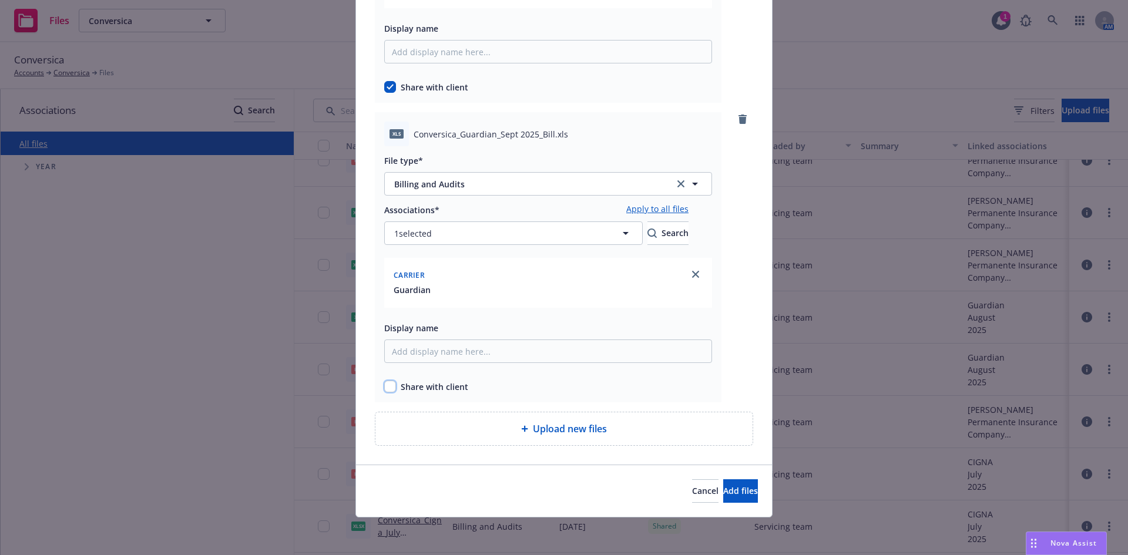
click at [385, 386] on input "checkbox" at bounding box center [390, 387] width 12 height 12
checkbox input "true"
click at [723, 492] on span "Add files" at bounding box center [740, 490] width 35 height 11
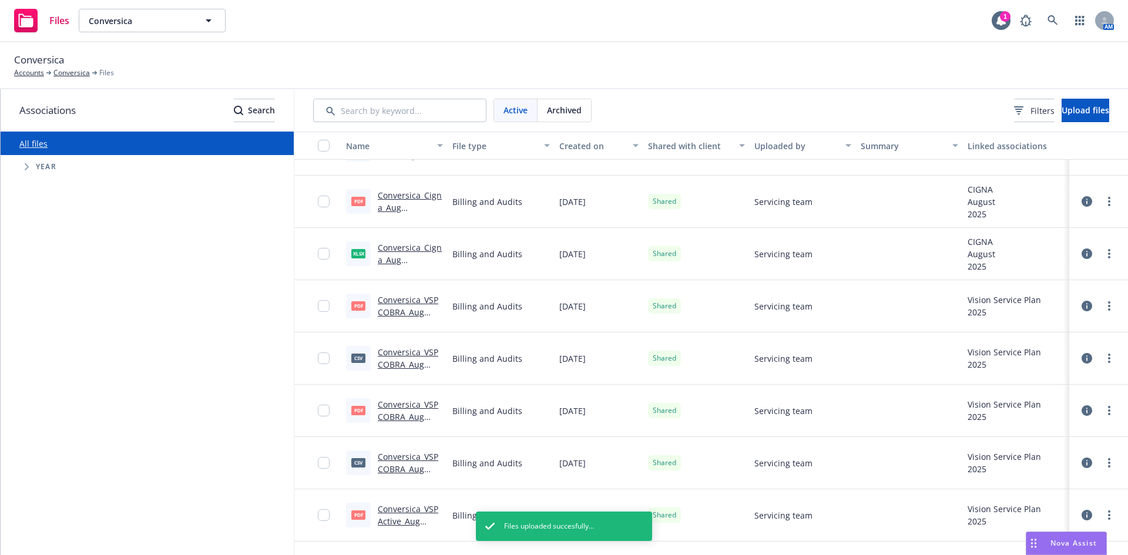
scroll to position [0, 0]
